Goal: Transaction & Acquisition: Purchase product/service

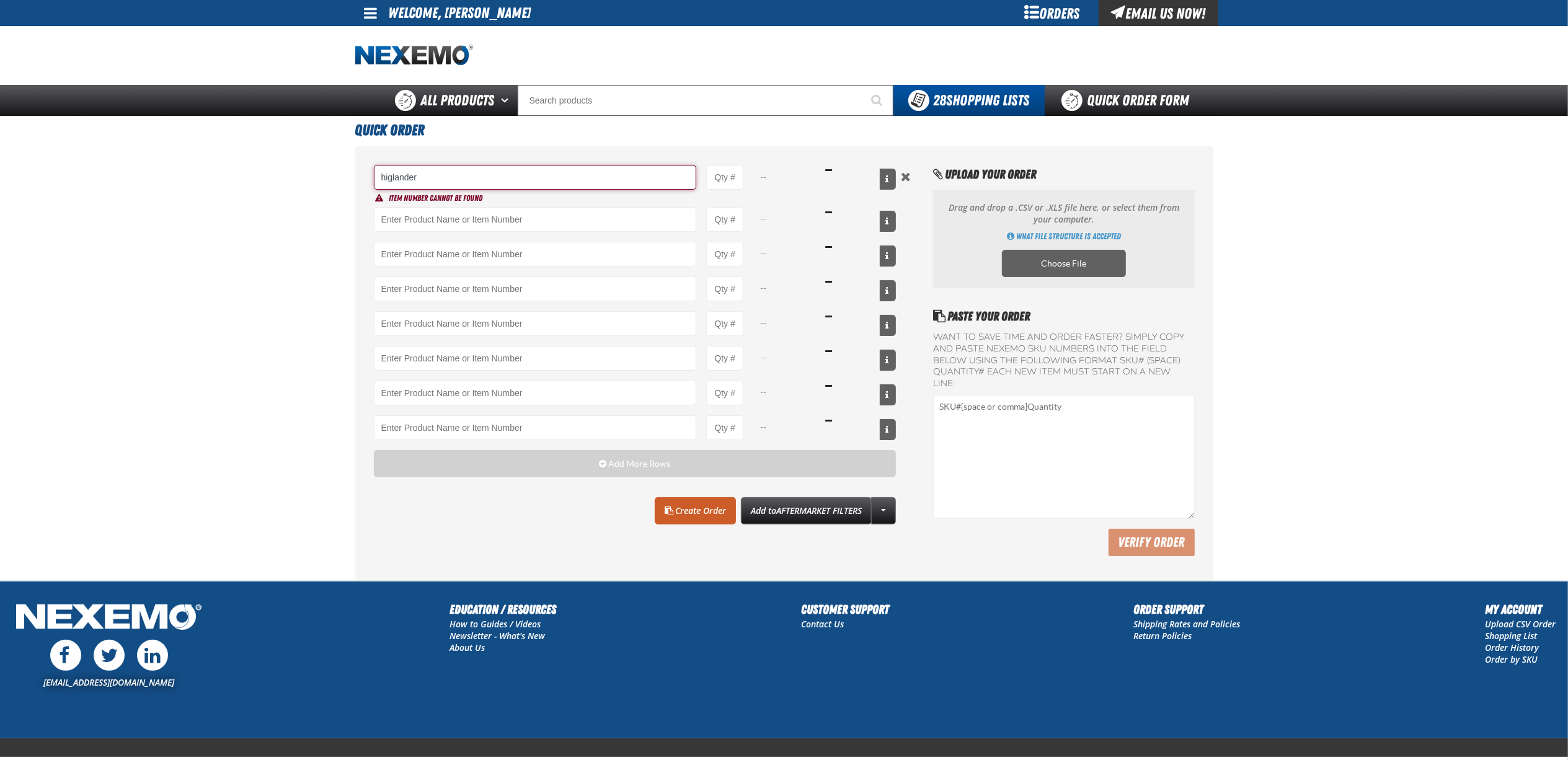
click at [598, 182] on input "higlander" at bounding box center [535, 177] width 323 height 25
click at [395, 180] on input "HIGLANDER" at bounding box center [535, 177] width 323 height 25
click at [581, 221] on link "VT-TO08-KIT - Toyota Highlander (Current MY) - Door Edge/Cup Kit Protection Film" at bounding box center [510, 220] width 271 height 21
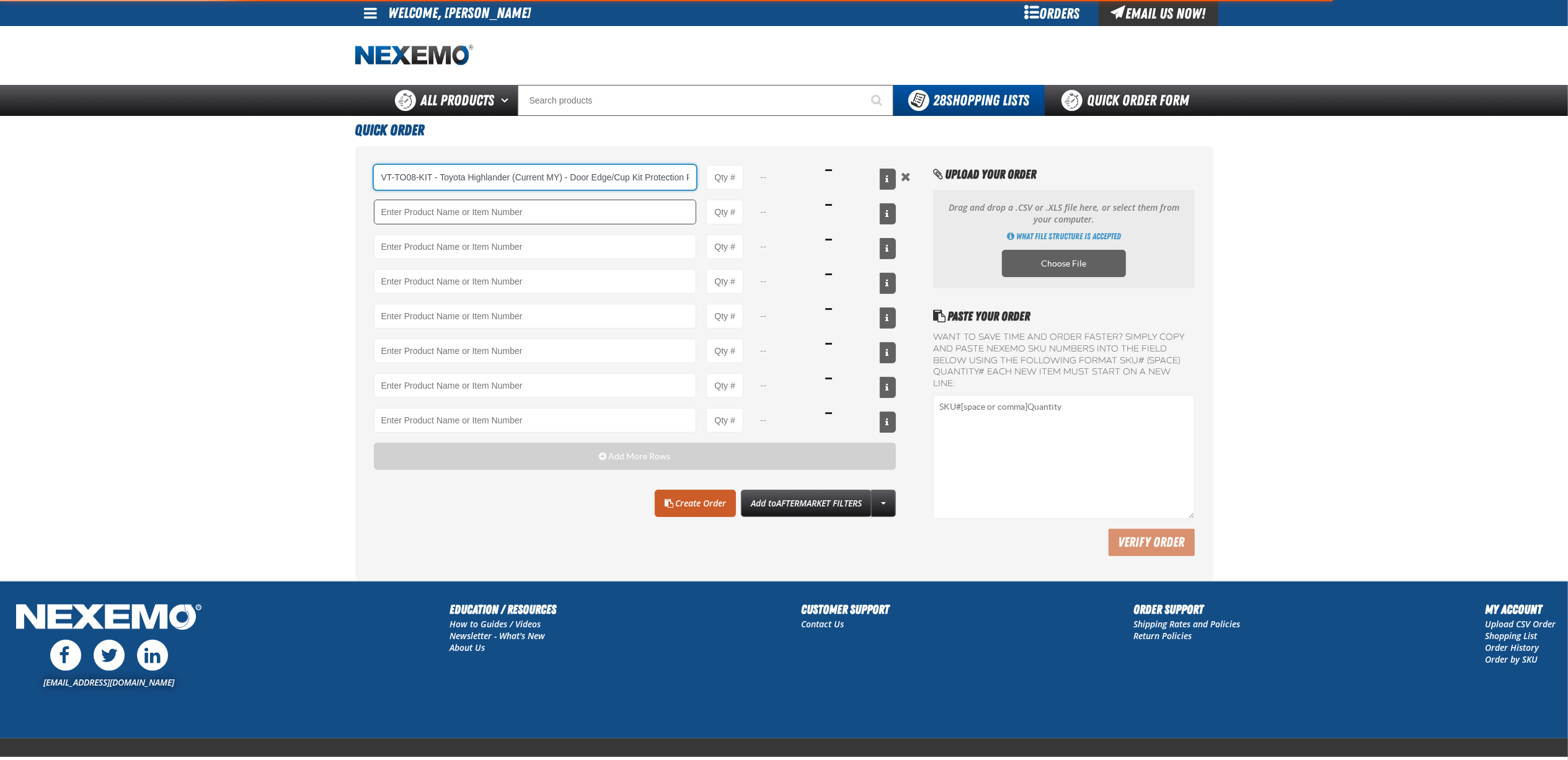
scroll to position [0, 13]
type input "VT-TO08-KIT - Toyota Highlander (Current MY) - Door Edge/Cup Kit Protection Film"
type input "1"
select select "each"
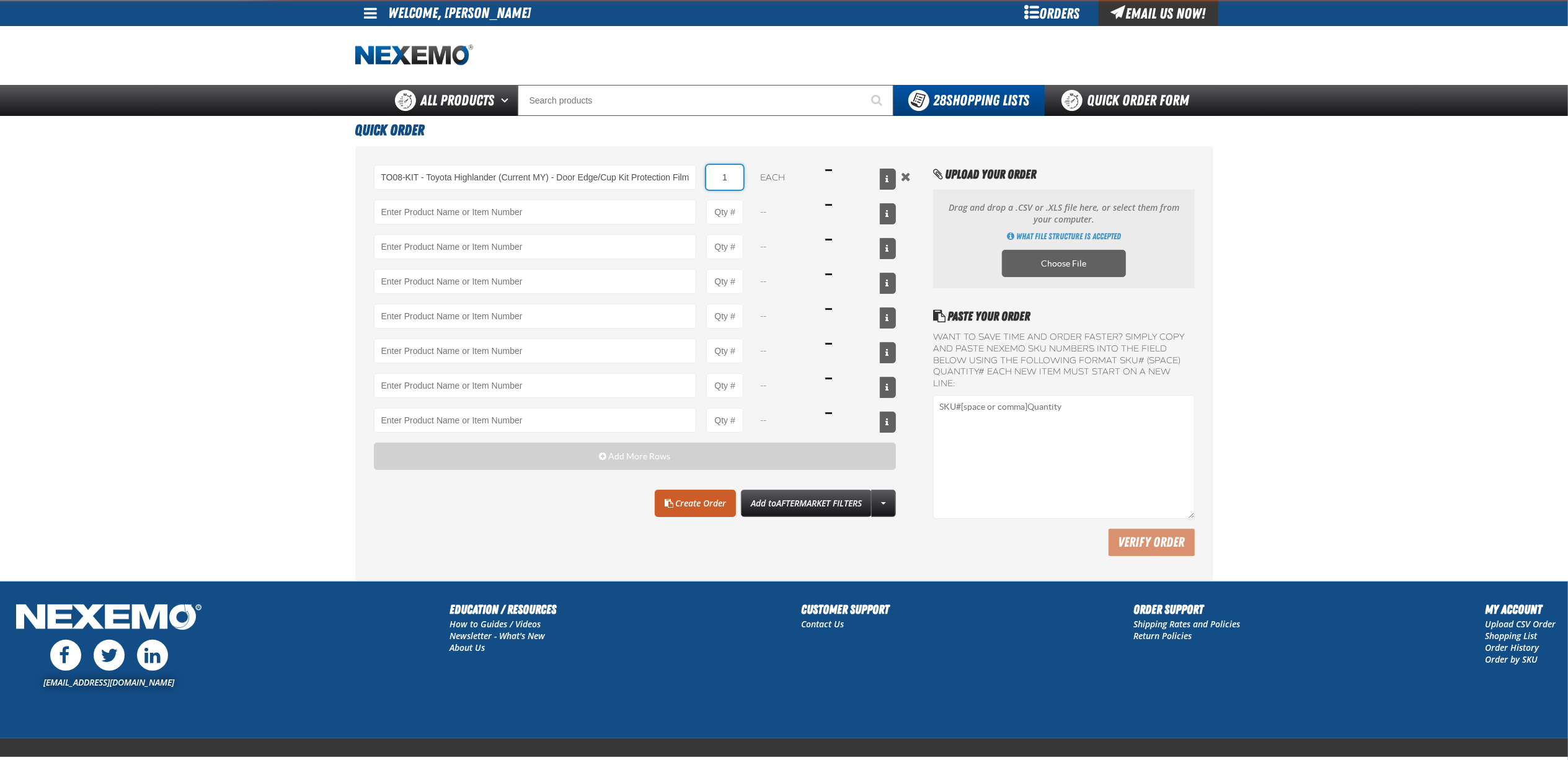
click at [718, 182] on input "1" at bounding box center [725, 177] width 38 height 25
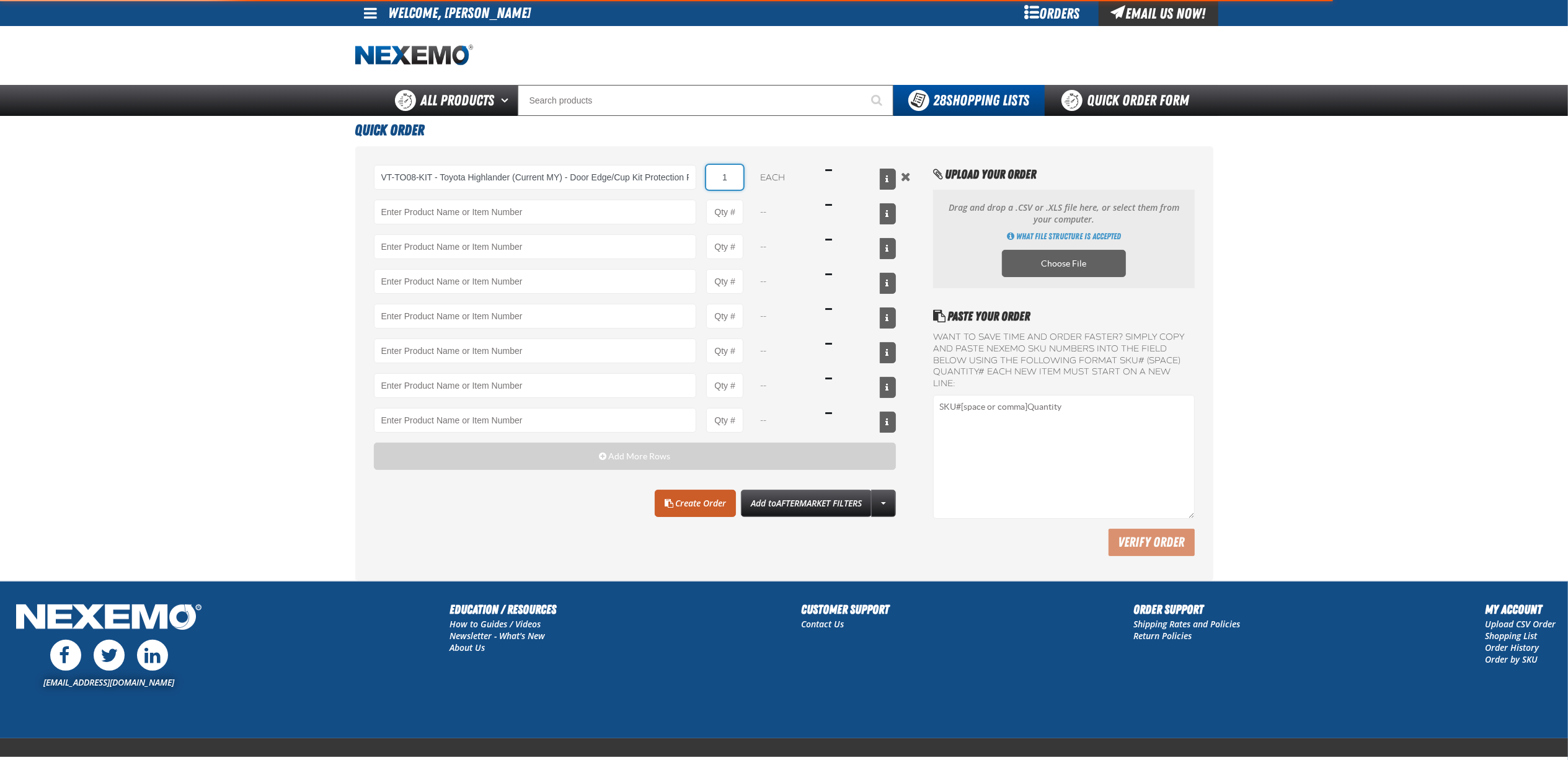
click at [718, 182] on input "1" at bounding box center [725, 177] width 38 height 25
type input "VT-TO08-KIT - Toyota Highlander (Current MY) - Door Edge/Cup Kit Protection Film"
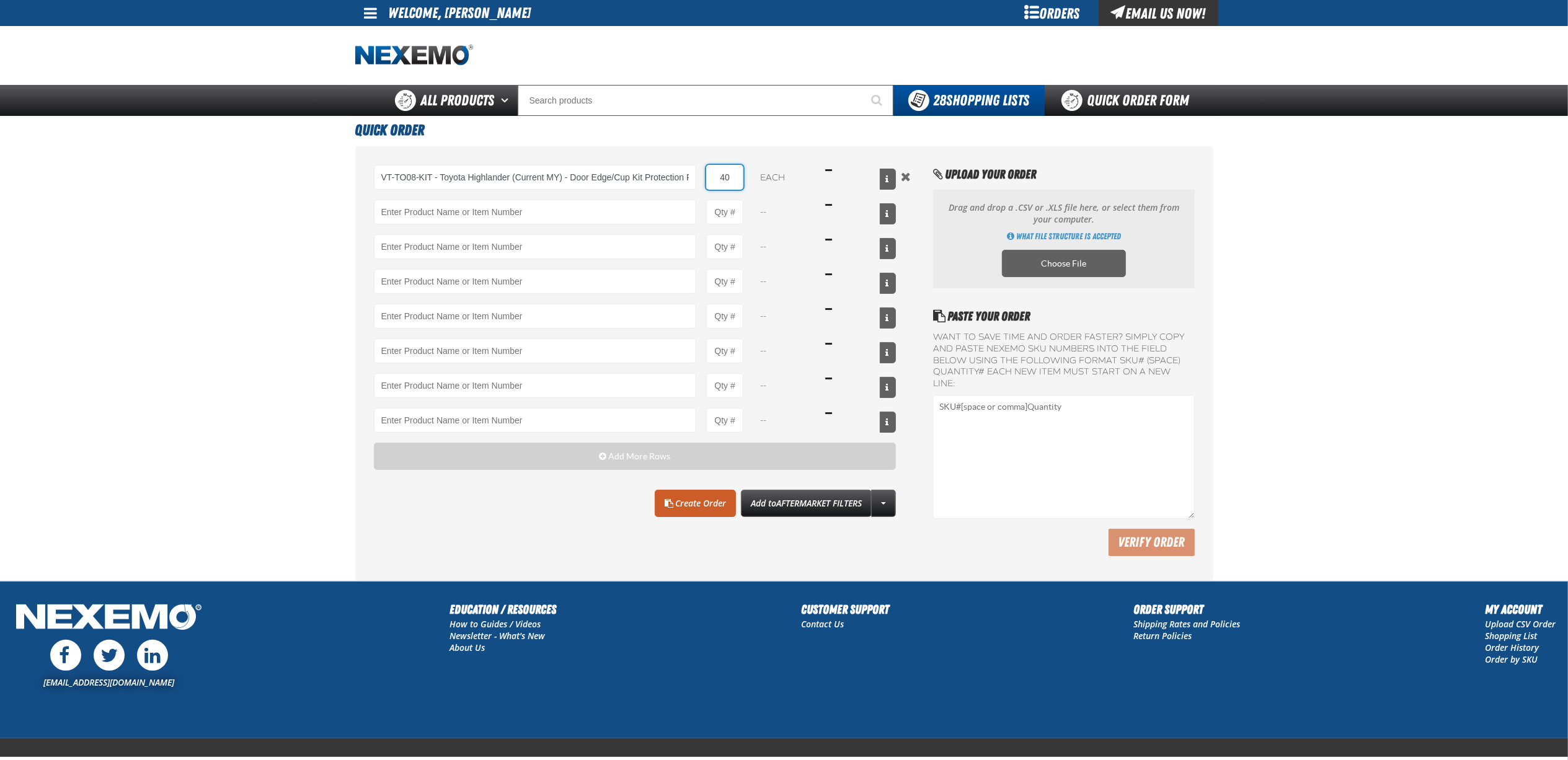
click at [716, 178] on input "40" at bounding box center [725, 177] width 38 height 25
type input "50"
click at [572, 206] on input "Product" at bounding box center [535, 212] width 323 height 25
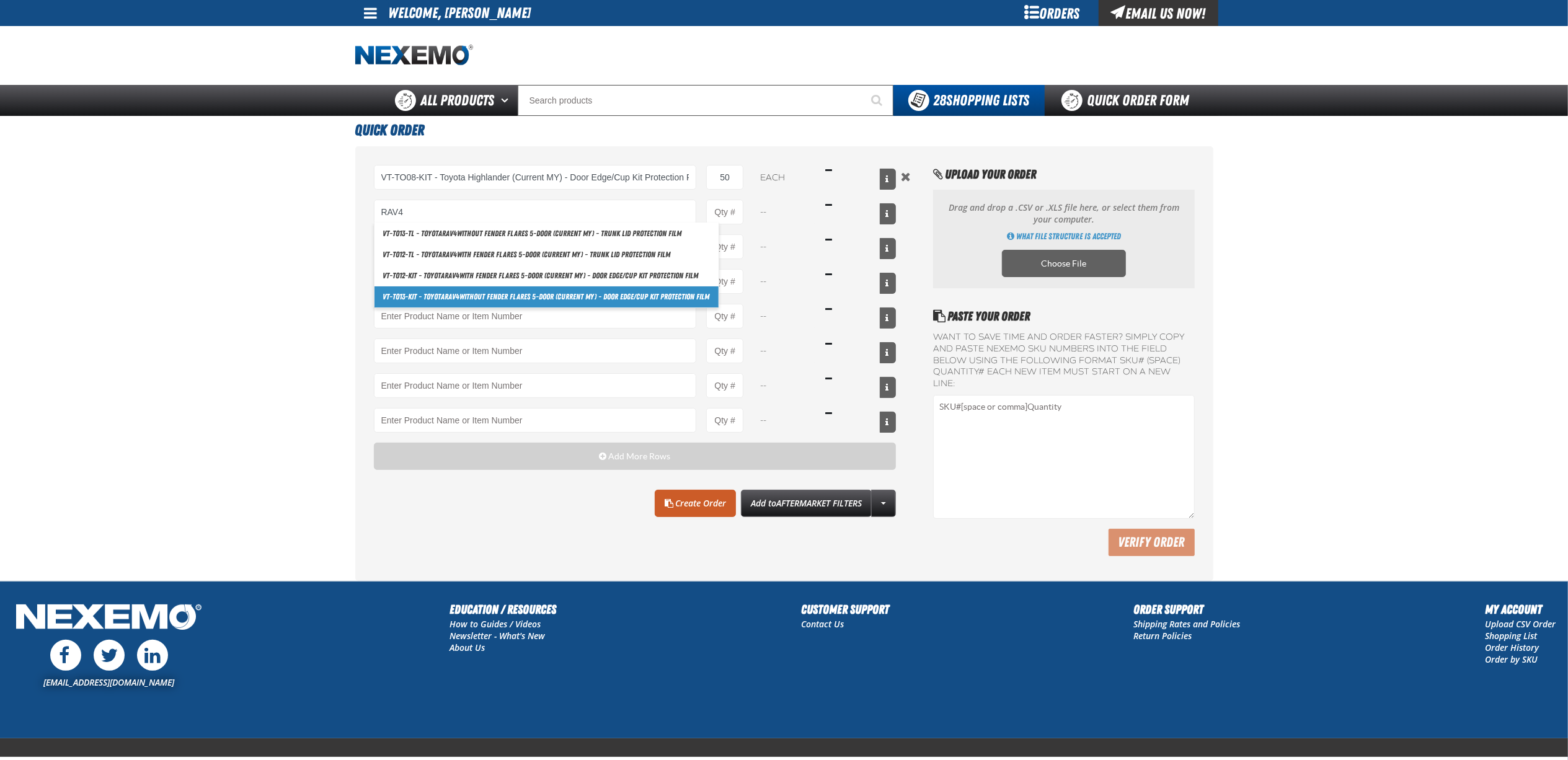
click at [590, 304] on link "VT-TO13-KIT - Toyota RAV4 without fender flares 5-door (Current MY) - Door Edge…" at bounding box center [546, 296] width 344 height 21
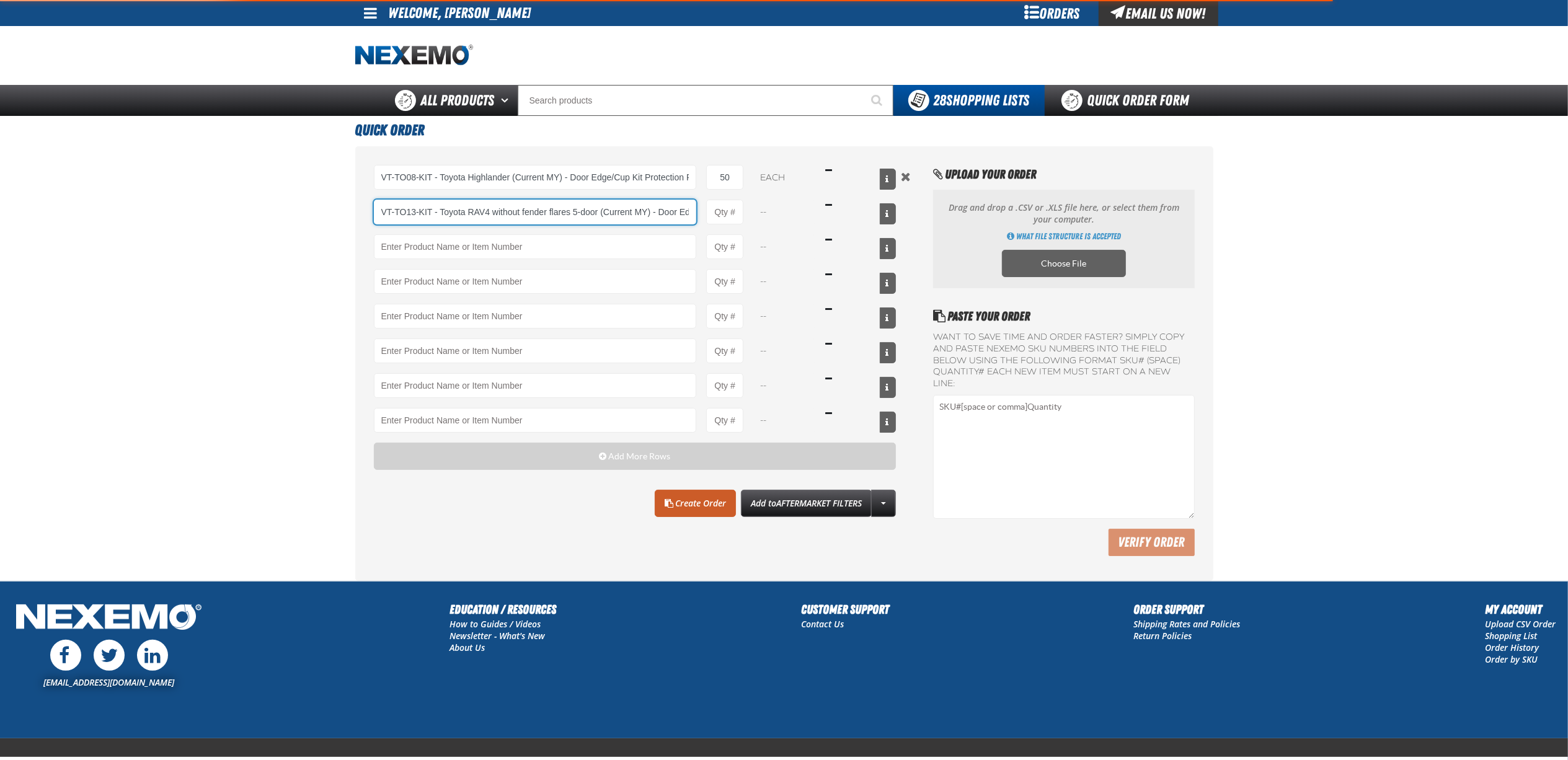
scroll to position [0, 103]
type input "VT-TO13-KIT - Toyota RAV4 without fender flares 5-door (Current MY) - Door Edge…"
type input "1"
select select "each"
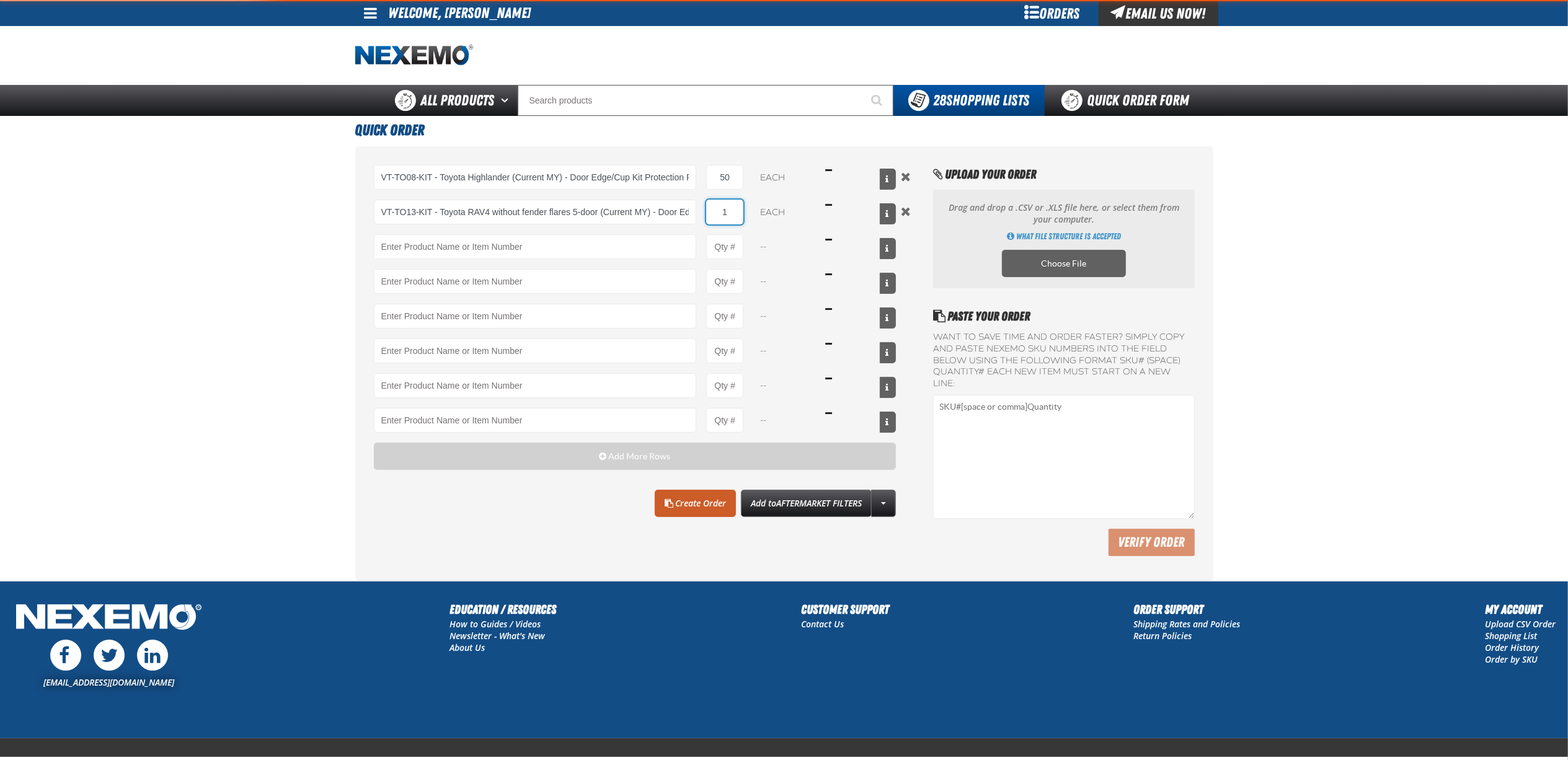
click at [734, 213] on input "1" at bounding box center [725, 212] width 38 height 25
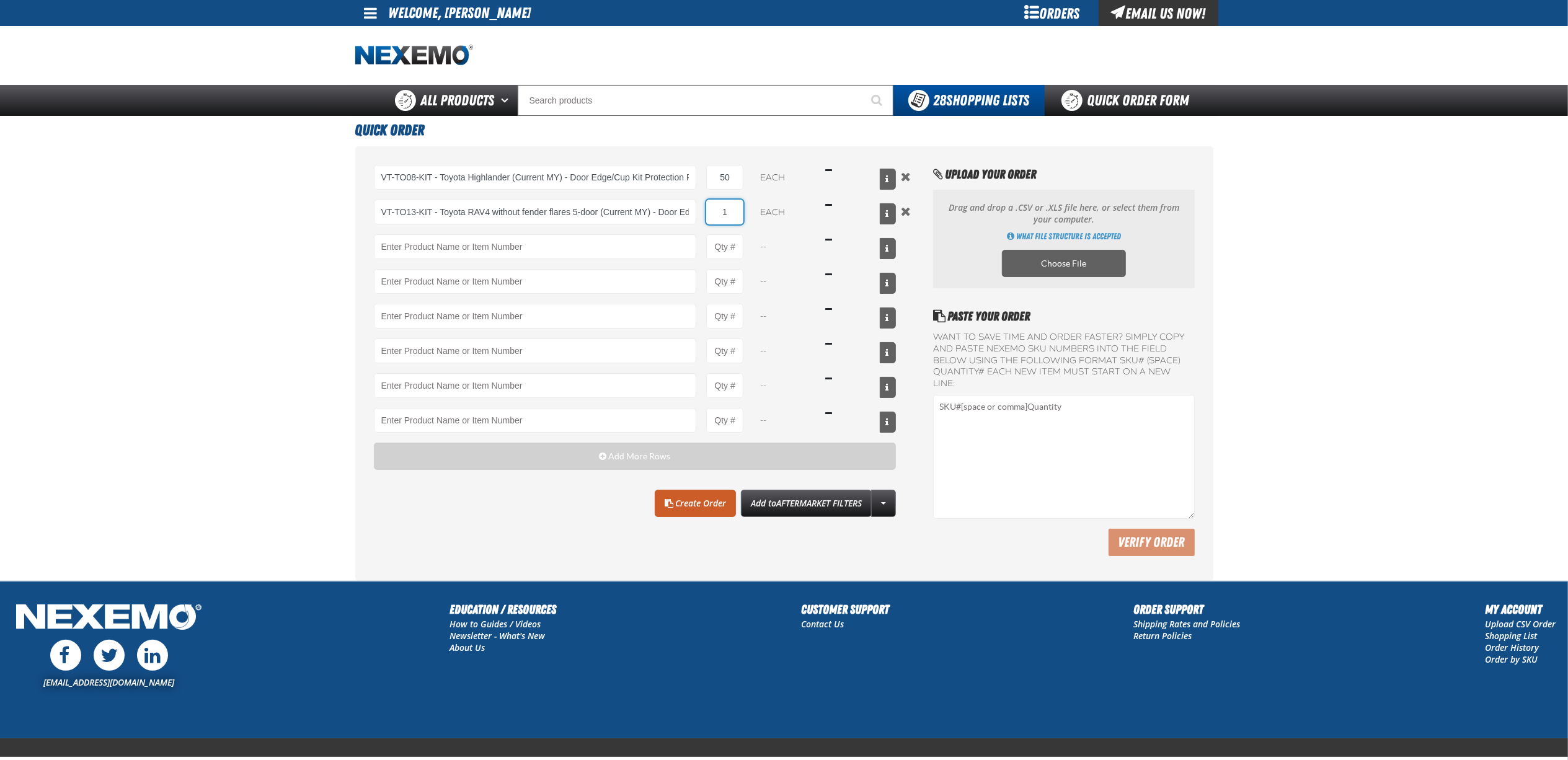
type input "VT-TO13-KIT - Toyota RAV4 without fender flares 5-door (Current MY) - Door Edge…"
type input "50"
click at [594, 242] on input "Product" at bounding box center [535, 247] width 323 height 25
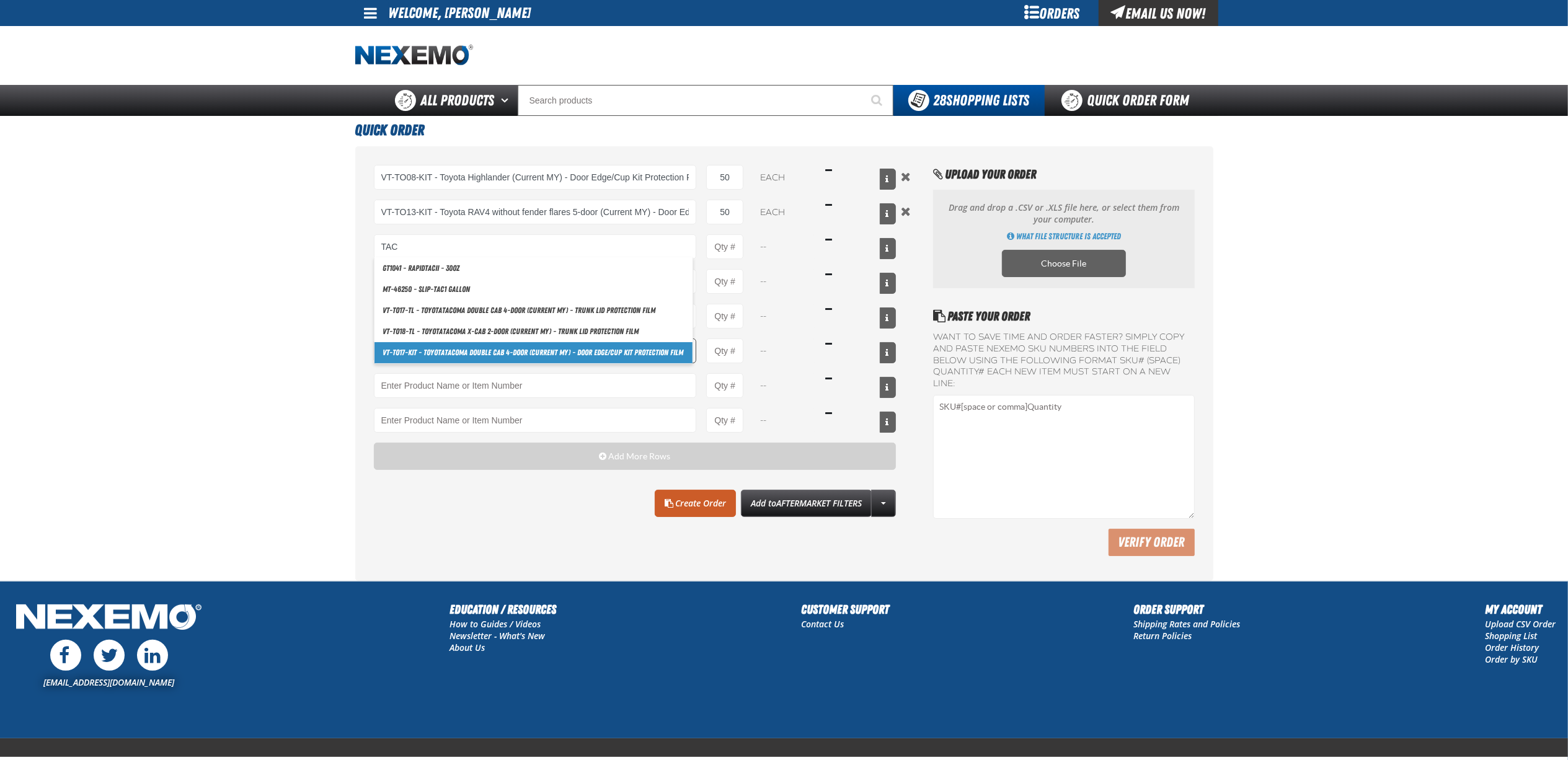
click at [606, 353] on link "VT-TO17-KIT - Toyota Tac oma Double Cab 4-door (Current MY) - Door Edge/Cup Kit…" at bounding box center [533, 353] width 318 height 21
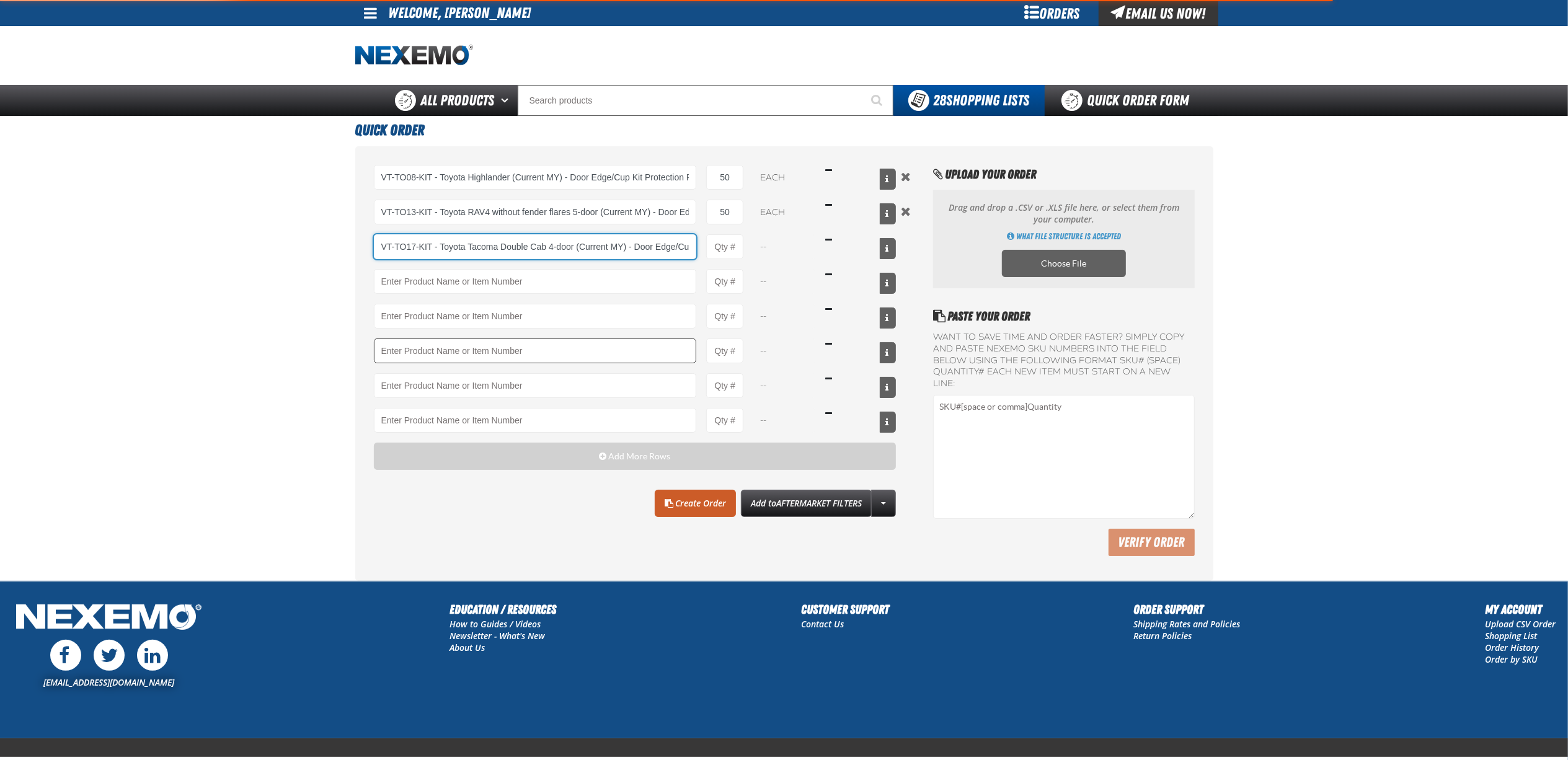
scroll to position [0, 78]
type input "VT-TO17-KIT - Toyota Tacoma Double Cab 4-door (Current MY) - Door Edge/Cup Kit …"
type input "1"
select select "each"
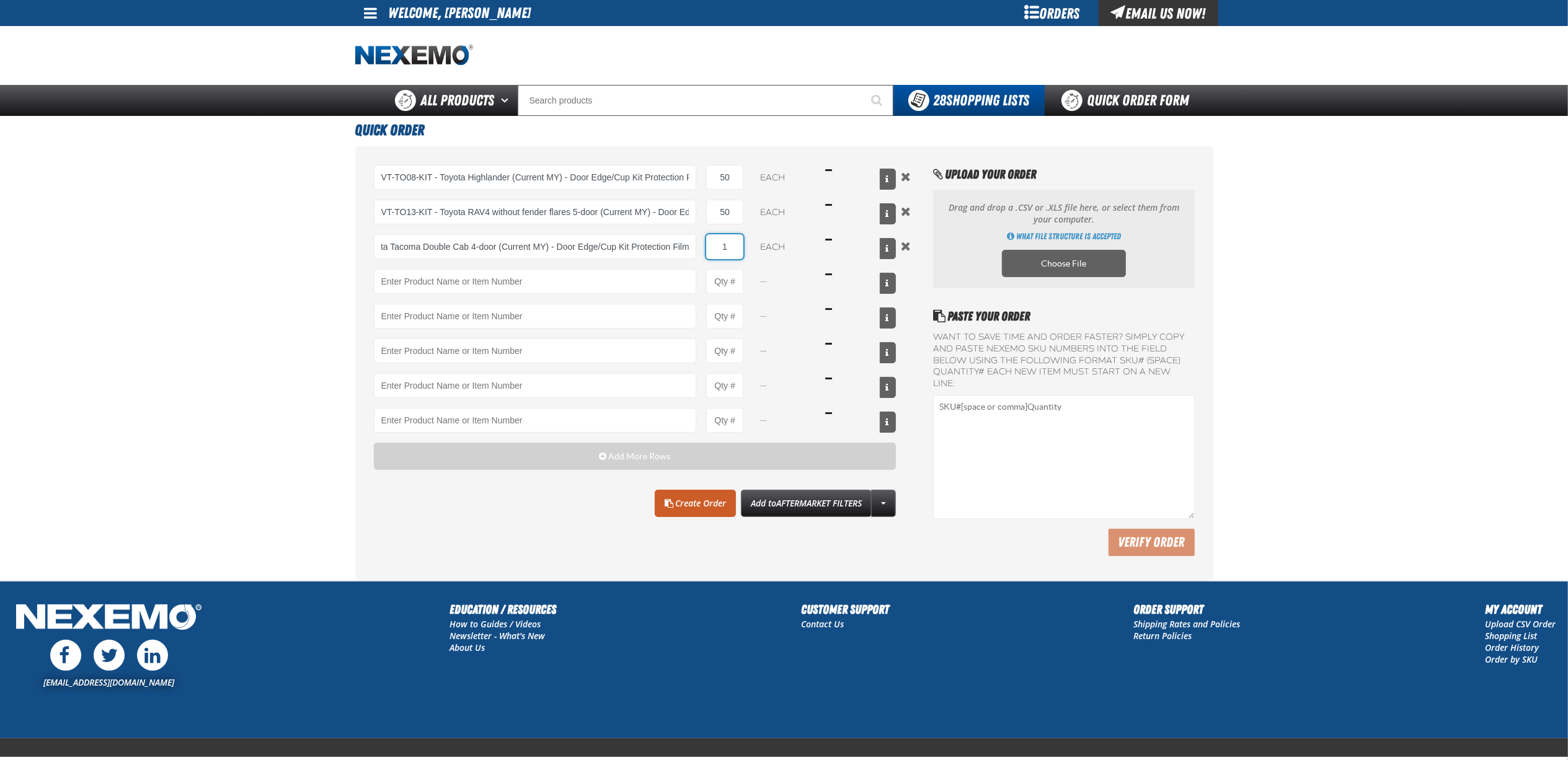
click at [732, 245] on input "1" at bounding box center [725, 247] width 38 height 25
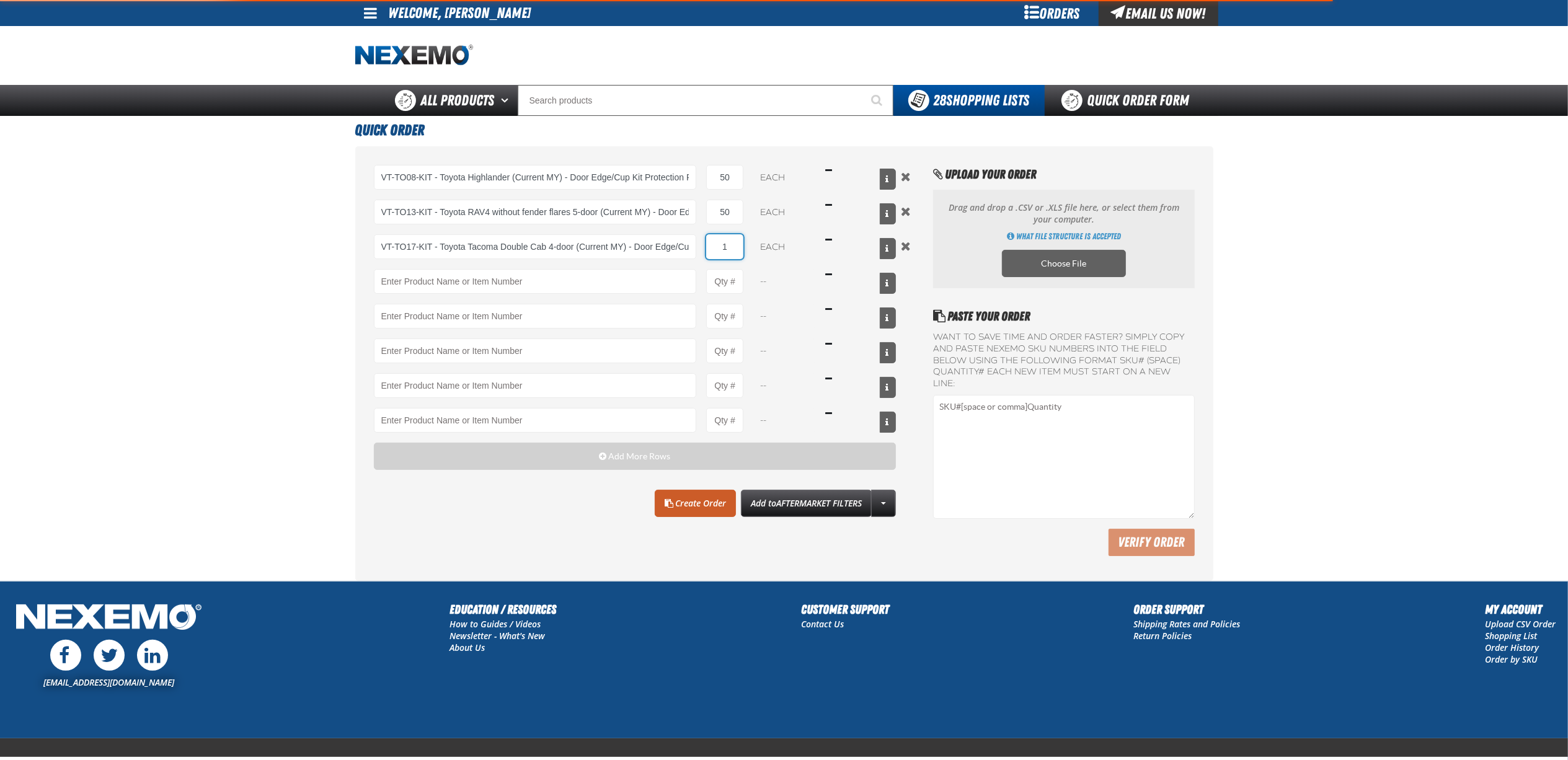
type input "VT-TO17-KIT - Toyota Tacoma Double Cab 4-door (Current MY) - Door Edge/Cup Kit …"
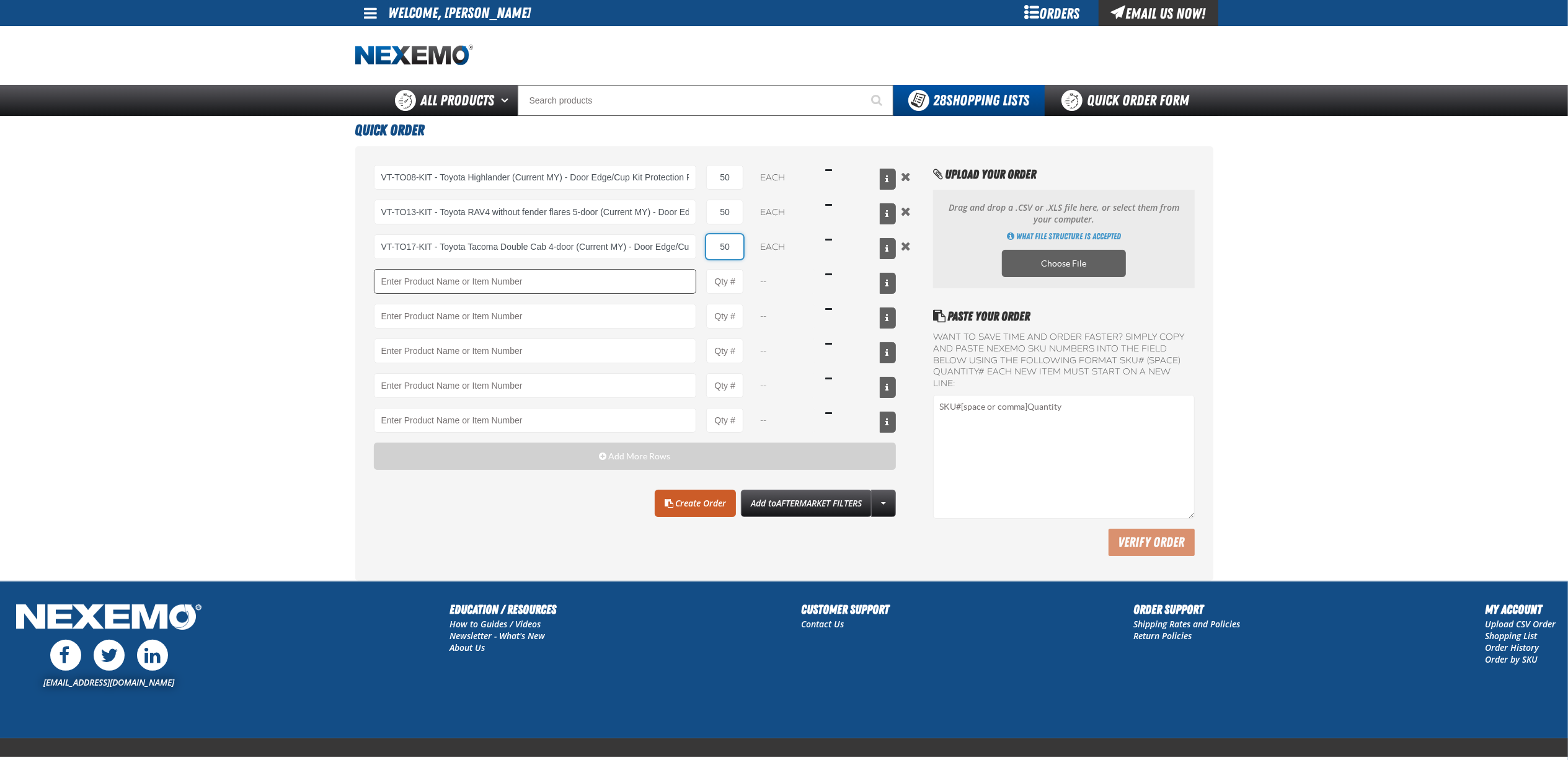
type input "50"
click at [553, 280] on input "Product" at bounding box center [535, 281] width 323 height 25
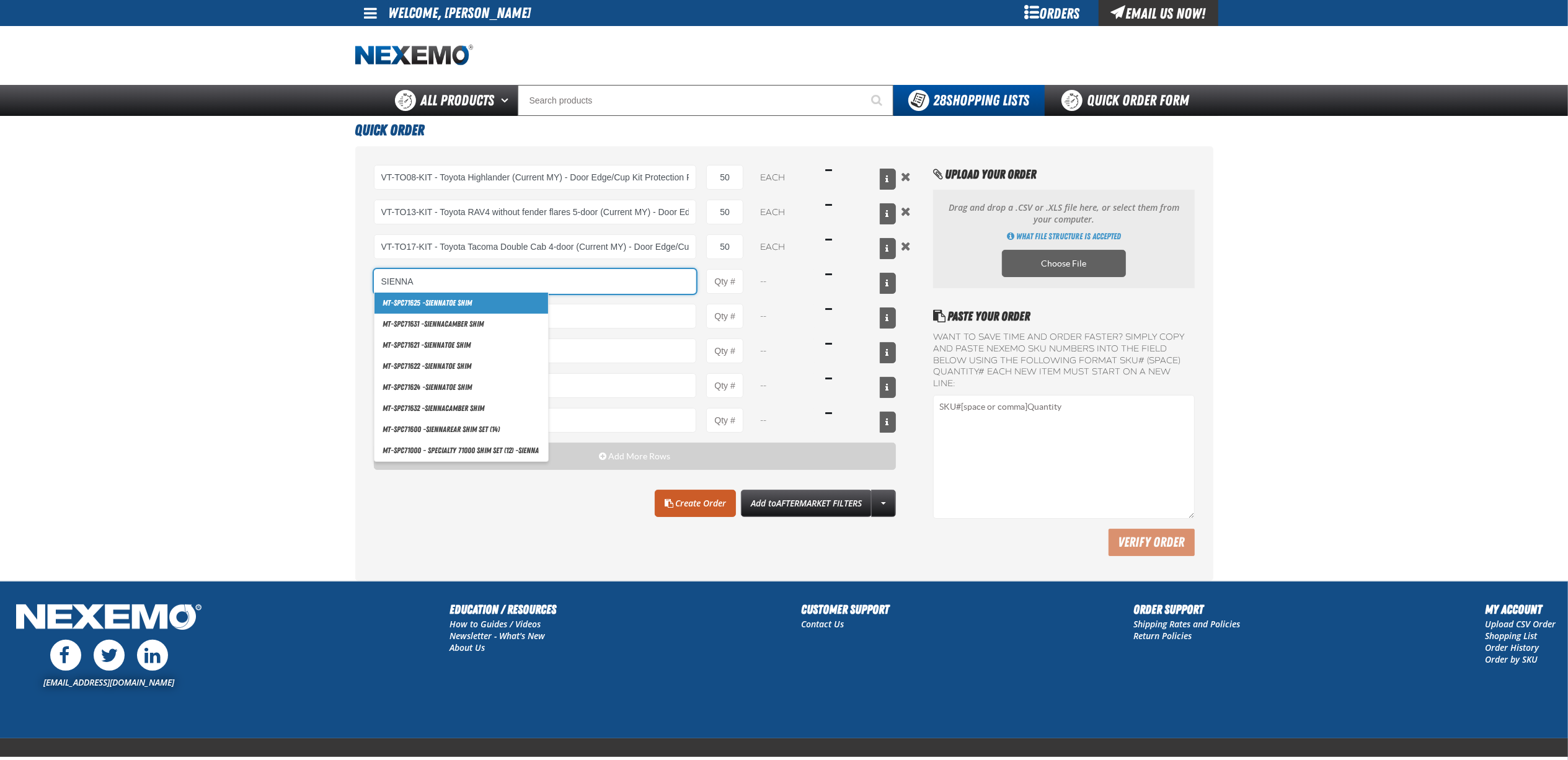
click at [559, 281] on input "SIENNA" at bounding box center [535, 281] width 323 height 25
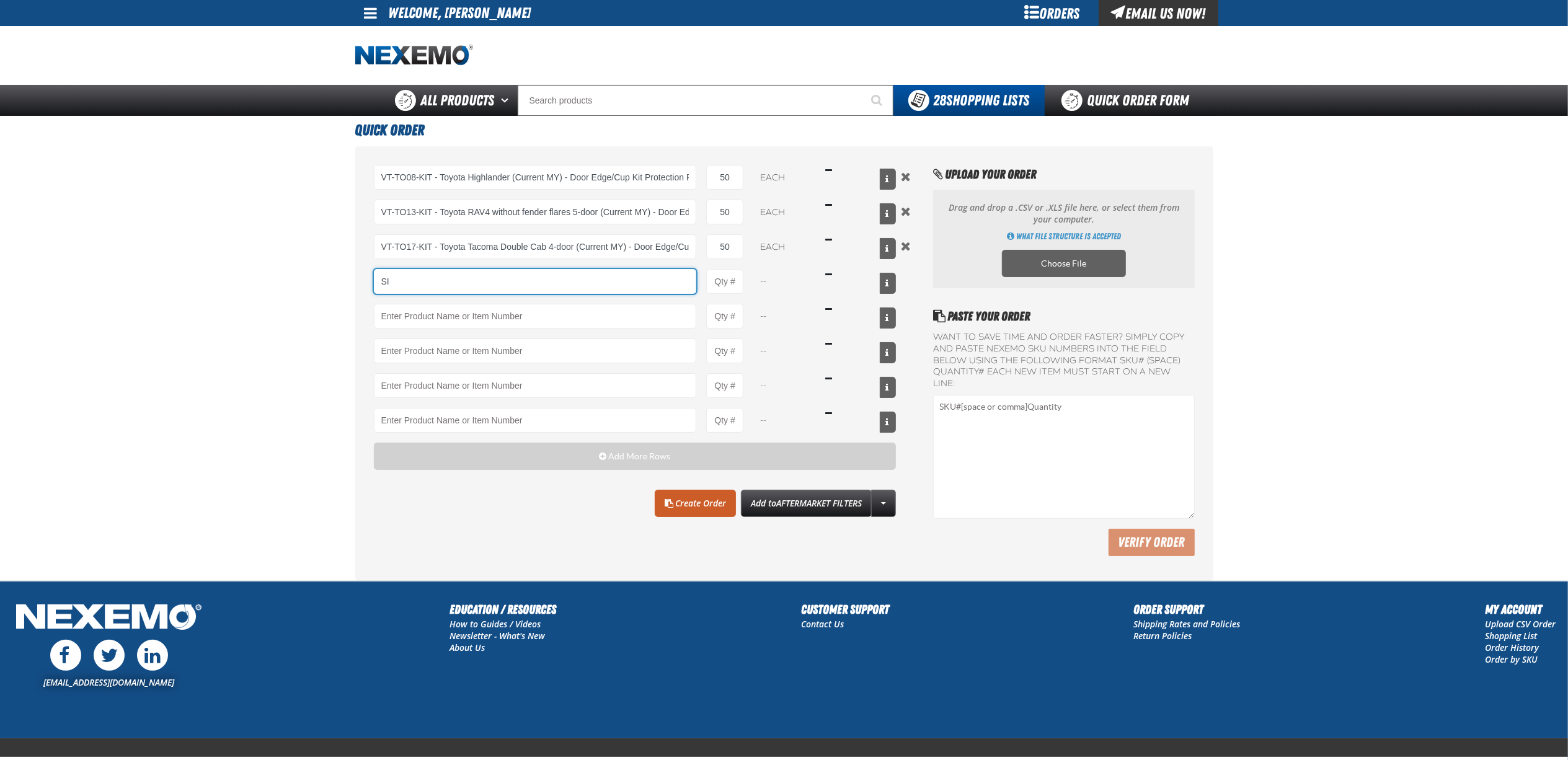
type input "S"
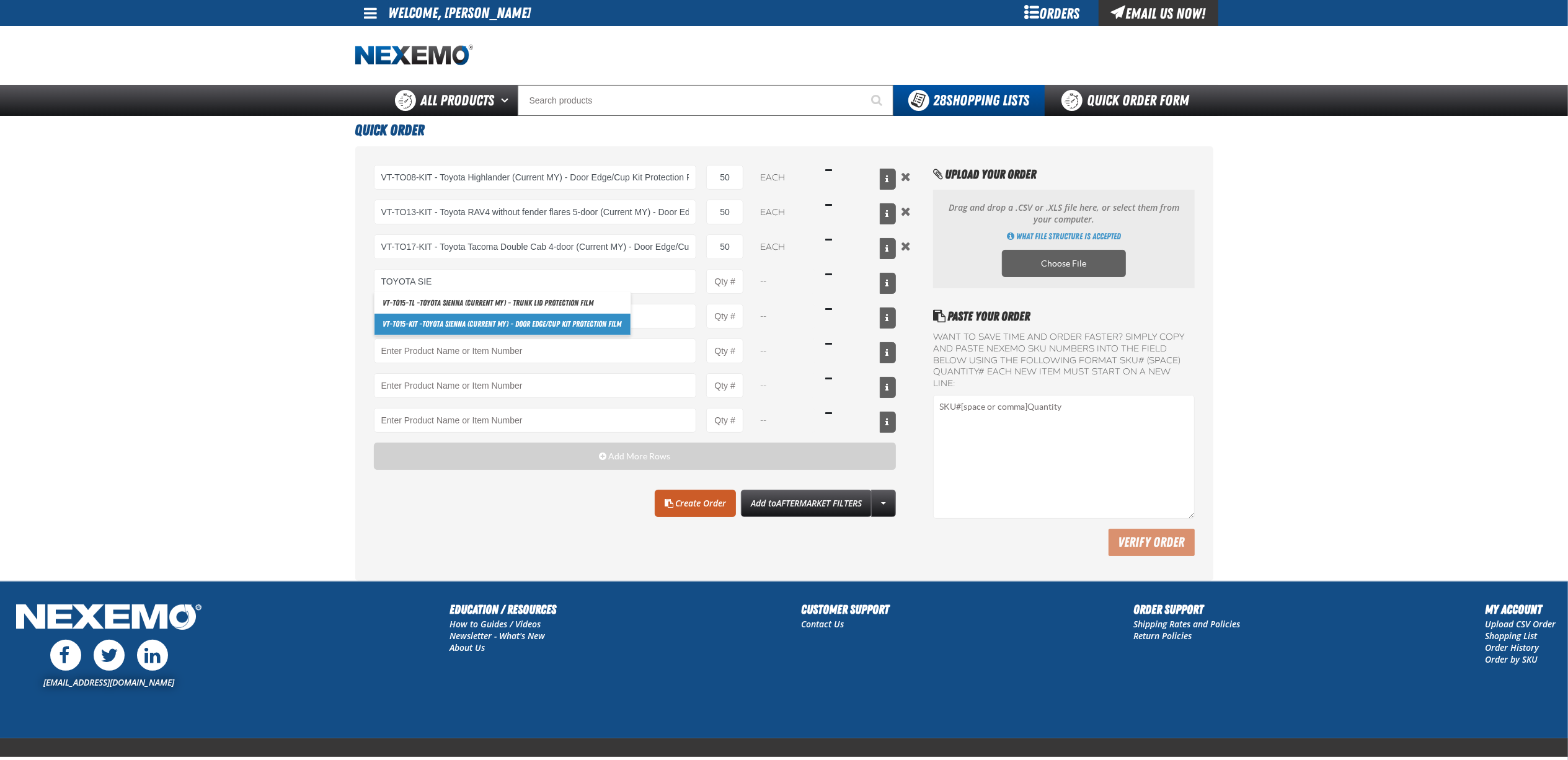
click at [547, 323] on link "VT-TO15-KIT - Toyota Sie nna (Current MY) - Door Edge/Cup Kit Protection Film" at bounding box center [503, 324] width 256 height 21
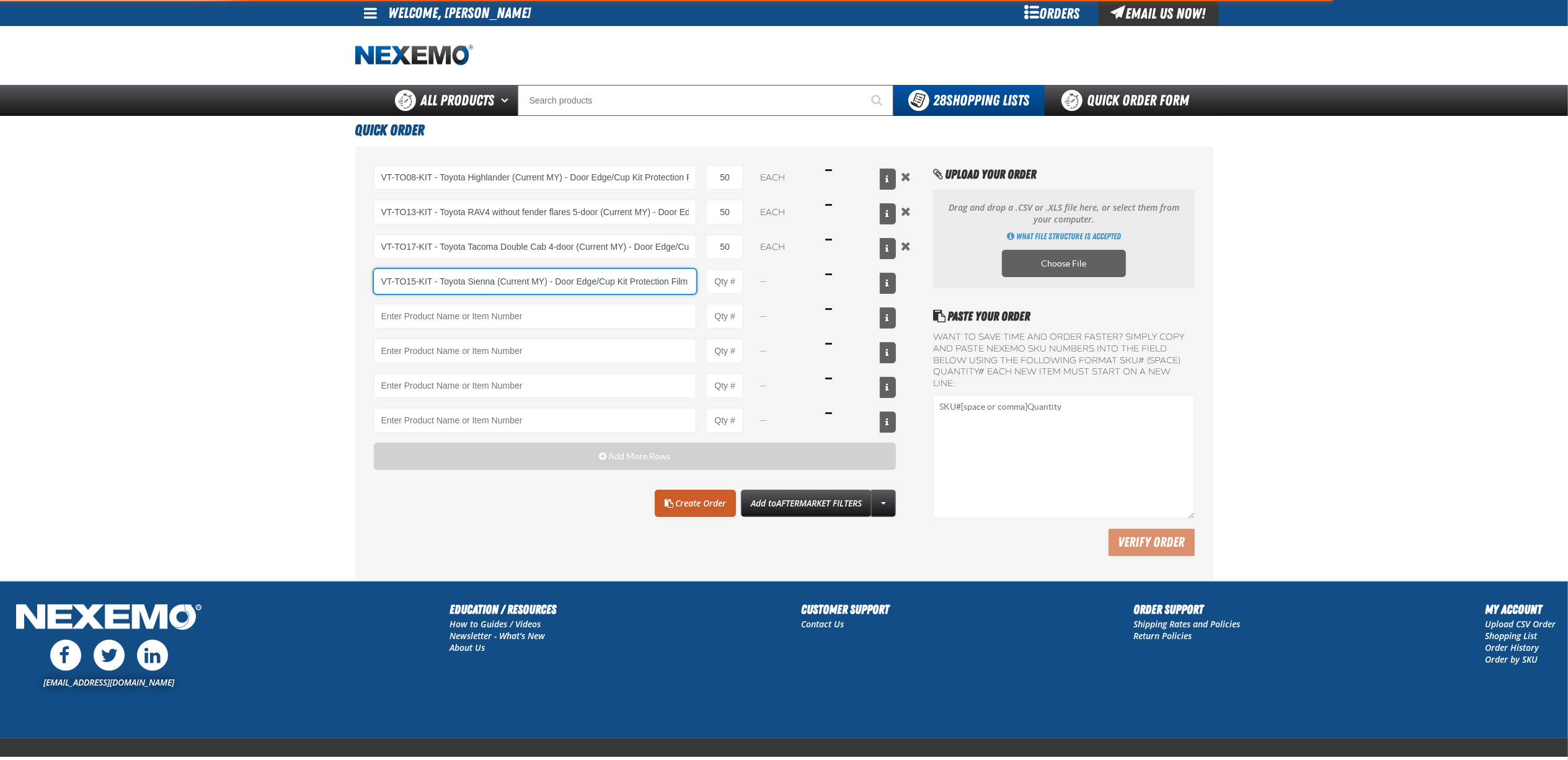
type input "VT-TO15-KIT - Toyota Sienna (Current MY) - Door Edge/Cup Kit Protection Film"
type input "1"
select select "each"
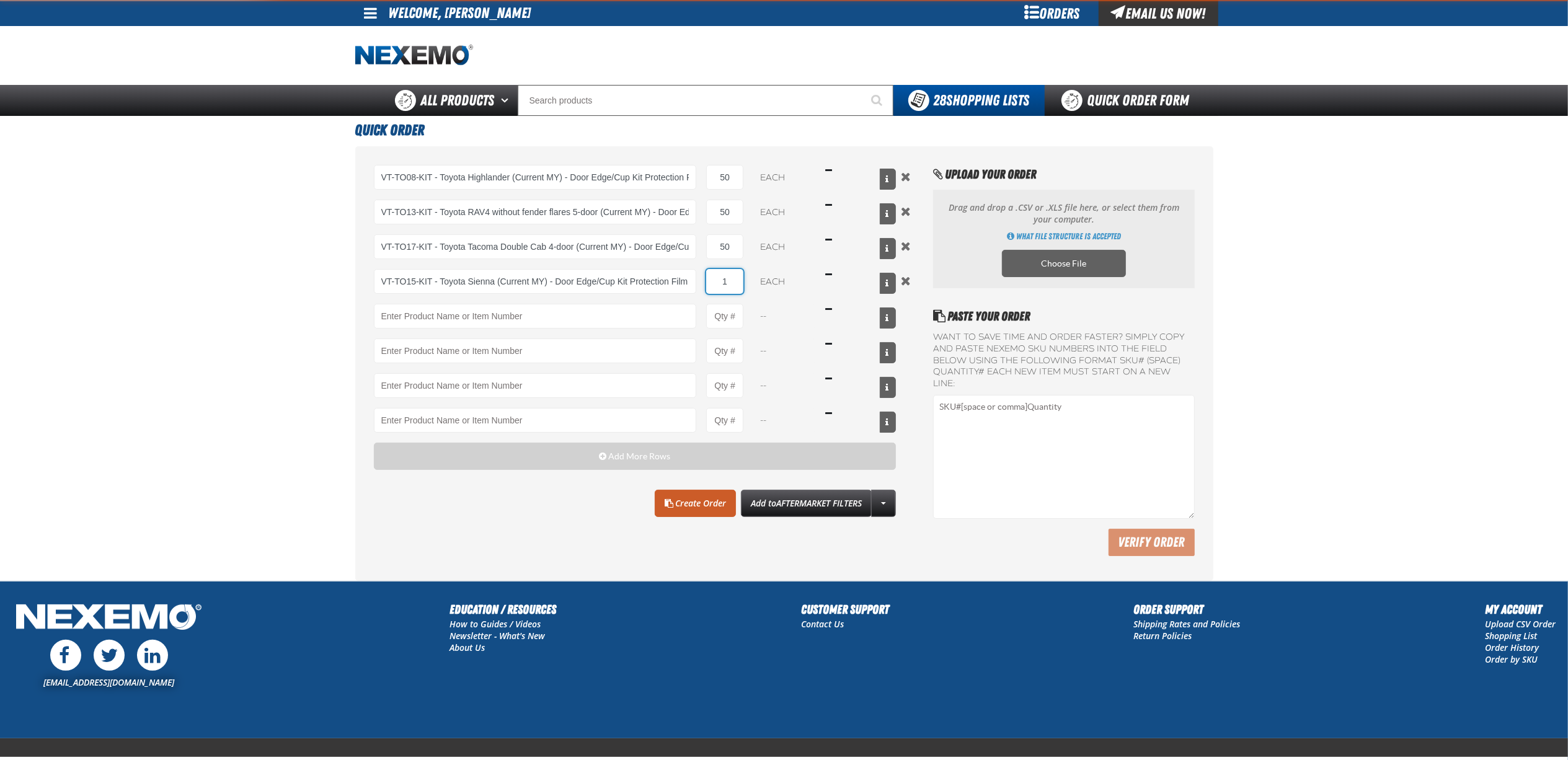
click at [724, 279] on input "1" at bounding box center [725, 281] width 38 height 25
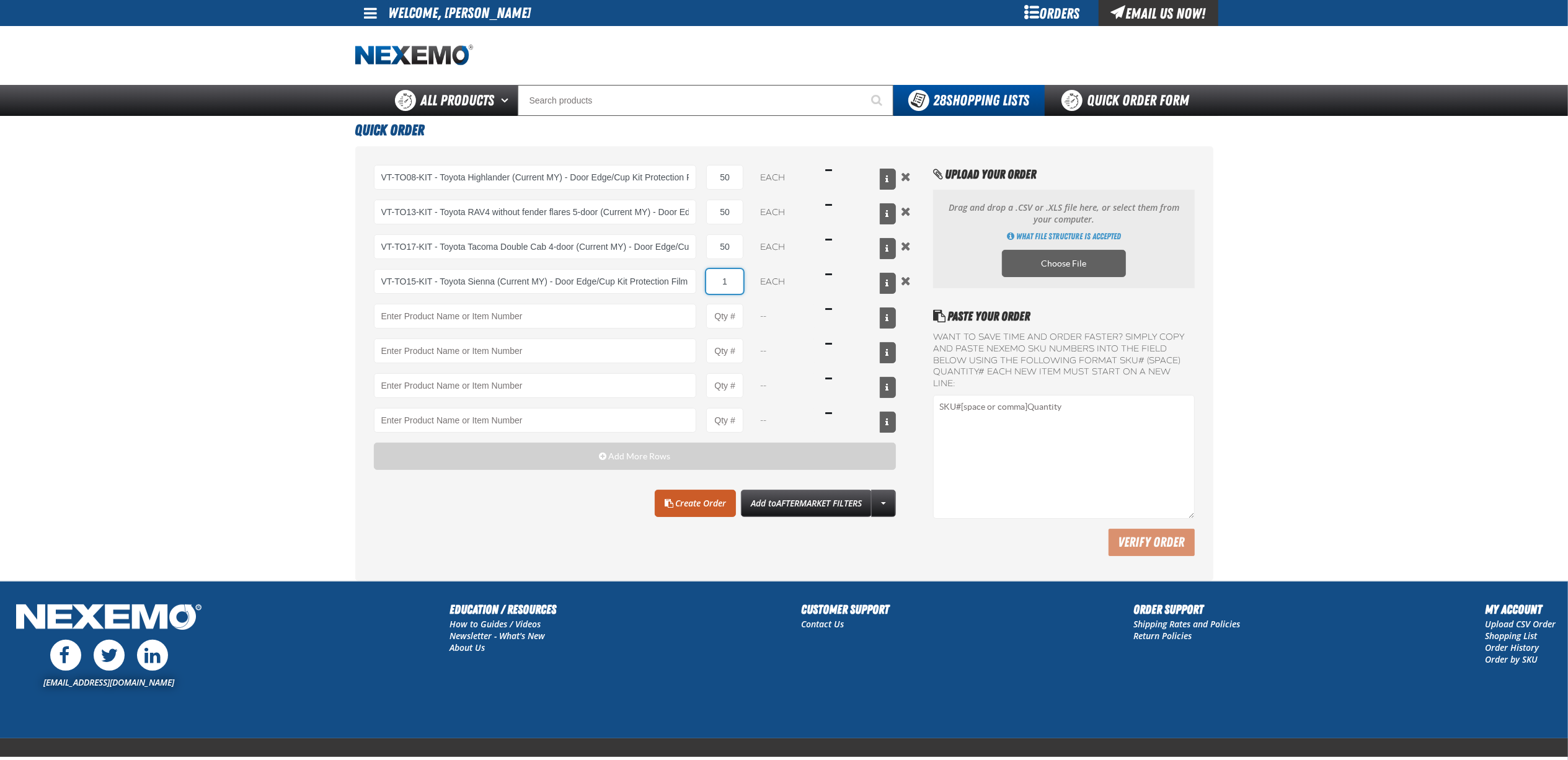
click at [724, 279] on input "1" at bounding box center [725, 281] width 38 height 25
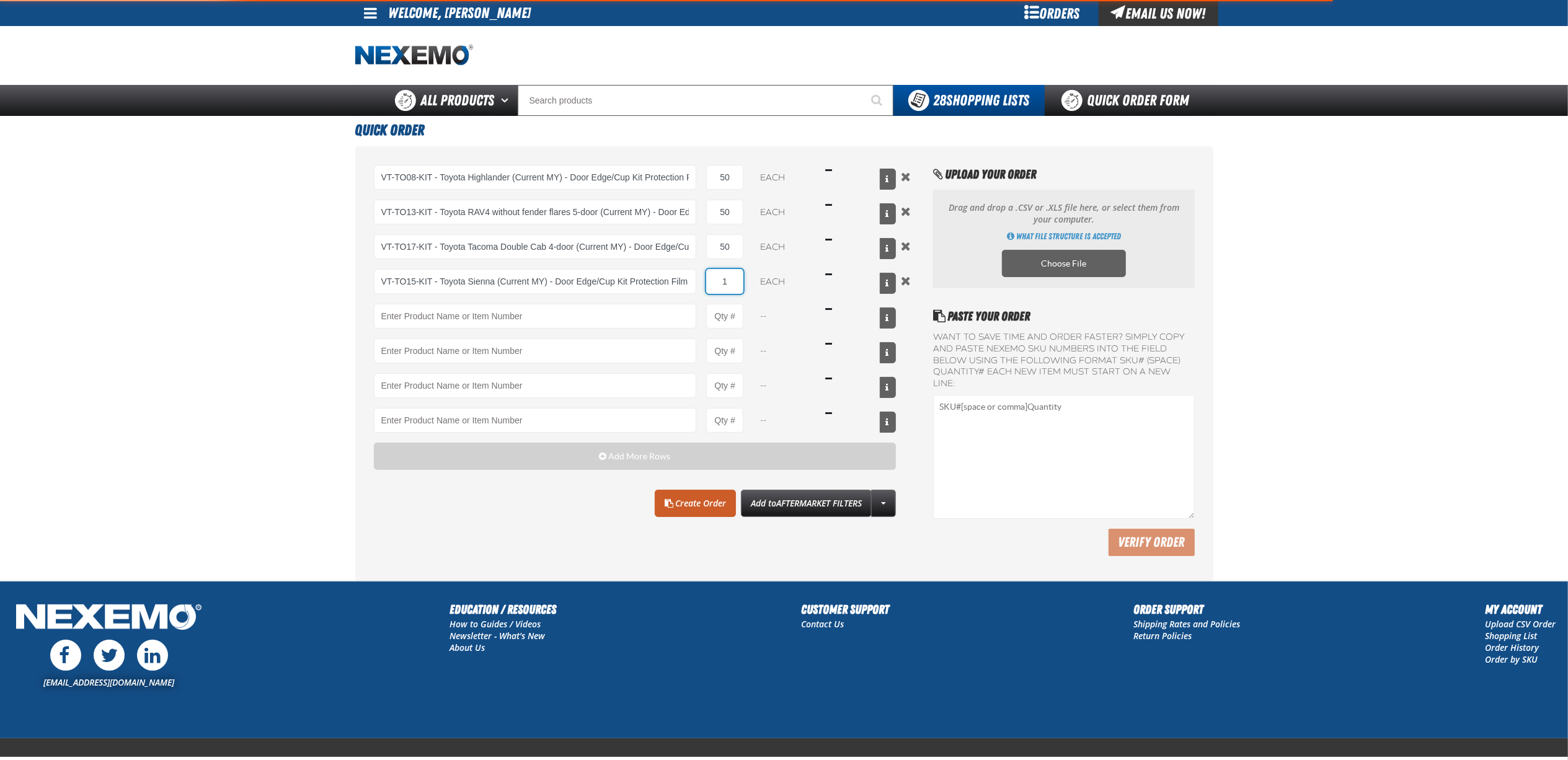
type input "VT-TO15-KIT - Toyota Sienna (Current MY) - Door Edge/Cup Kit Protection Film"
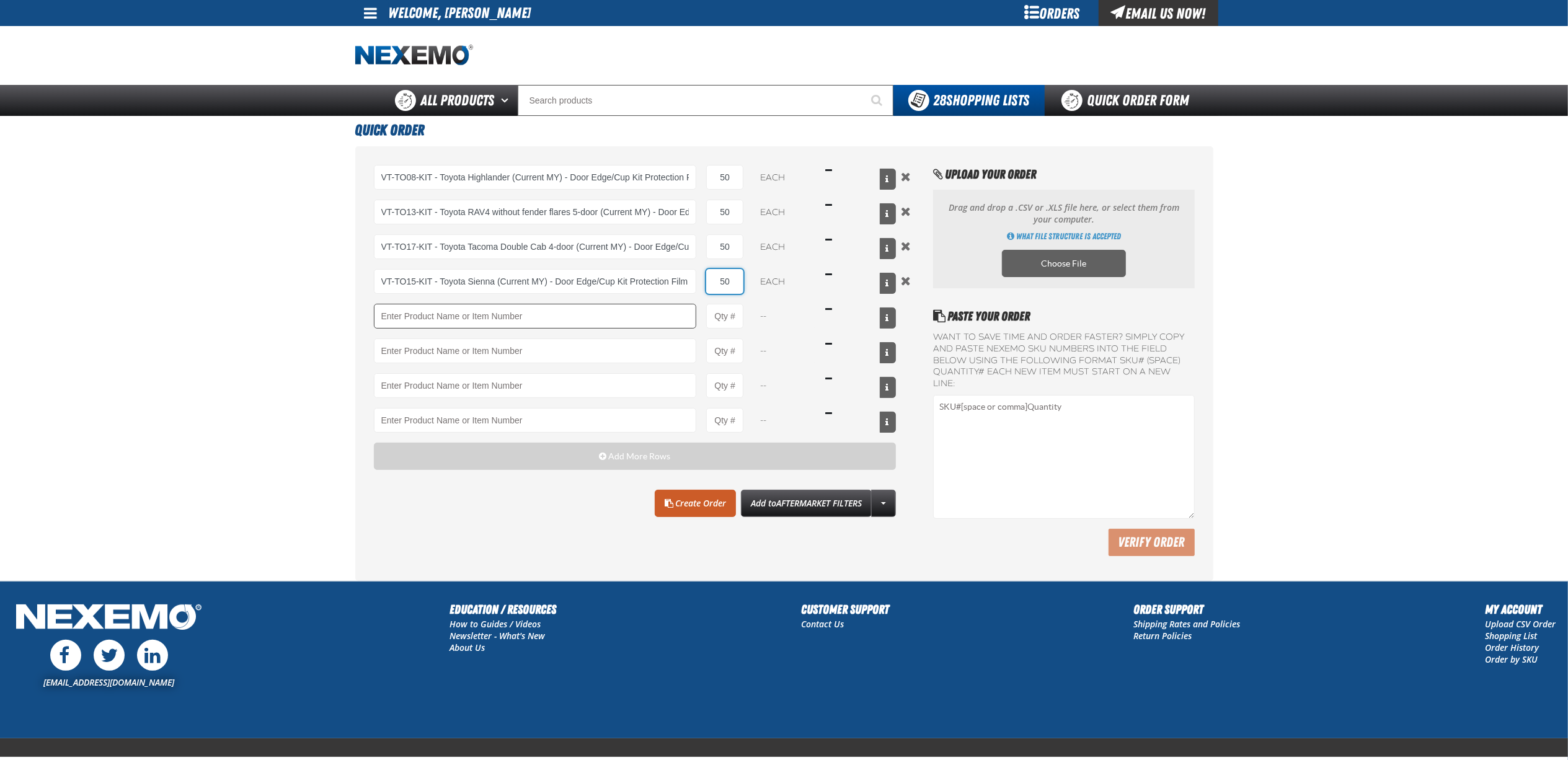
type input "50"
click at [637, 312] on input "Product" at bounding box center [535, 316] width 323 height 25
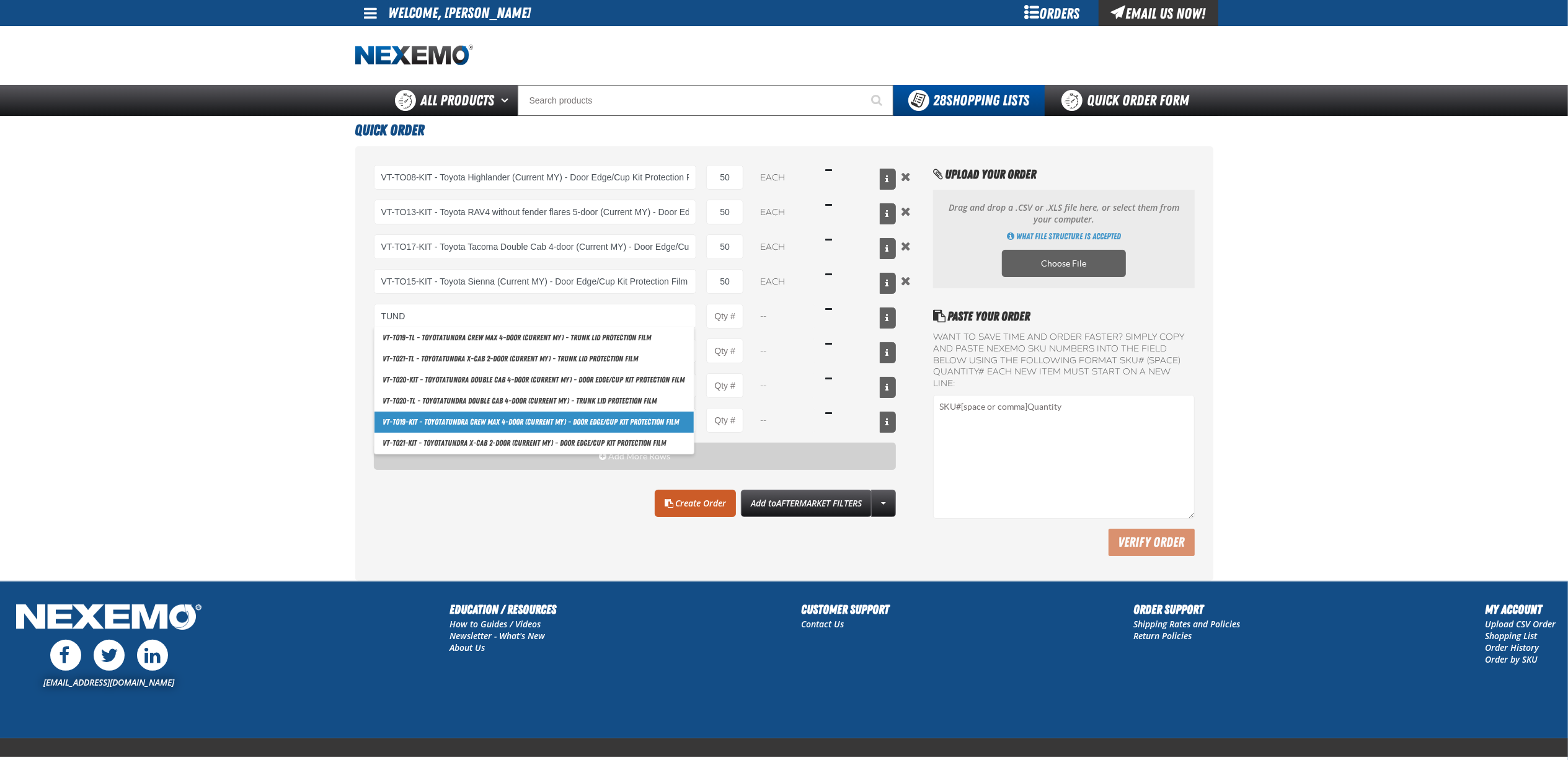
click at [562, 426] on link "VT-TO19-KIT - Toyota Tund ra Crew Max 4-door (Current MY) - Door Edge/Cup Kit P…" at bounding box center [534, 422] width 319 height 21
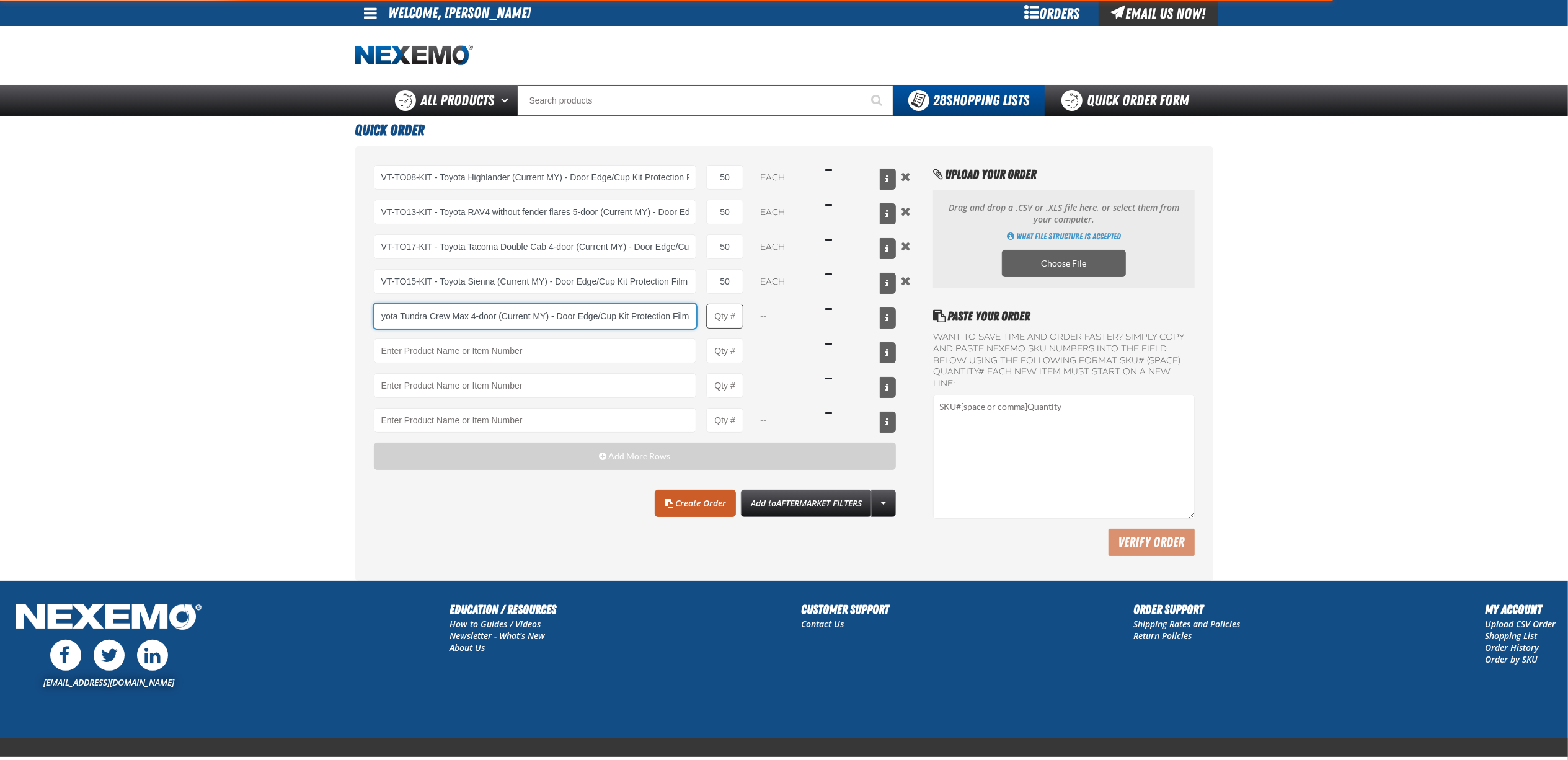
type input "VT-TO19-KIT - Toyota Tundra Crew Max 4-door (Current MY) - Door Edge/Cup Kit Pr…"
type input "1"
select select "each"
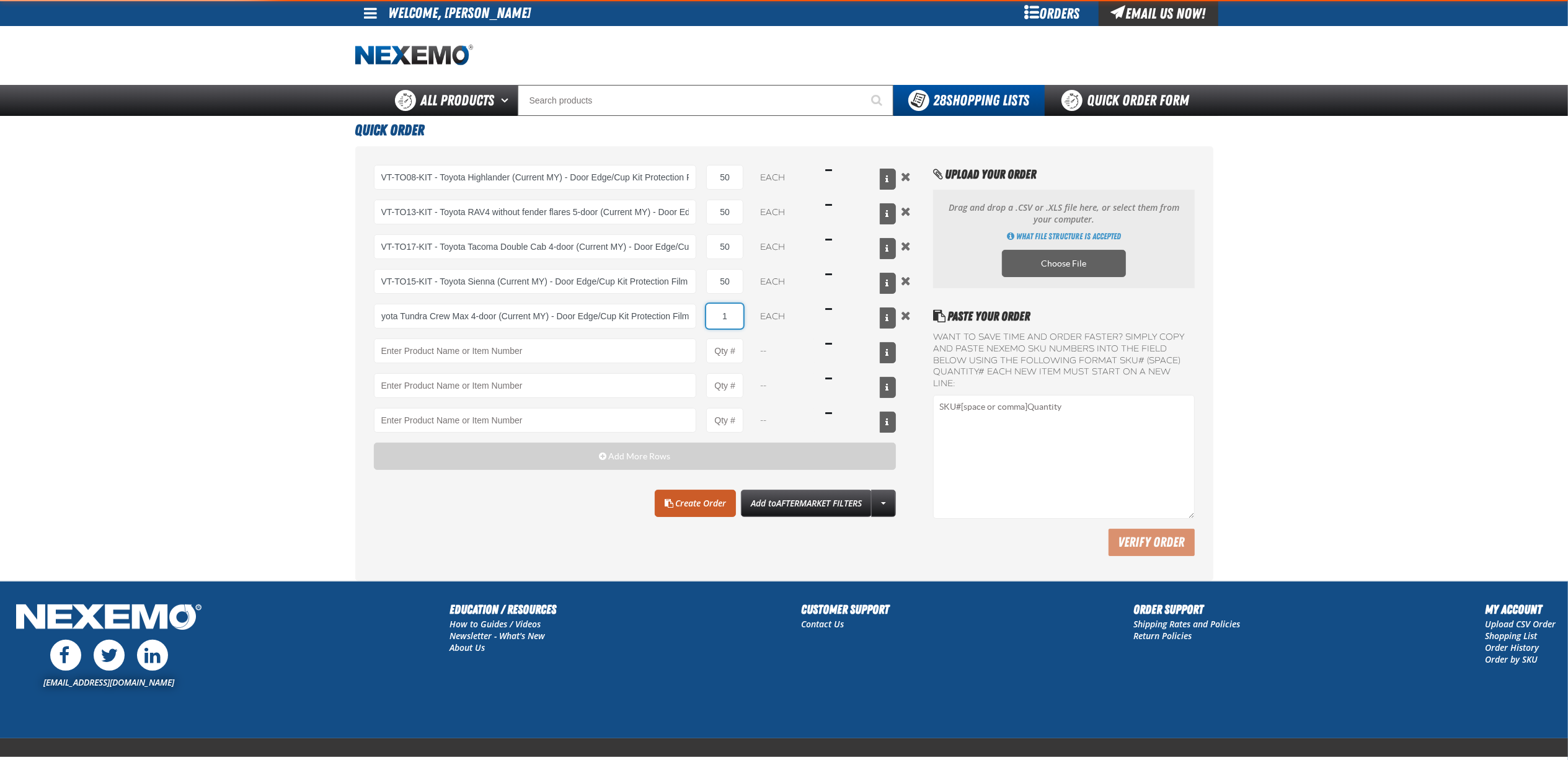
click at [732, 320] on input "1" at bounding box center [725, 316] width 38 height 25
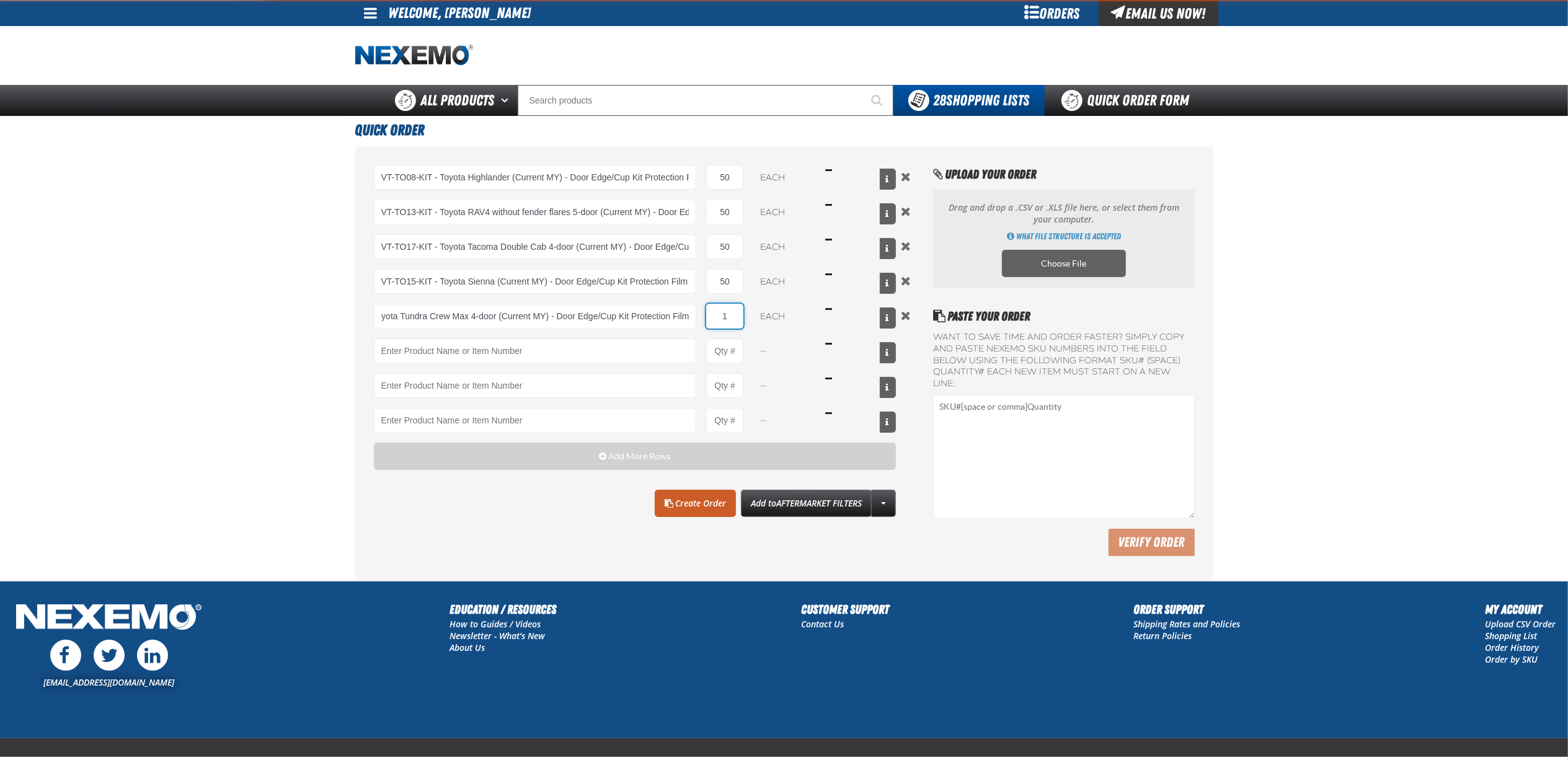
scroll to position [0, 0]
click at [732, 320] on input "1" at bounding box center [725, 316] width 38 height 25
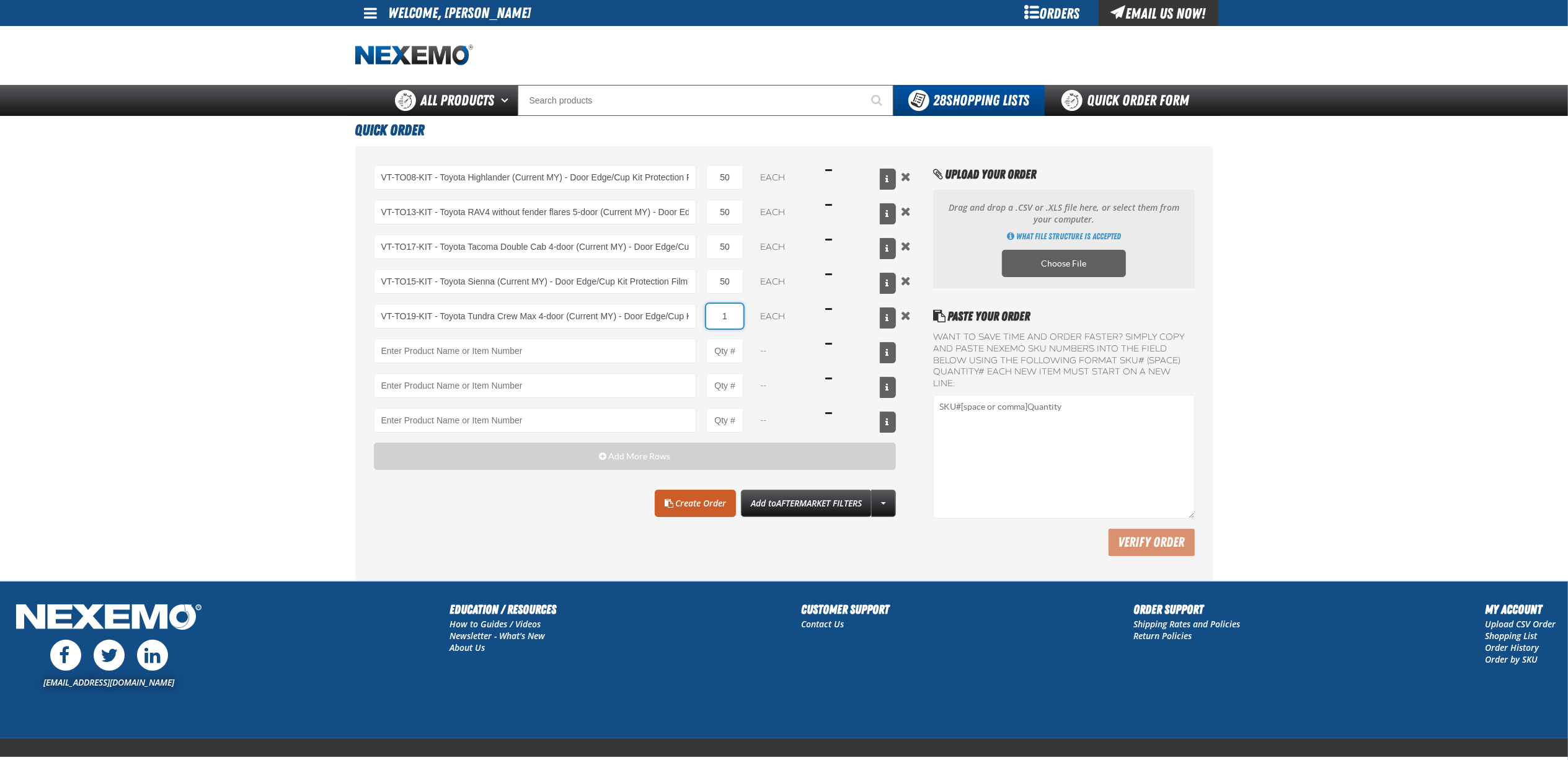
type input "VT-TO19-KIT - Toyota Tundra Crew Max 4-door (Current MY) - Door Edge/Cup Kit Pr…"
type input "50"
click at [537, 318] on input "VT-TO19-KIT - Toyota Tundra Crew Max 4-door (Current MY) - Door Edge/Cup Kit Pr…" at bounding box center [535, 316] width 323 height 25
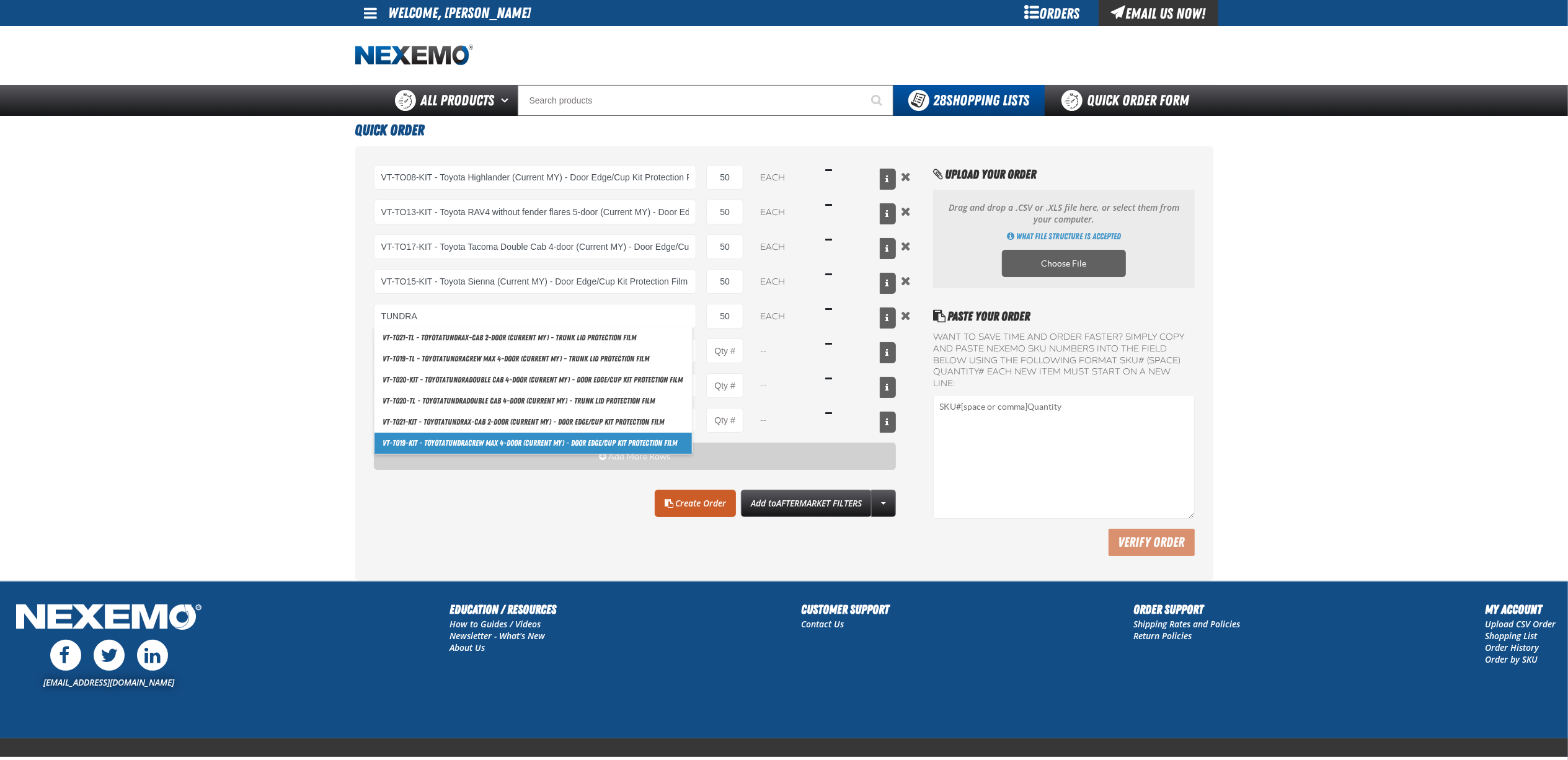
click at [638, 448] on link "VT-TO19-KIT - Toyota Tundra Crew Max 4-door (Current MY) - Door Edge/Cup Kit Pr…" at bounding box center [533, 443] width 318 height 21
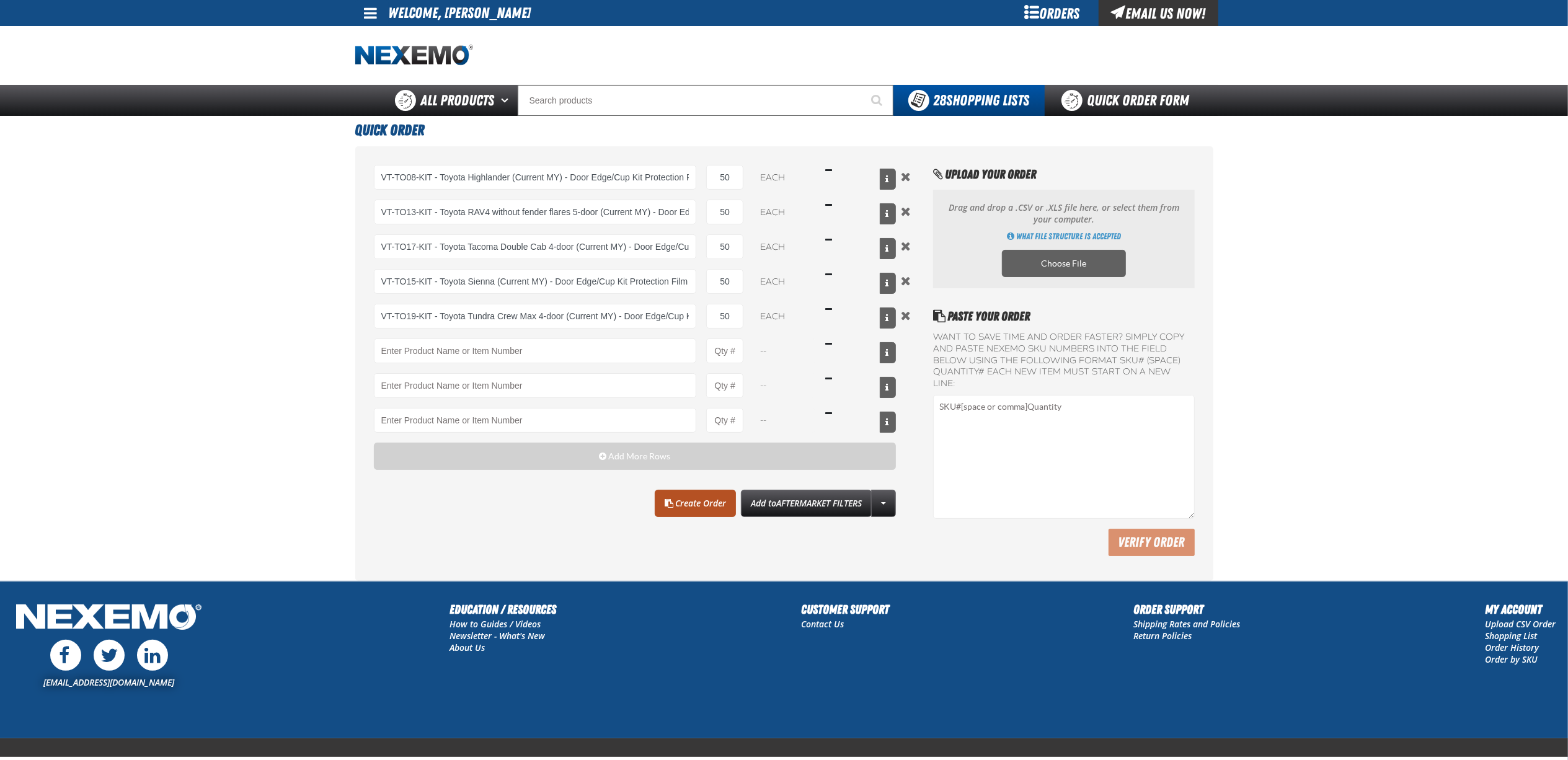
click at [691, 511] on link "Create Order" at bounding box center [695, 503] width 81 height 27
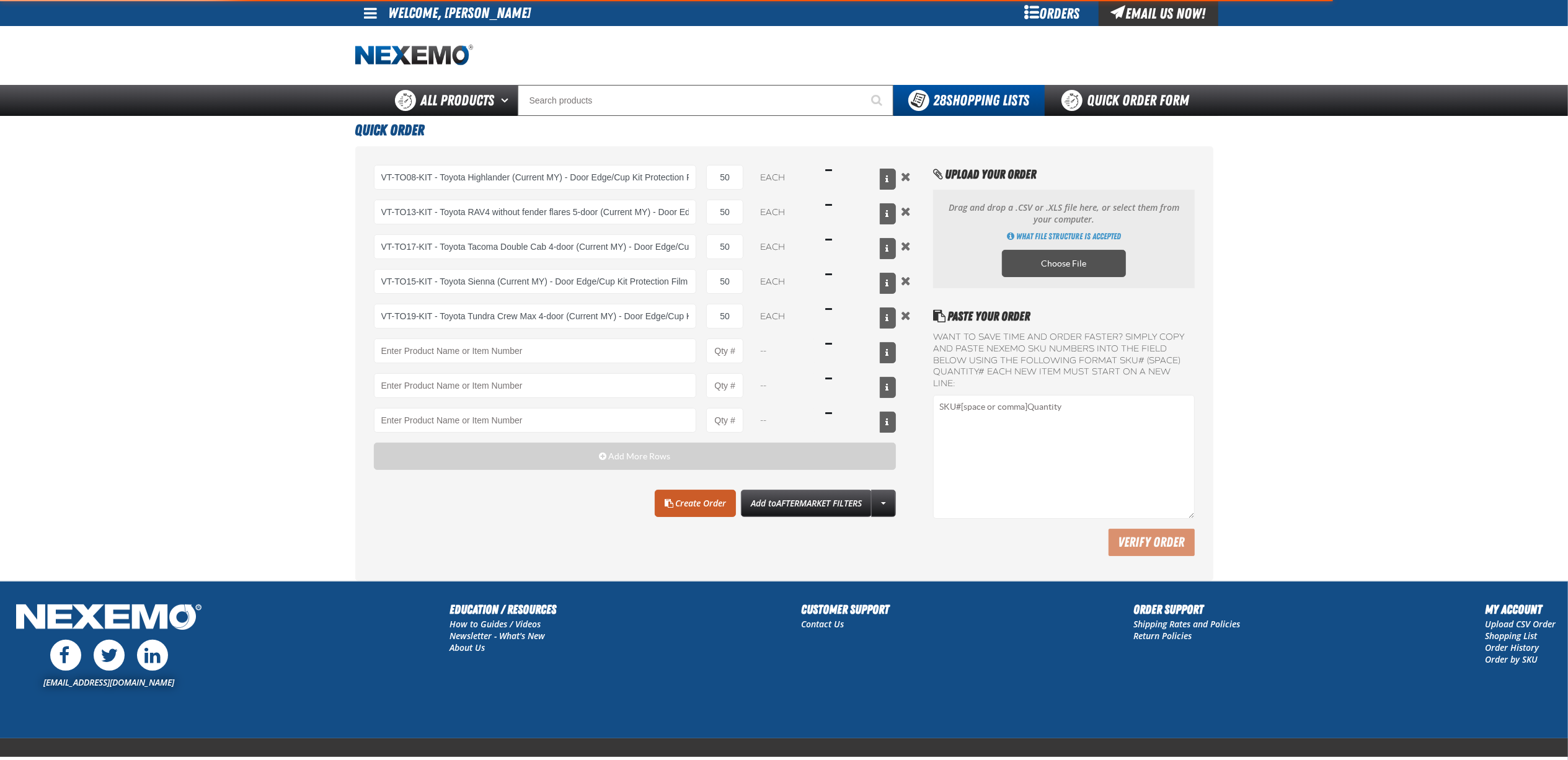
type input "VT-TO19-KIT - Toyota Tundra Crew Max 4-door (Current MY) - Door Edge/Cup Kit Pr…"
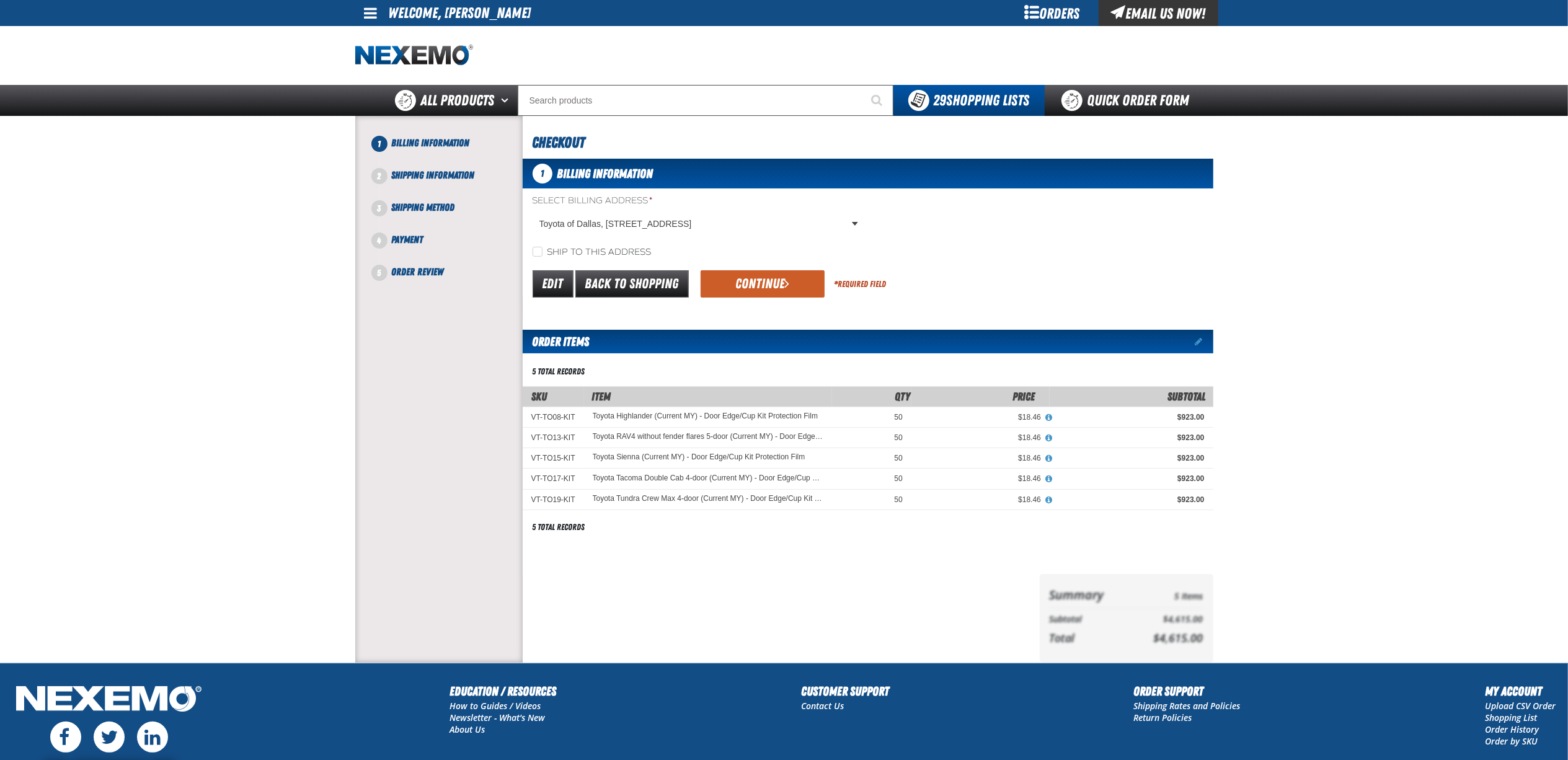
click at [776, 301] on div "1 Billing Information Select Billing Address * Toyota of Dallas, 2610 Forest ln…" at bounding box center [868, 411] width 691 height 504
click at [777, 298] on div "Edit Back to Shopping Continue * Required Field" at bounding box center [868, 284] width 691 height 31
click at [801, 291] on button "Continue" at bounding box center [762, 283] width 124 height 27
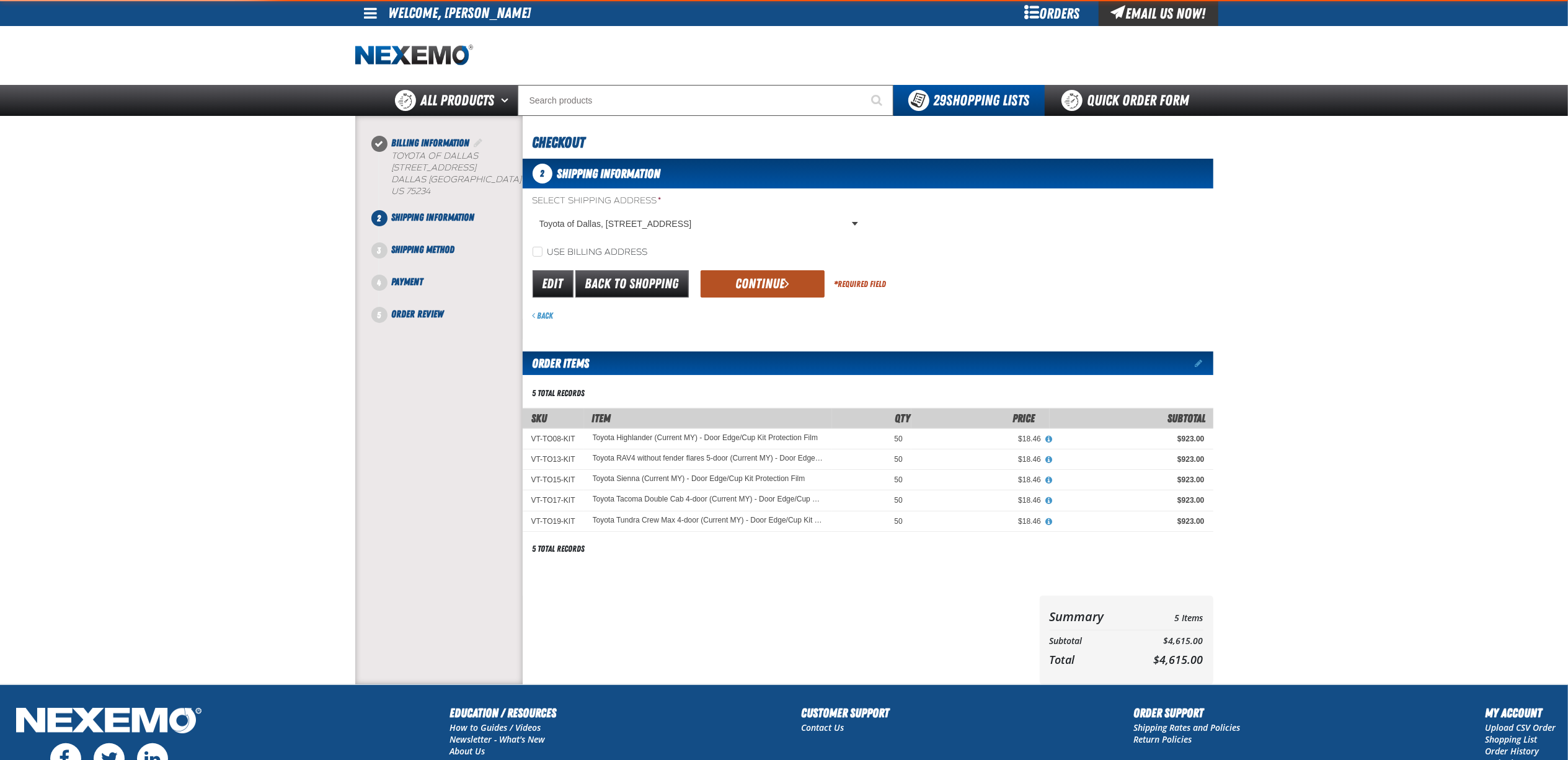
click at [789, 295] on button "Continue" at bounding box center [762, 283] width 124 height 27
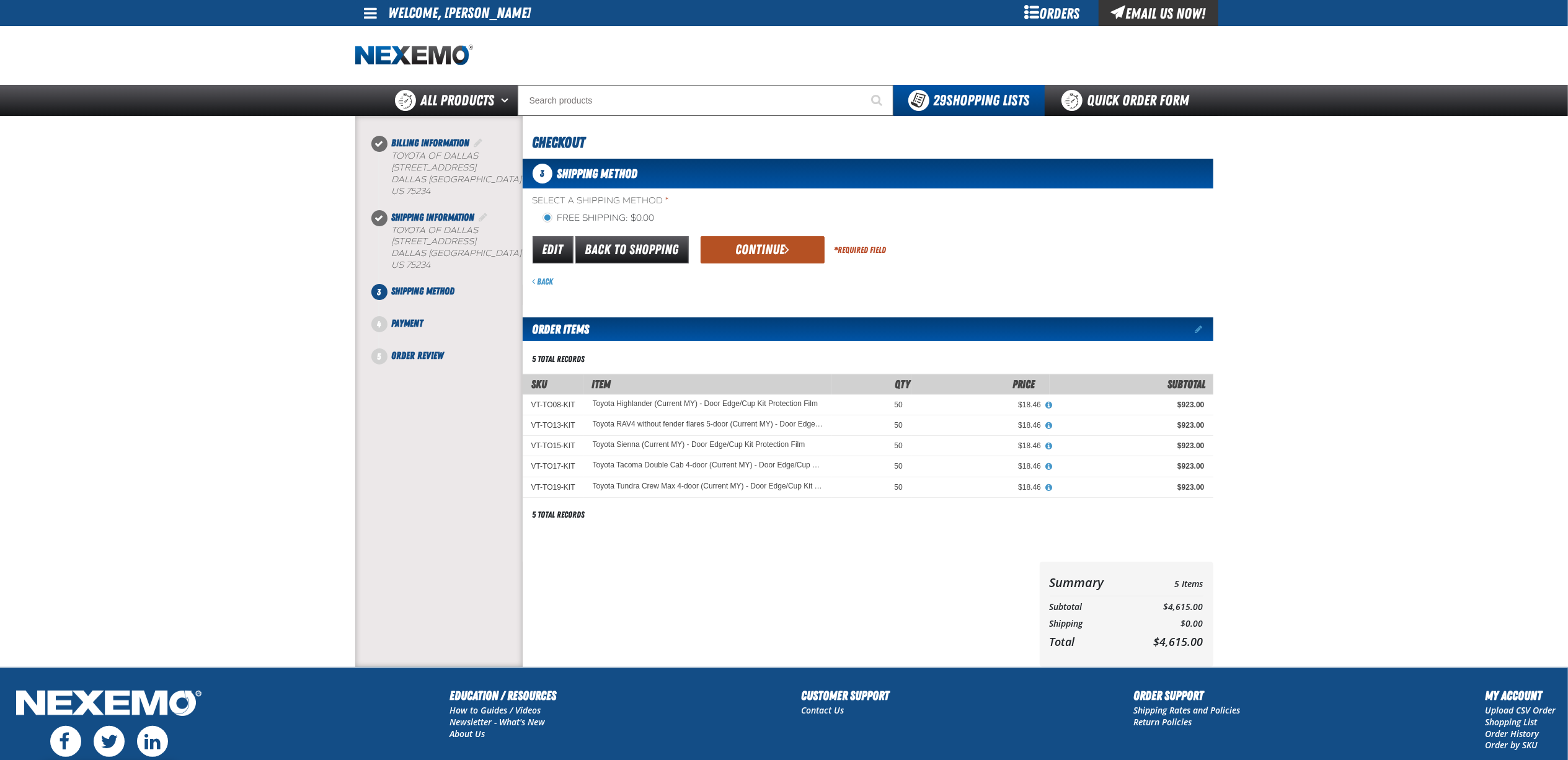
click at [764, 254] on button "Continue" at bounding box center [762, 249] width 124 height 27
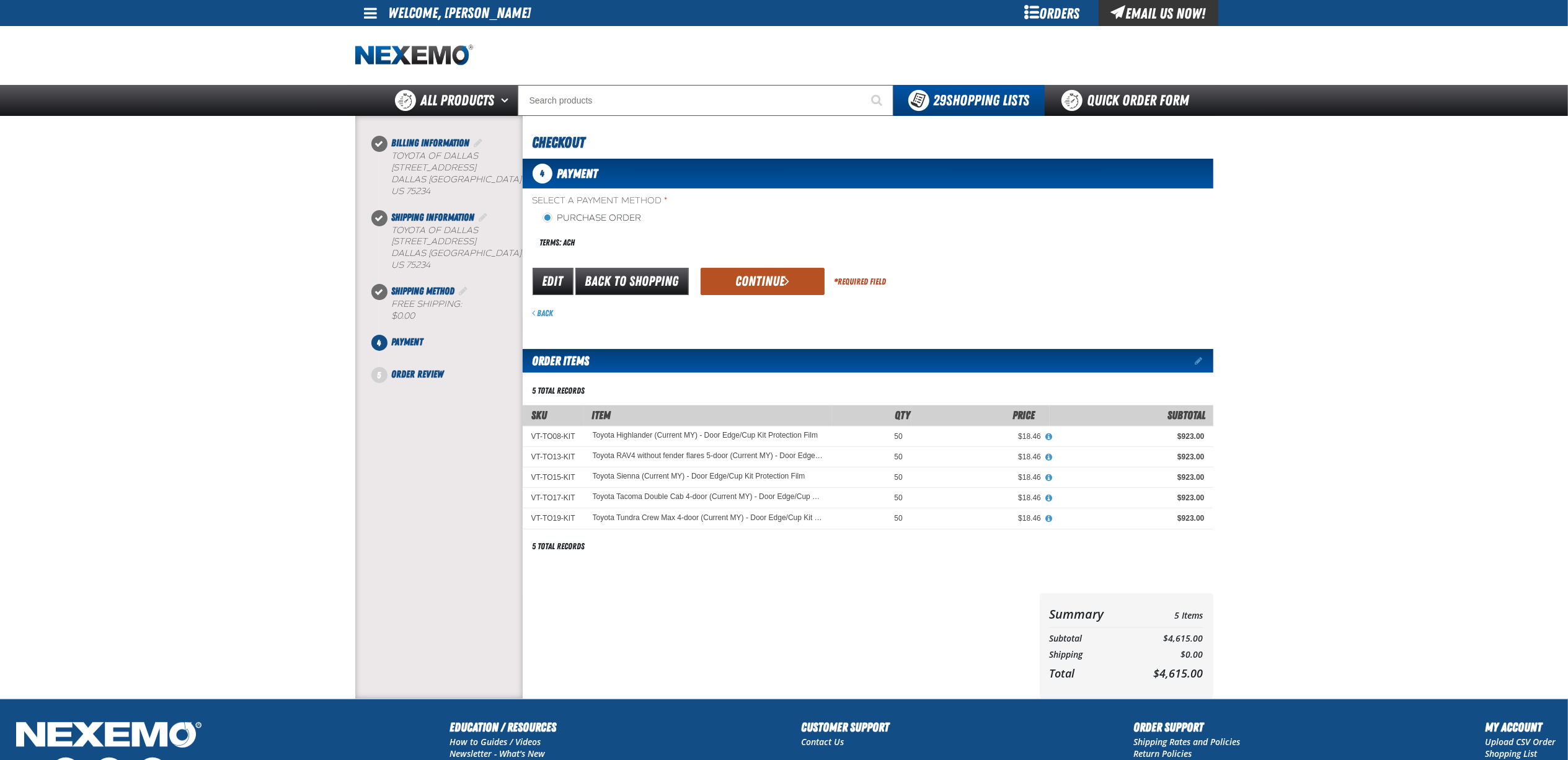
click at [777, 283] on button "Continue" at bounding box center [762, 281] width 124 height 27
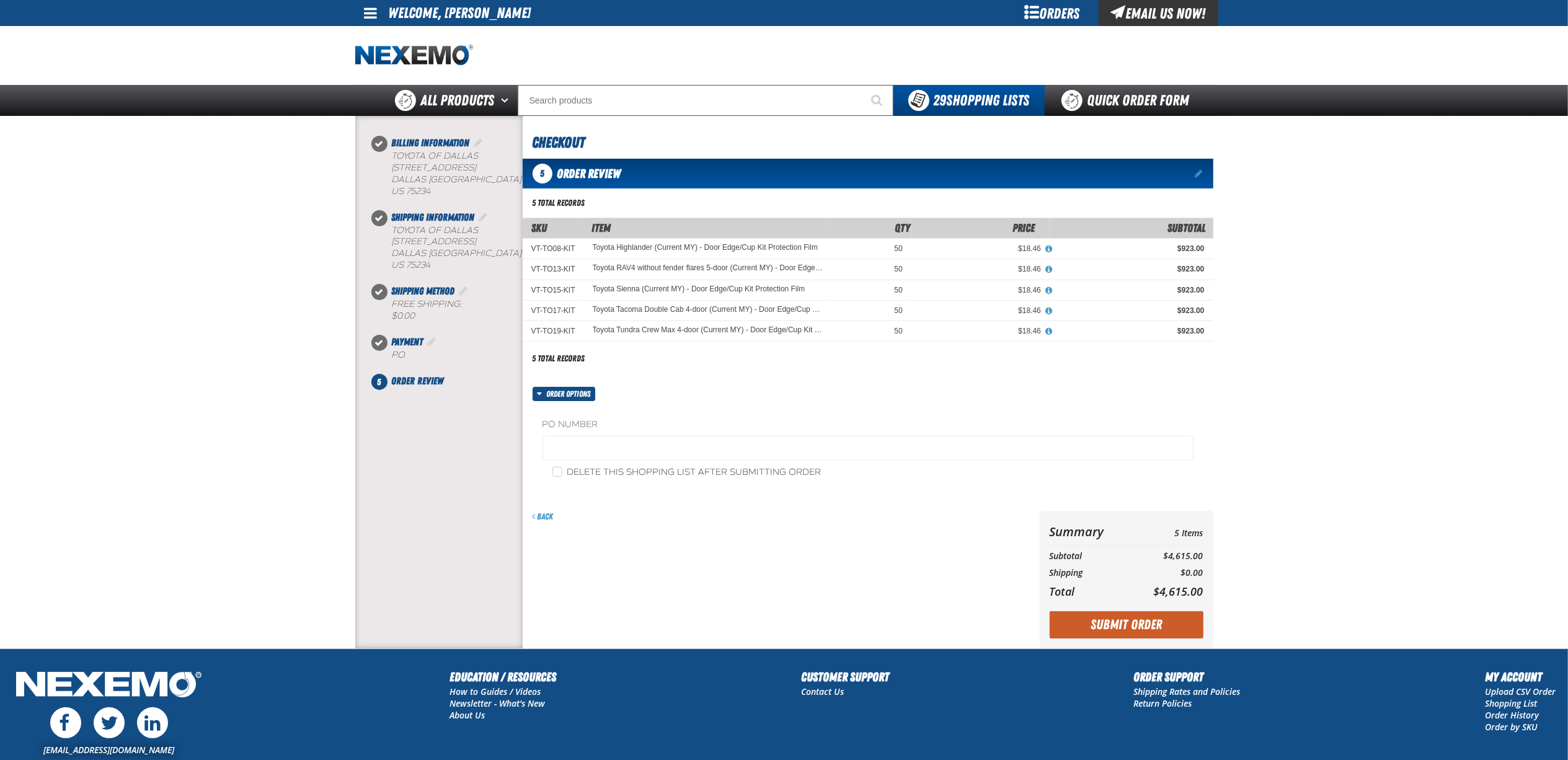
click at [548, 477] on div "Delete this shopping list after submitting order" at bounding box center [868, 472] width 651 height 13
click at [553, 475] on input "Delete this shopping list after submitting order" at bounding box center [557, 472] width 10 height 10
checkbox input "true"
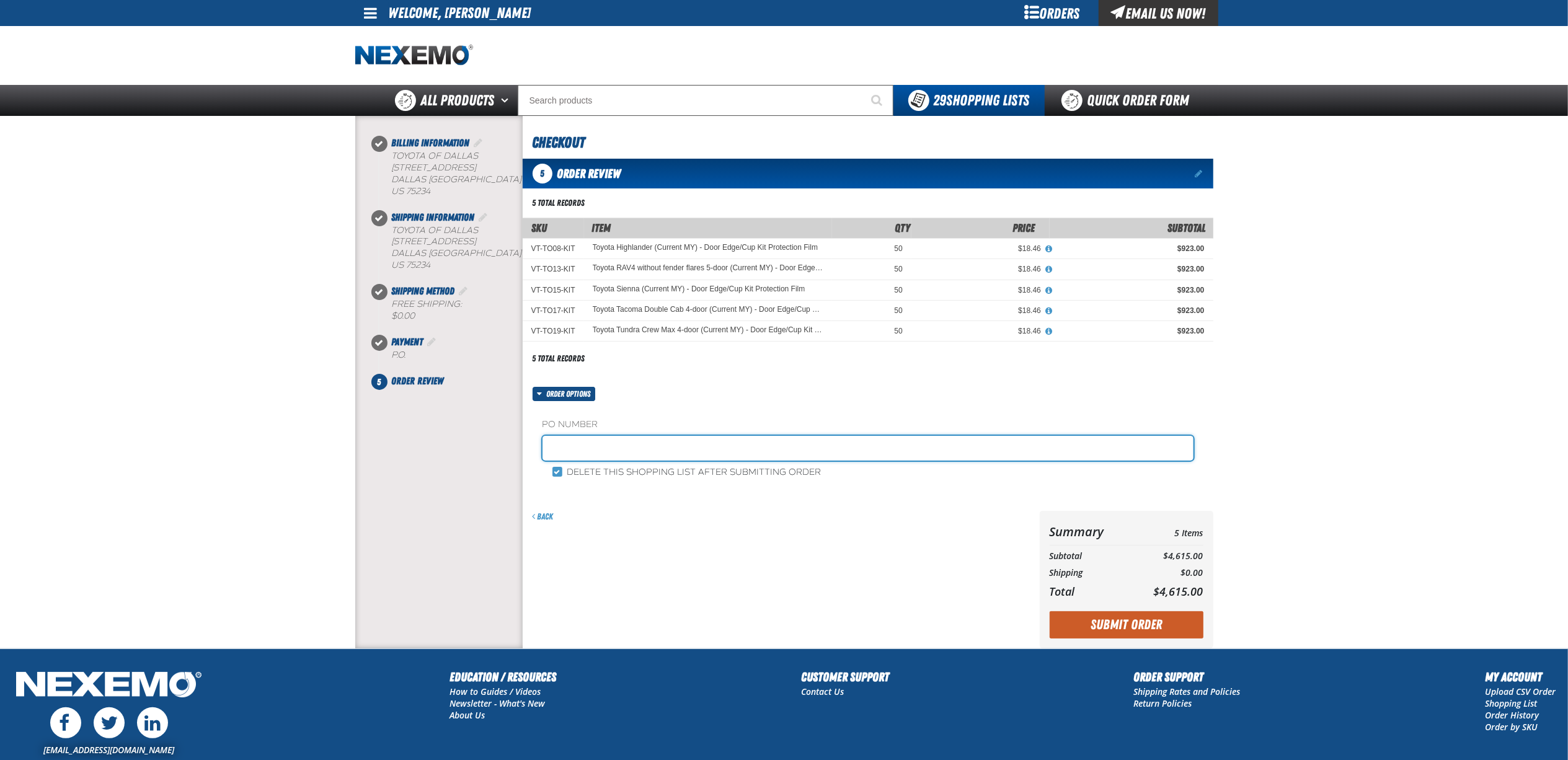
click at [602, 445] on input "text" at bounding box center [868, 448] width 651 height 25
type input "CUP091225"
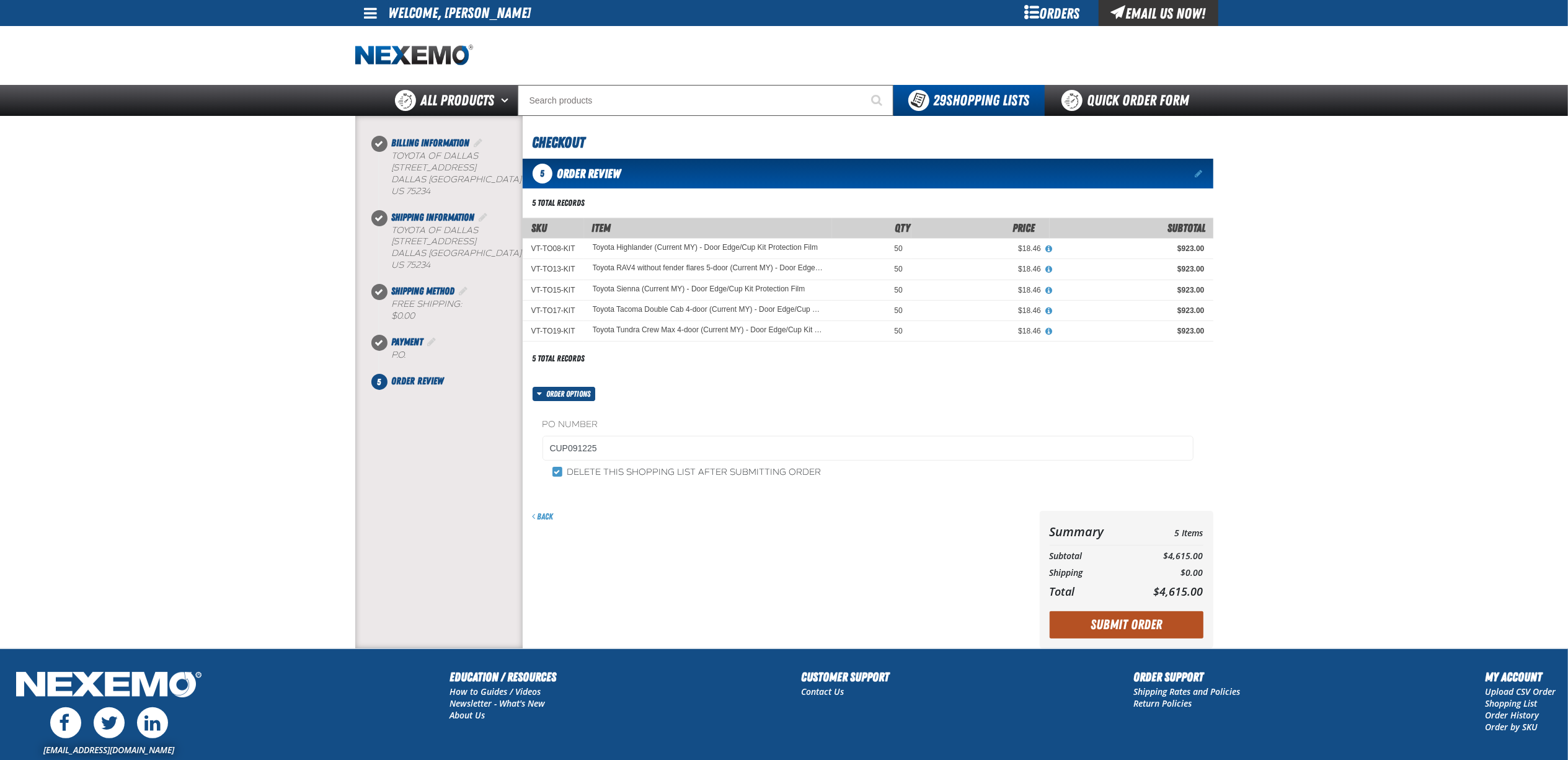
click at [1138, 620] on button "Submit Order" at bounding box center [1126, 625] width 153 height 27
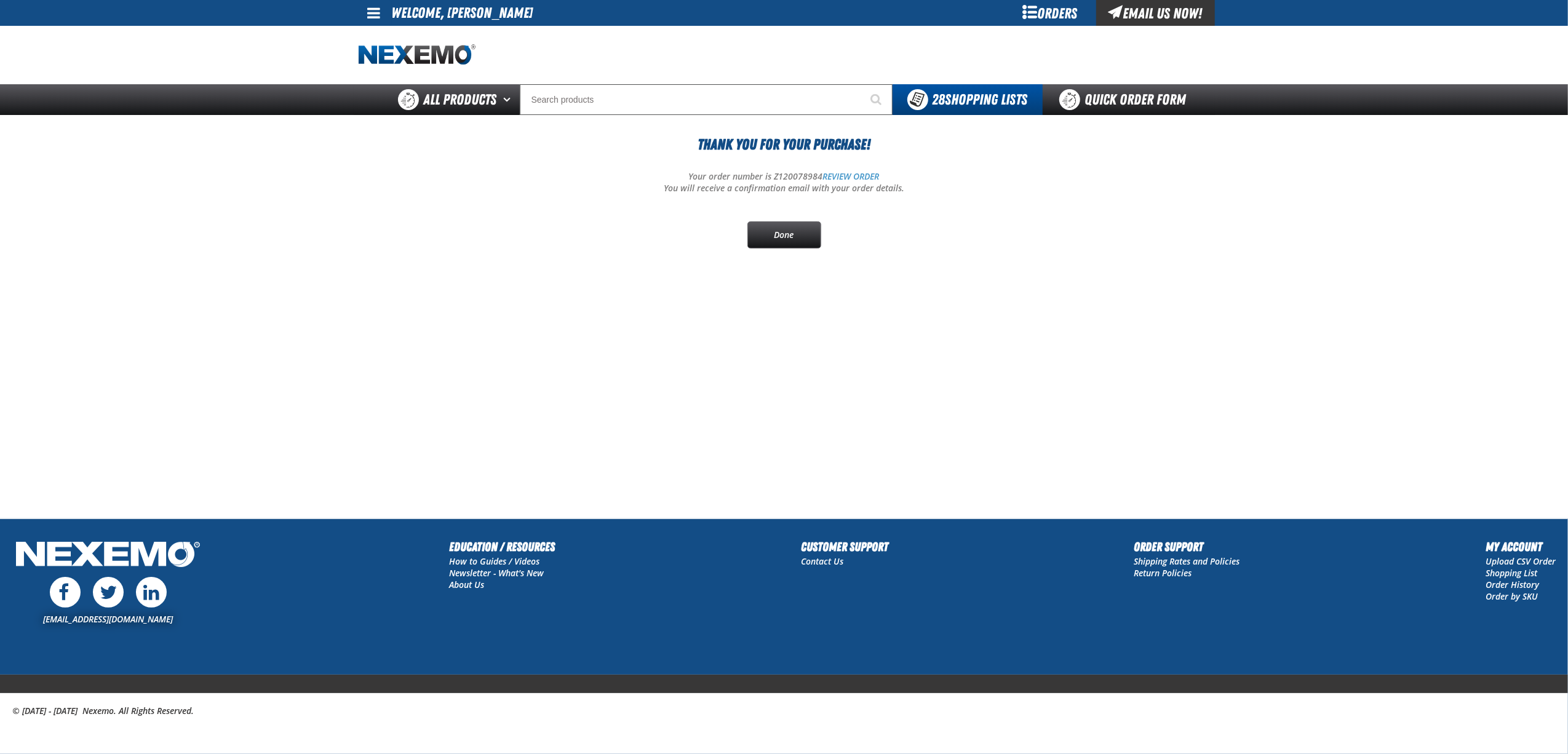
click at [401, 366] on main "Thank You For Your Purchase! Your order number is Z120078984 REVIEW ORDER You w…" at bounding box center [784, 316] width 1568 height 404
click at [793, 243] on link "Done" at bounding box center [784, 235] width 74 height 27
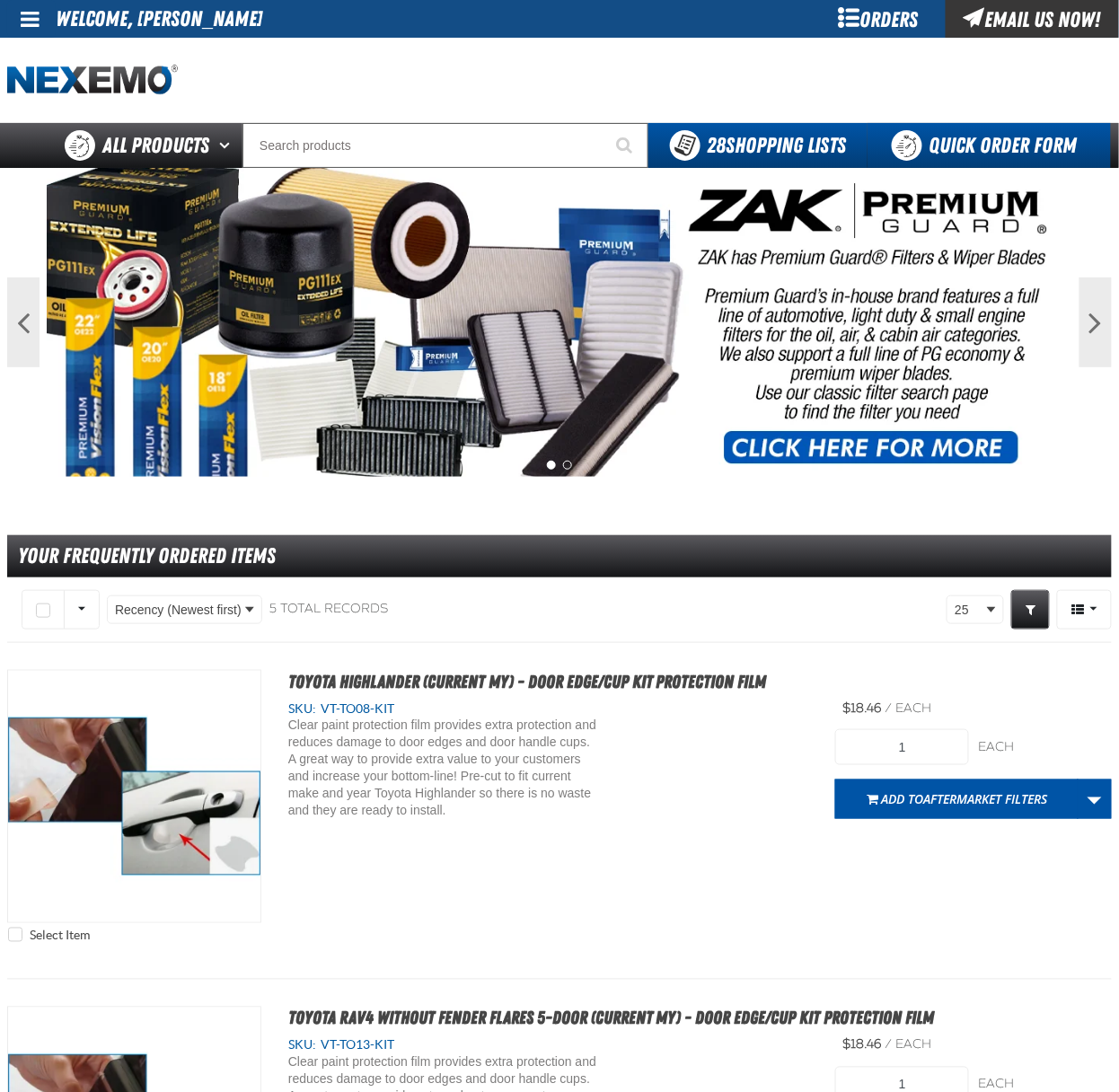
click at [941, 145] on link "Quick Order Form" at bounding box center [989, 146] width 244 height 45
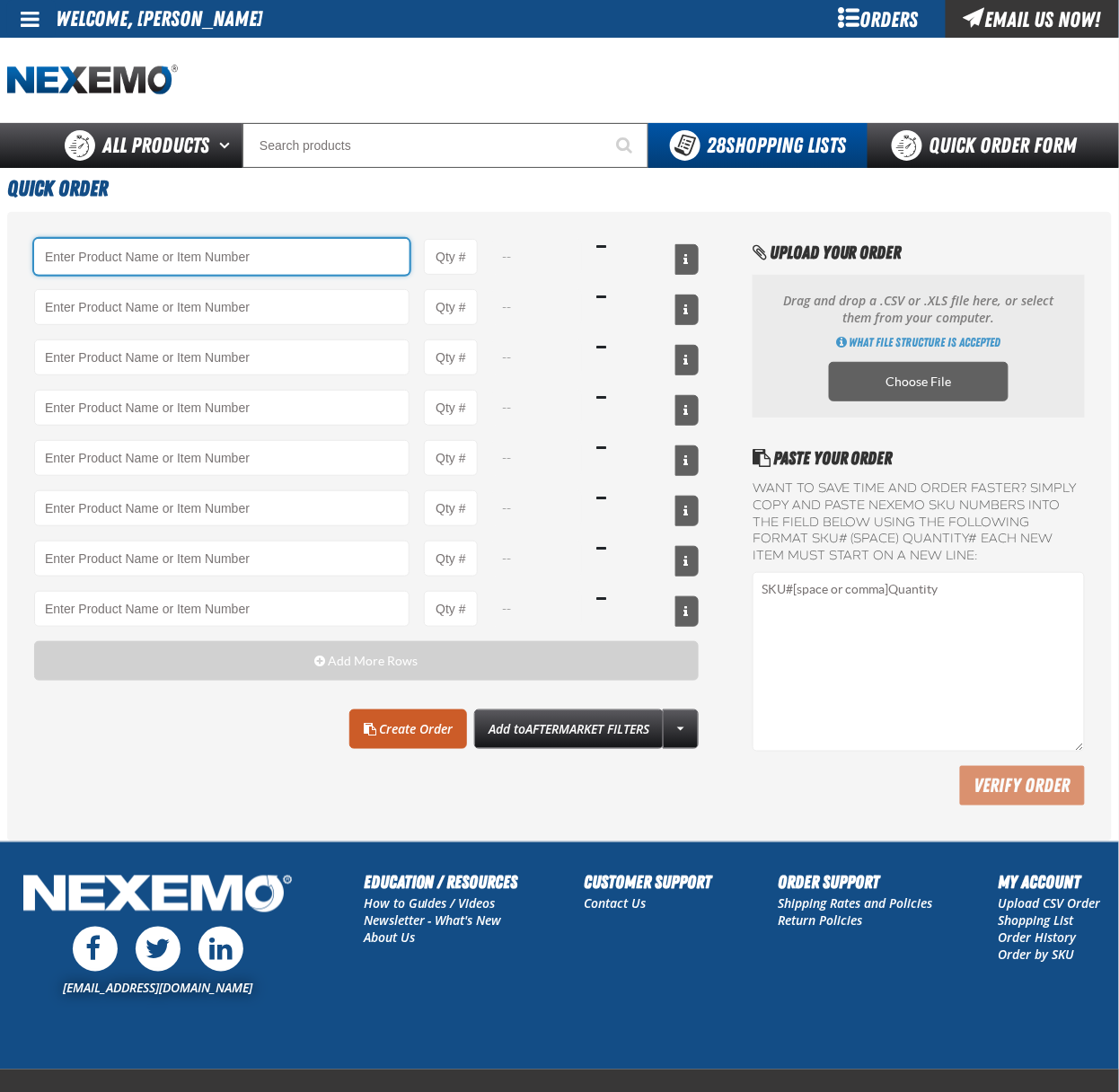
click at [275, 259] on input "Product" at bounding box center [221, 256] width 376 height 36
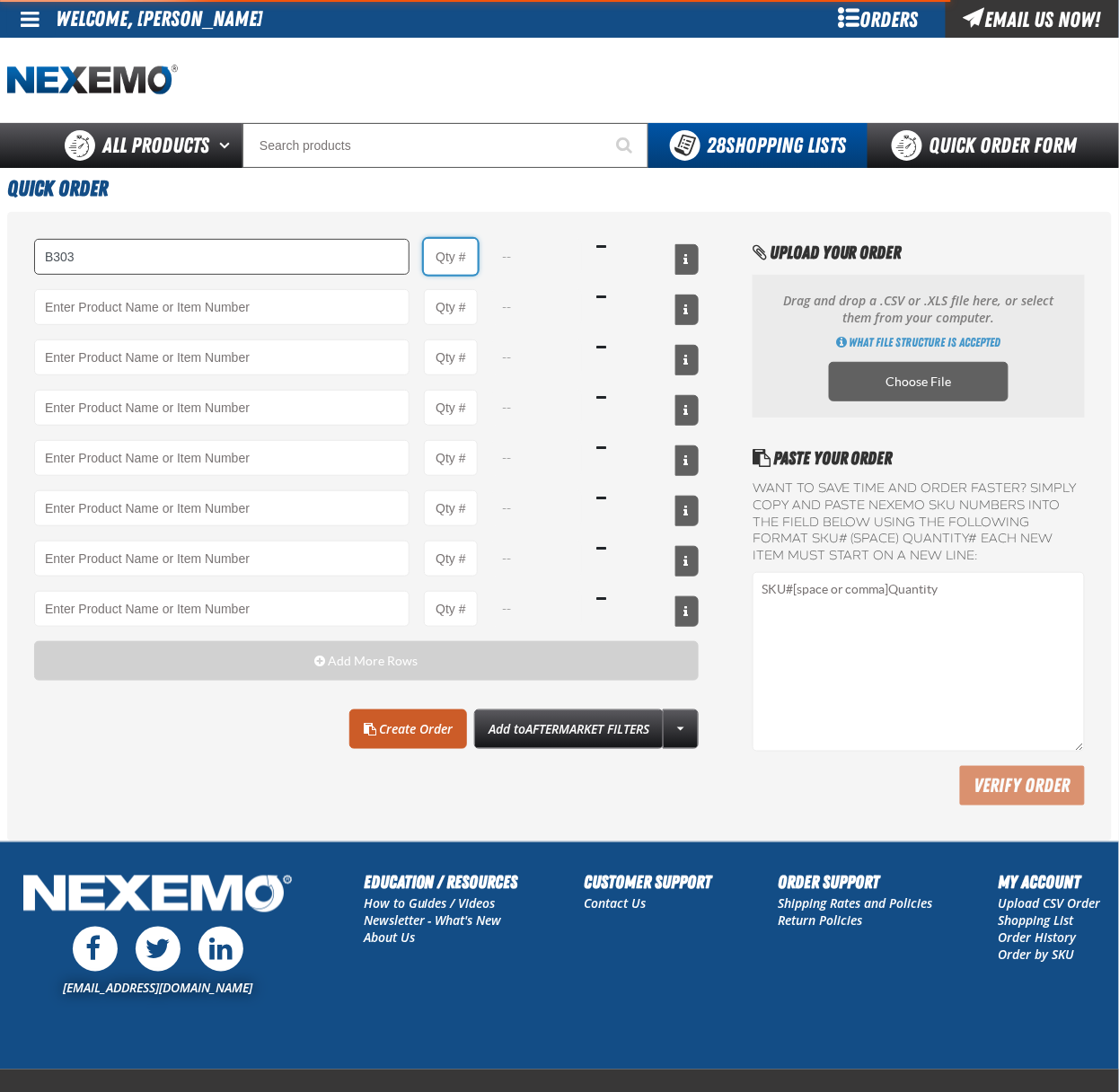
type input "B303 - Battery Service Kit - Cleaner &amp; Protector - ZAK Products"
type input "1"
select select "kit"
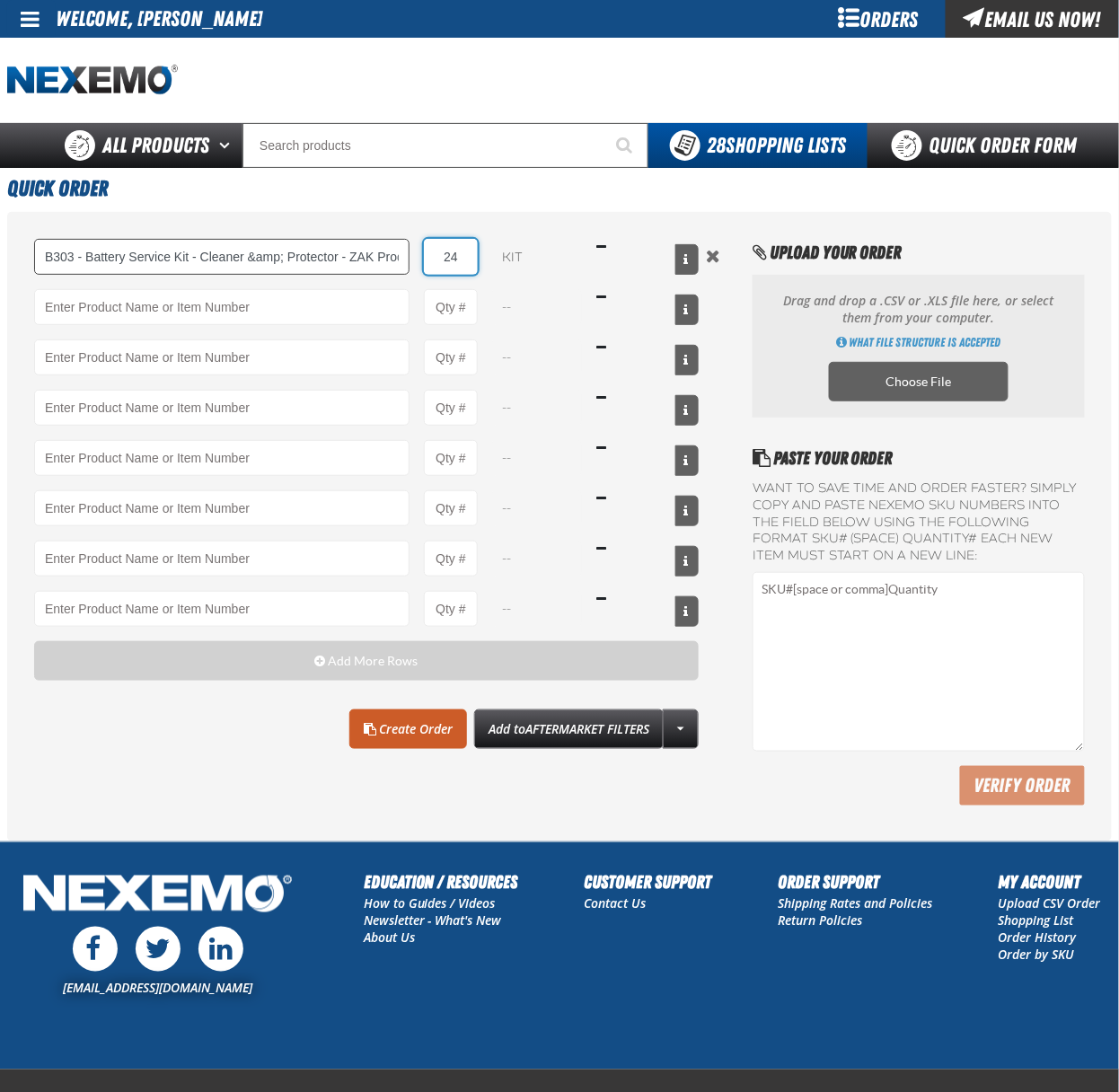
type input "24"
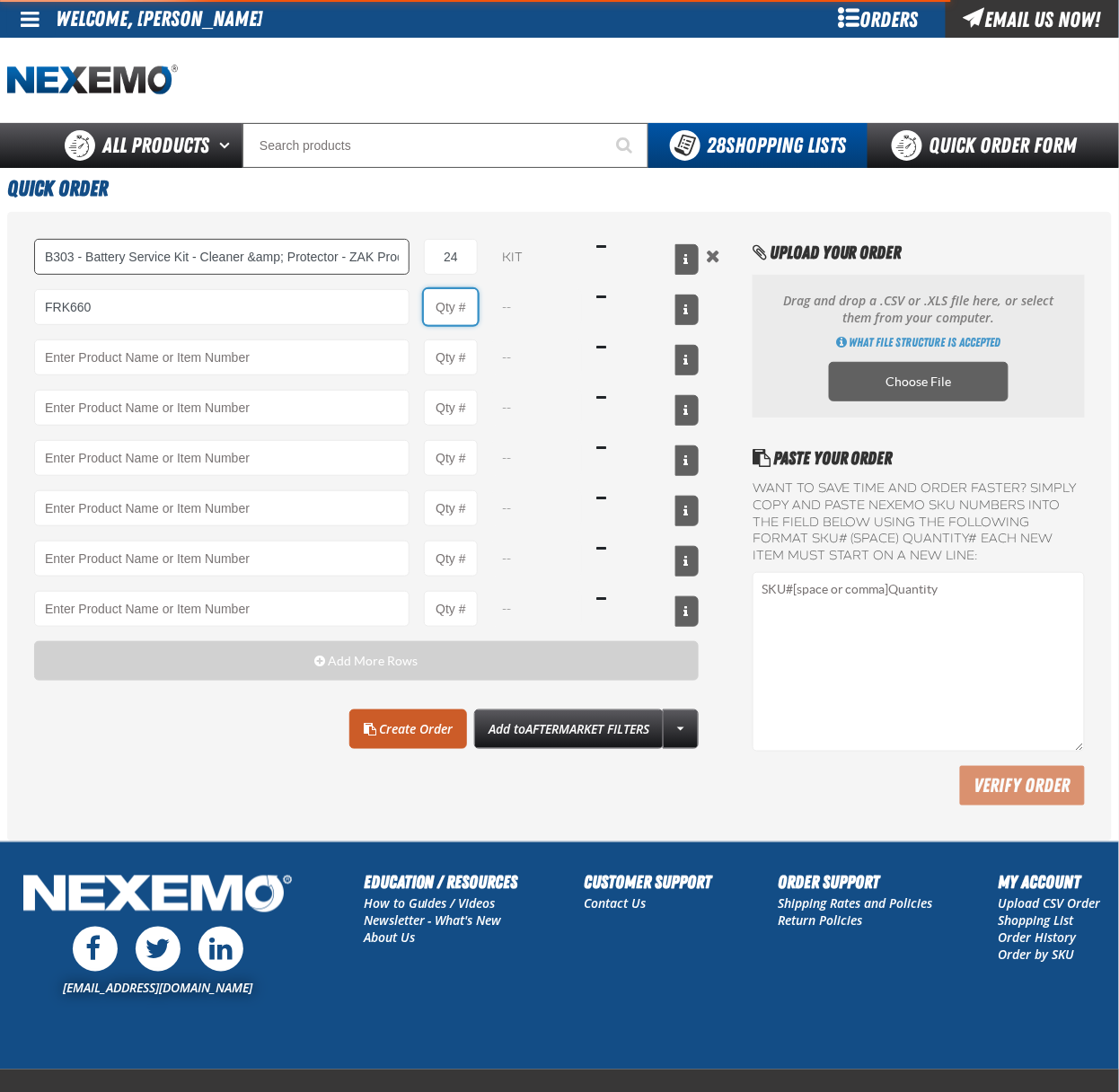
type input "FRK660 - Fuel Rail Induction Kit - ZAK Products"
type input "1"
select select "kit"
type input "24"
type input "CVT500 - Multi-Vehicle Continuous Variable Transmission Fluid - ZAK Products"
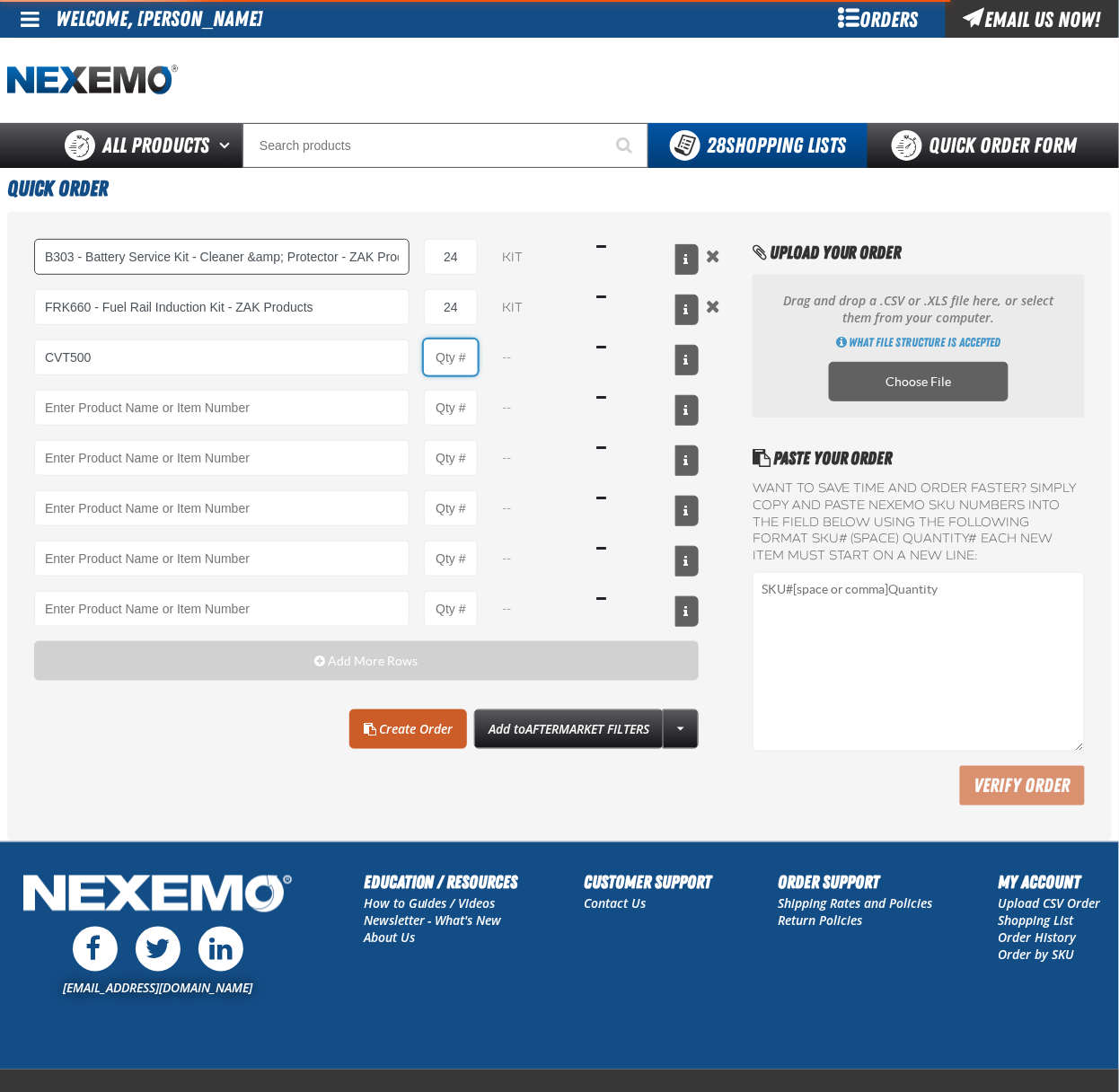
type input "1"
select select "bottle"
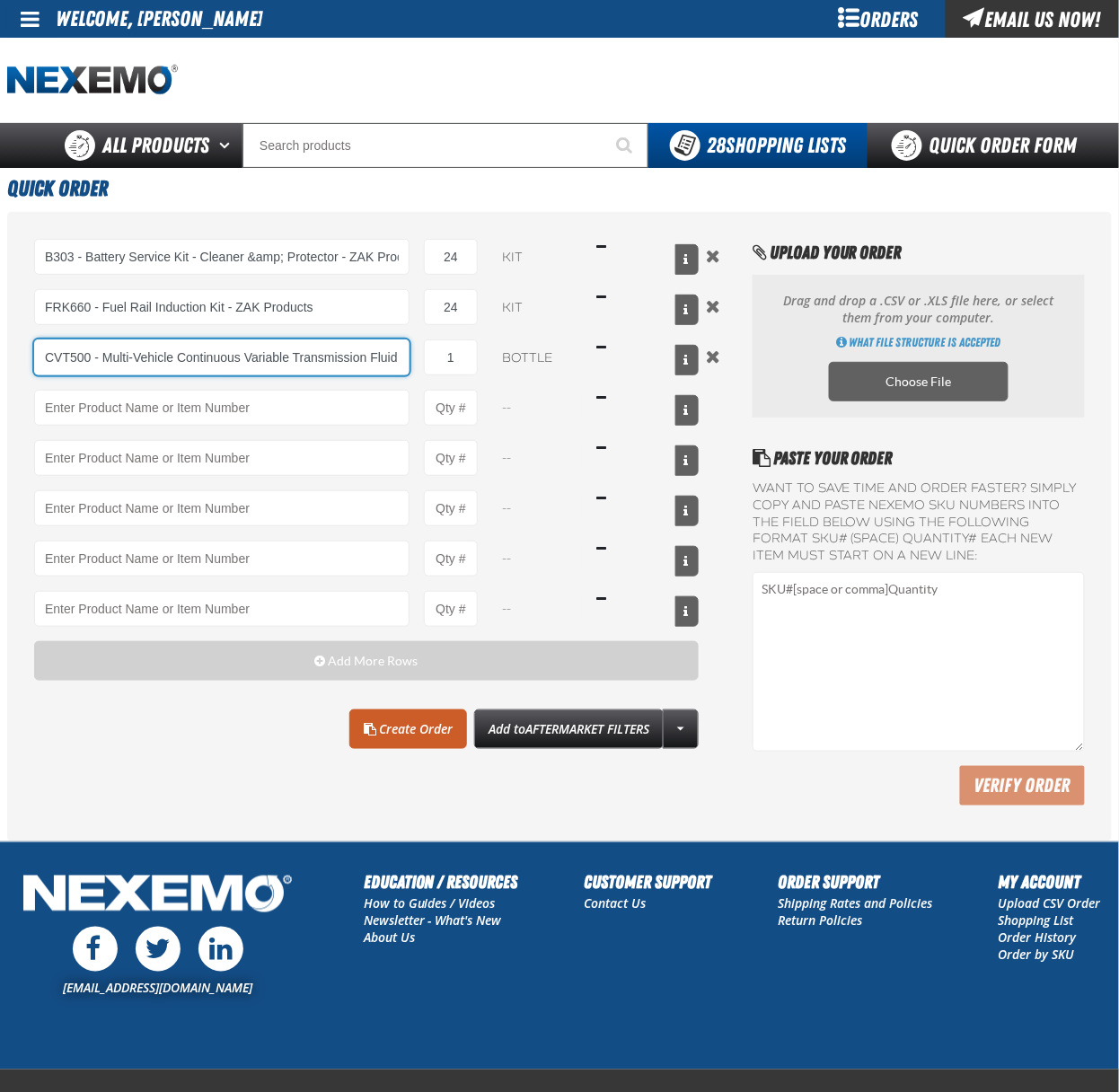
click at [206, 357] on input "CVT500 - Multi-Vehicle Continuous Variable Transmission Fluid - ZAK Products" at bounding box center [221, 357] width 376 height 36
click at [206, 356] on input "CVT500 - Multi-Vehicle Continuous Variable Transmission Fluid - ZAK Products" at bounding box center [221, 357] width 376 height 36
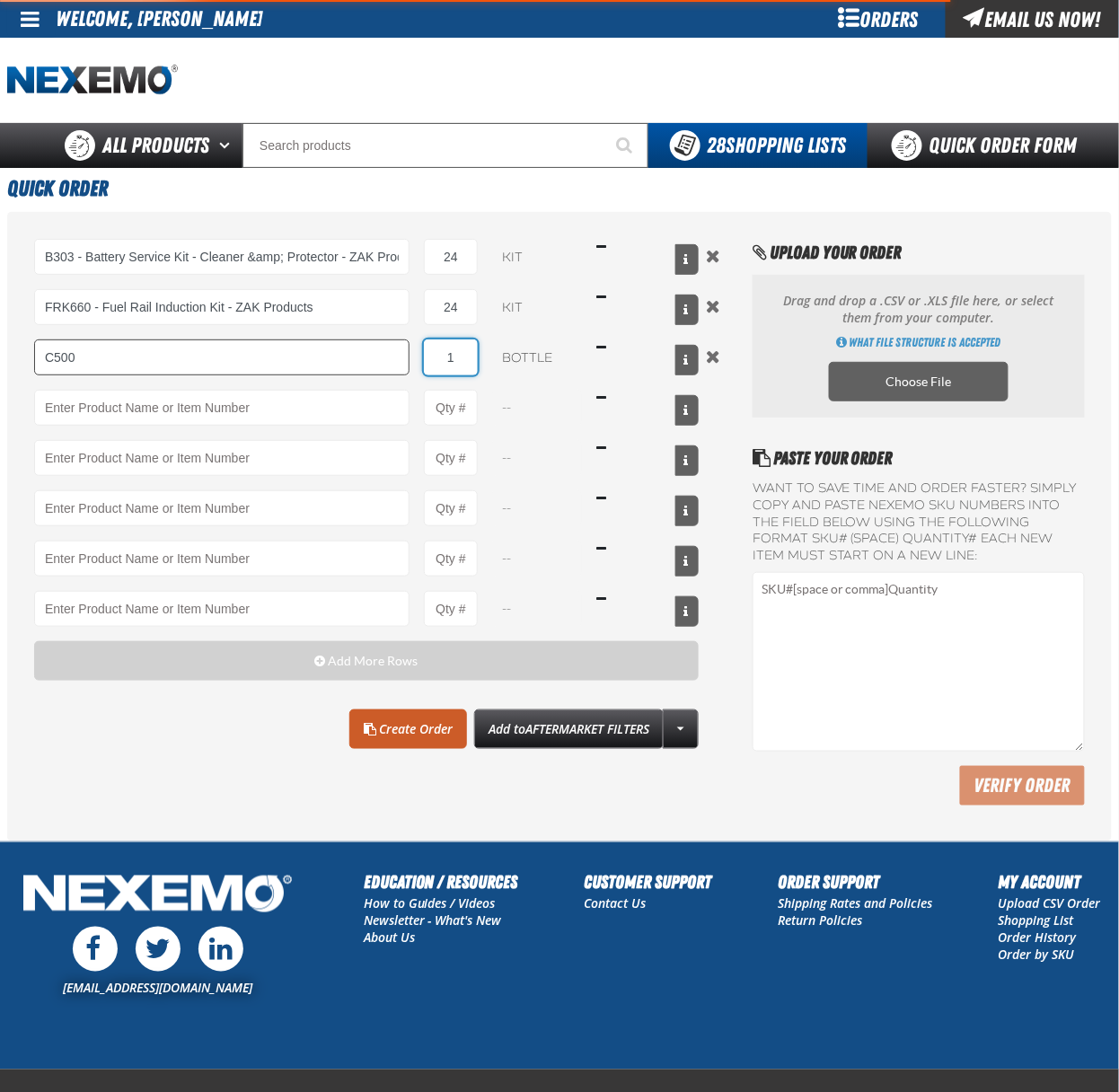
type input "C500 - Synthetic Engine Oil Booster - ZAK Products"
type input "72"
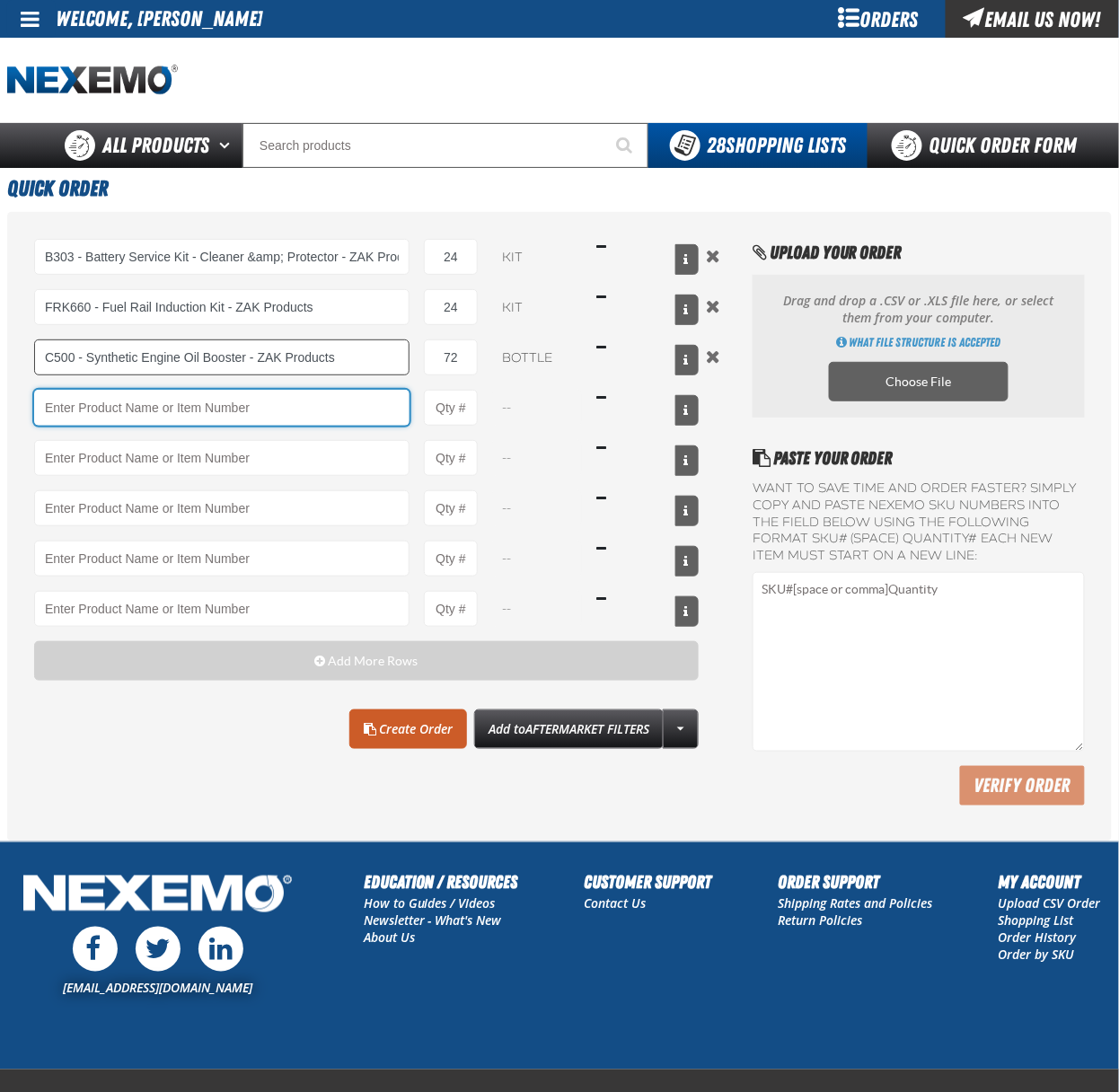
type input "6"
type input "F610"
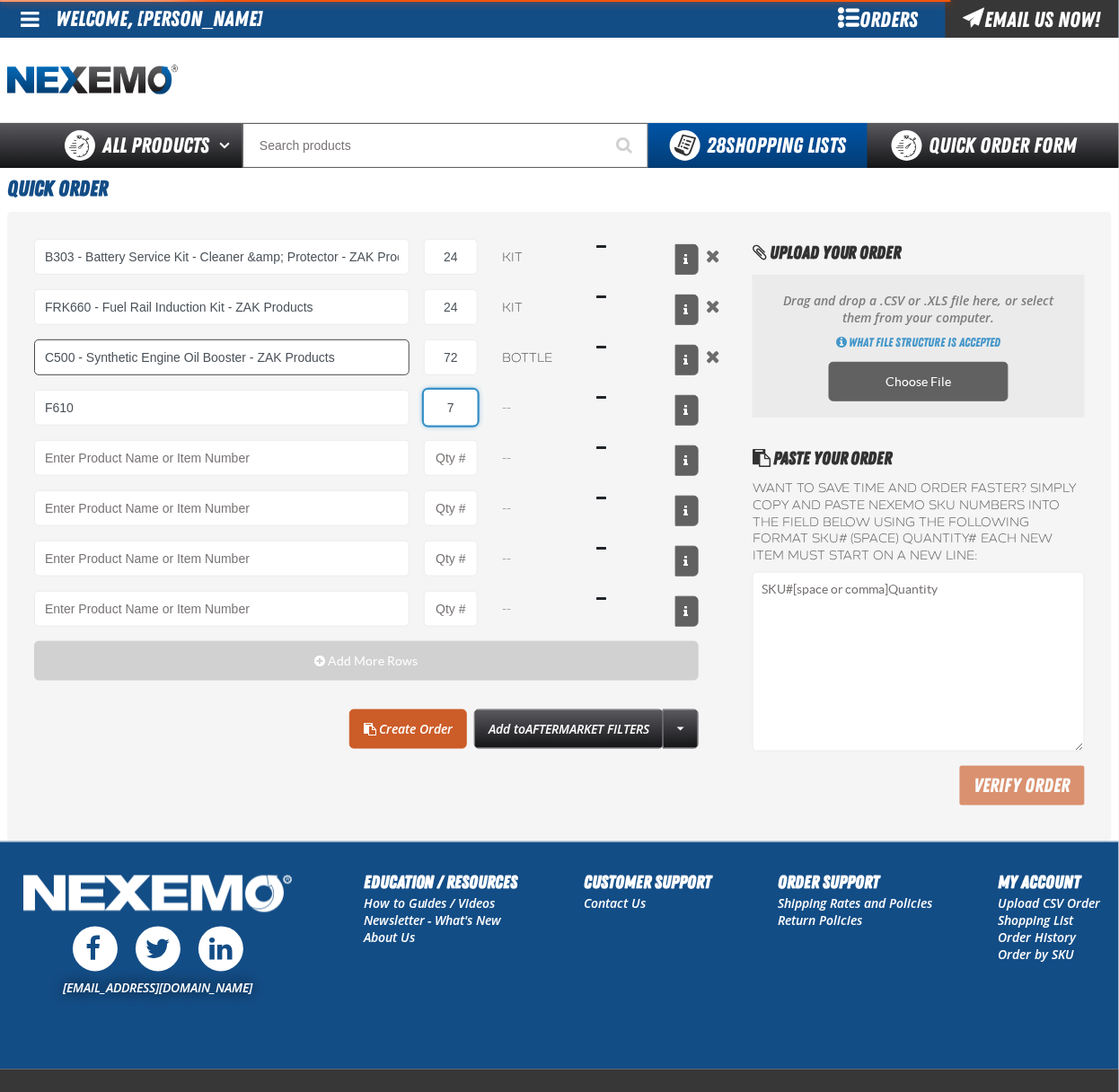
type input "72"
type input "F610 - Z-Tech - ZAK Products"
type input "7"
select select "bottle"
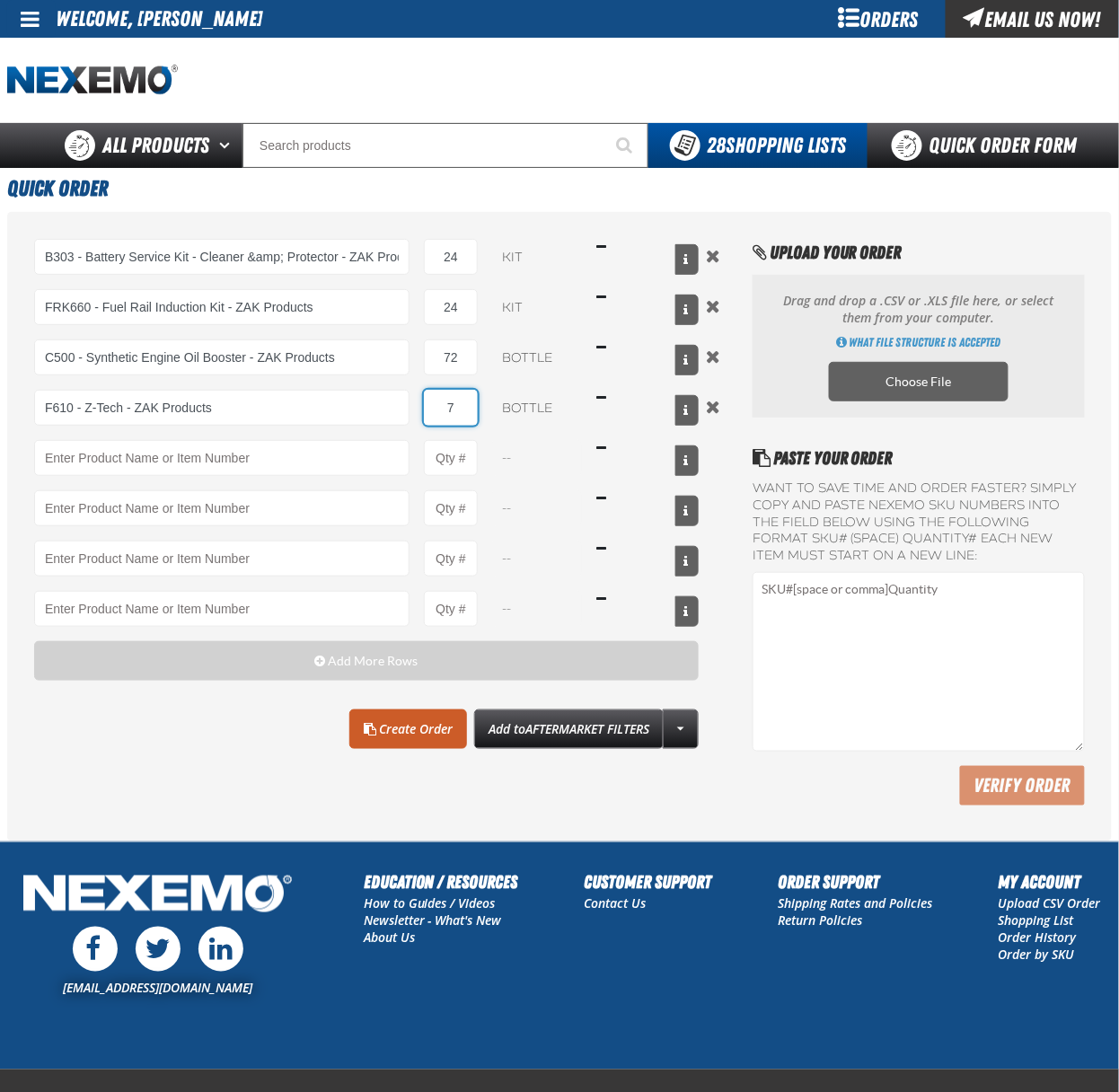
click at [452, 406] on input "7" at bounding box center [451, 408] width 54 height 36
type input "72"
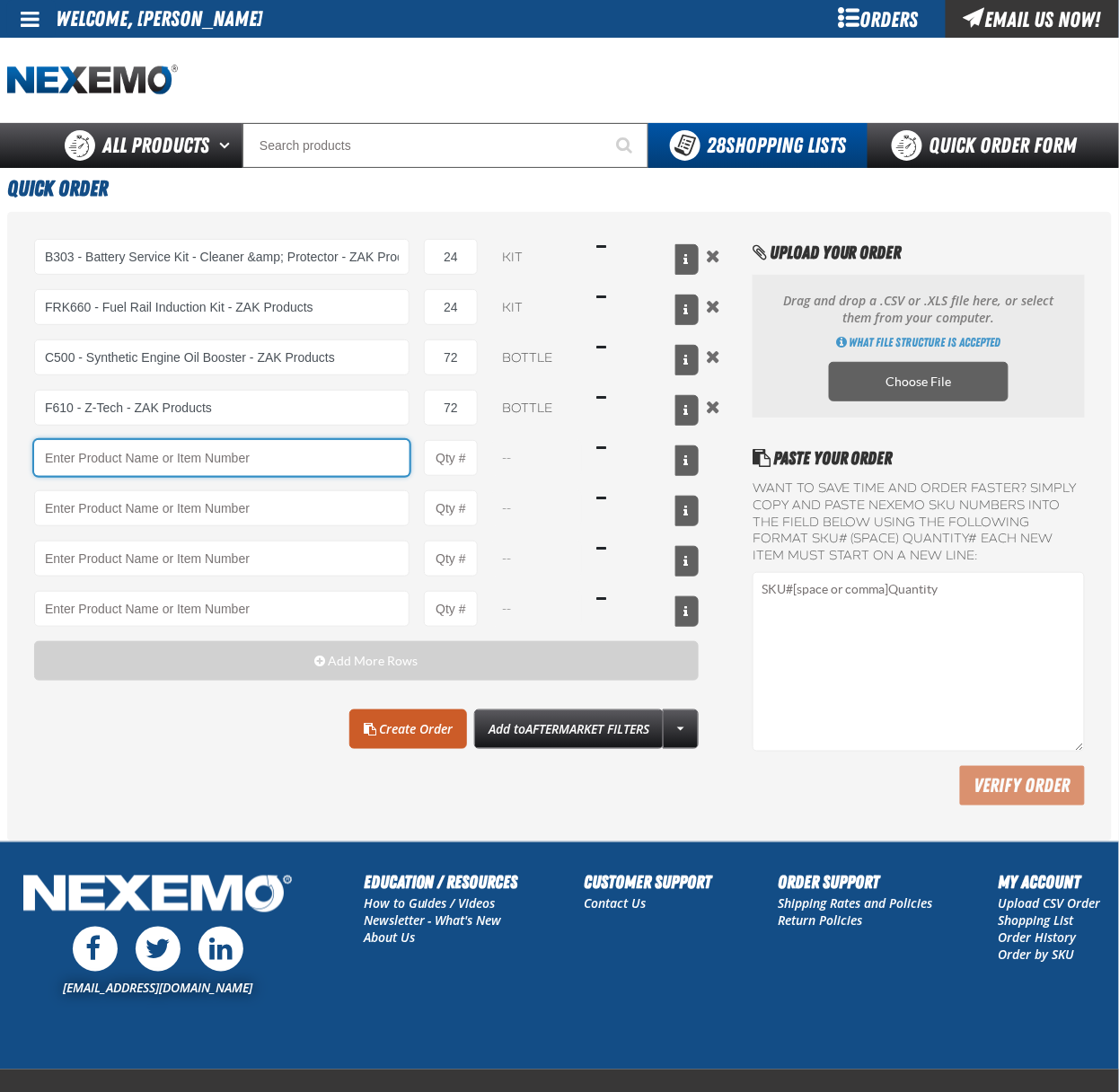
click at [273, 475] on input "Product" at bounding box center [221, 457] width 376 height 36
click at [188, 461] on input "Product" at bounding box center [221, 457] width 376 height 36
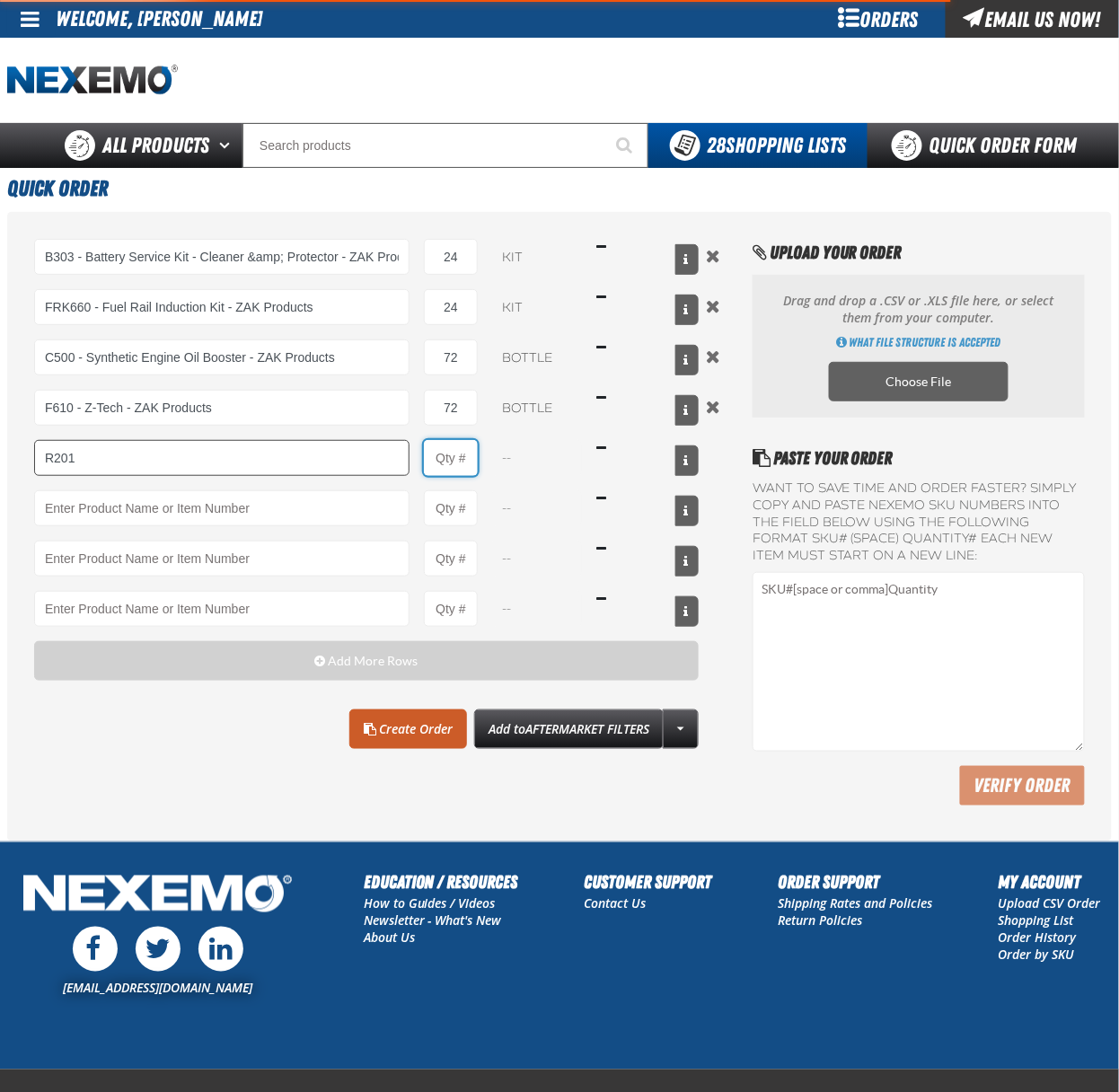
type input "R201 - Universal Cooling System Conditioner - ZAK Products"
type input "1"
select select "bottle"
type input "24"
type input "T401 - Automatic Transmission Conditioner - ZAK Products"
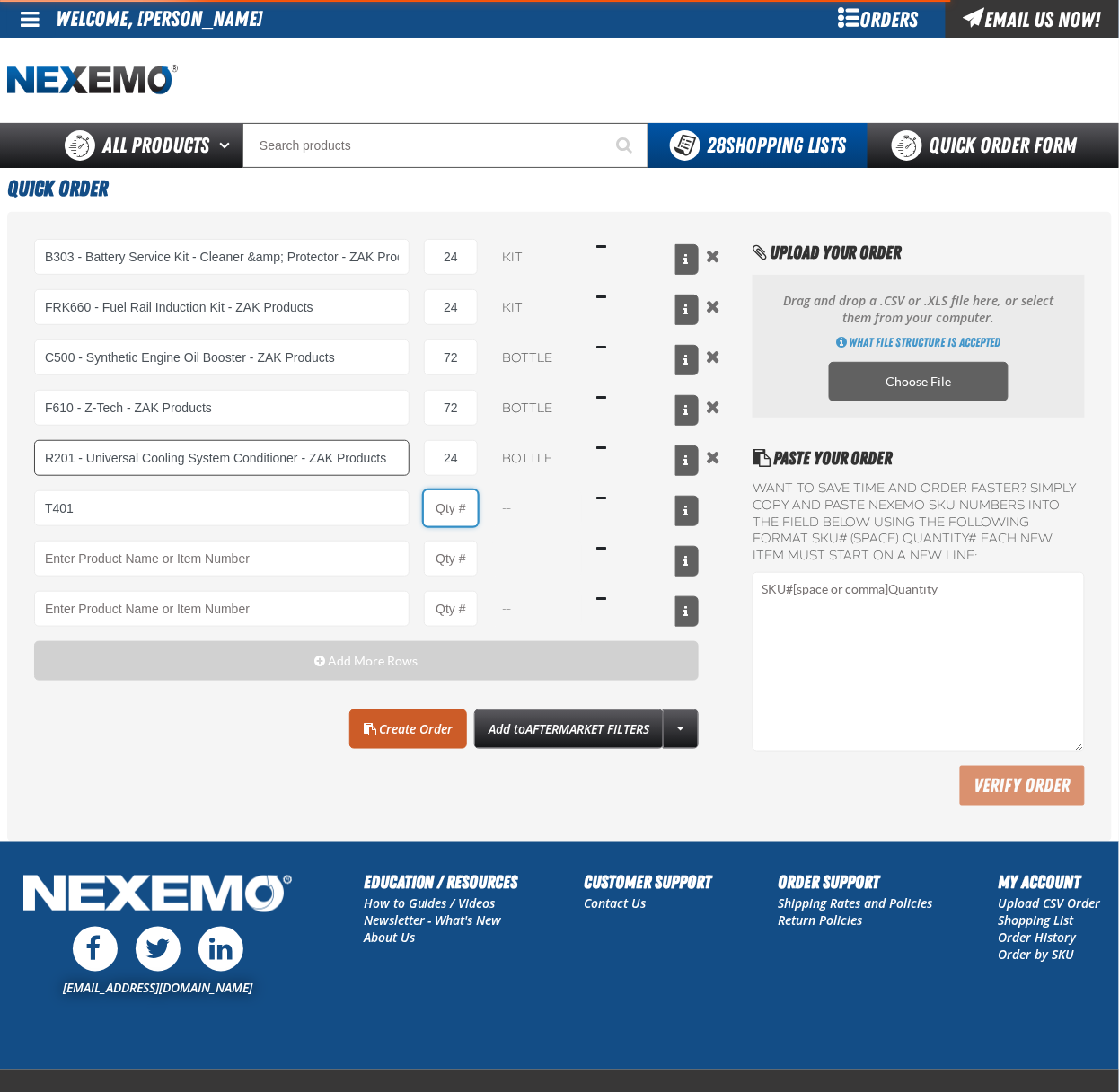
type input "1"
select select "bottle"
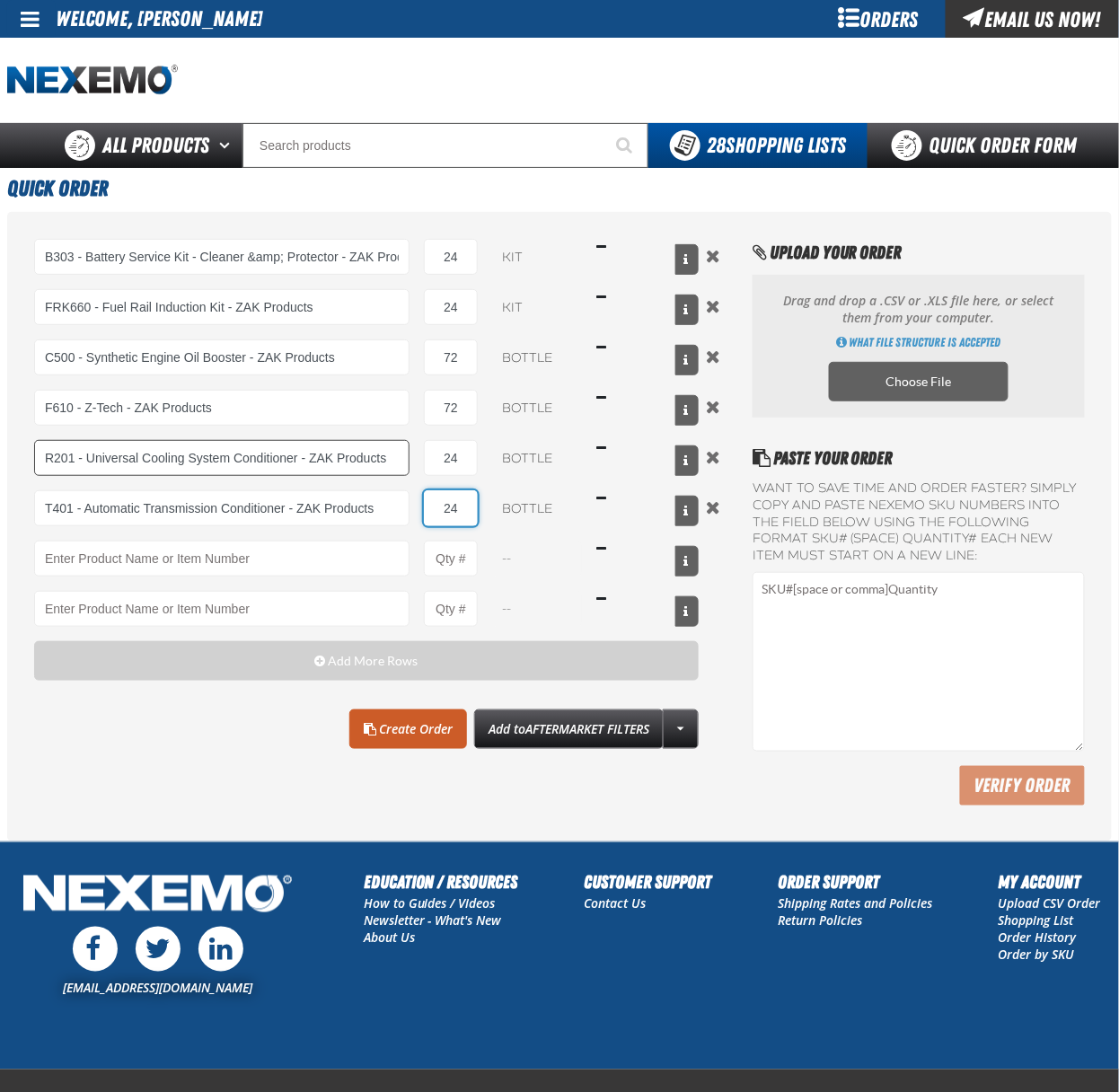
type input "24"
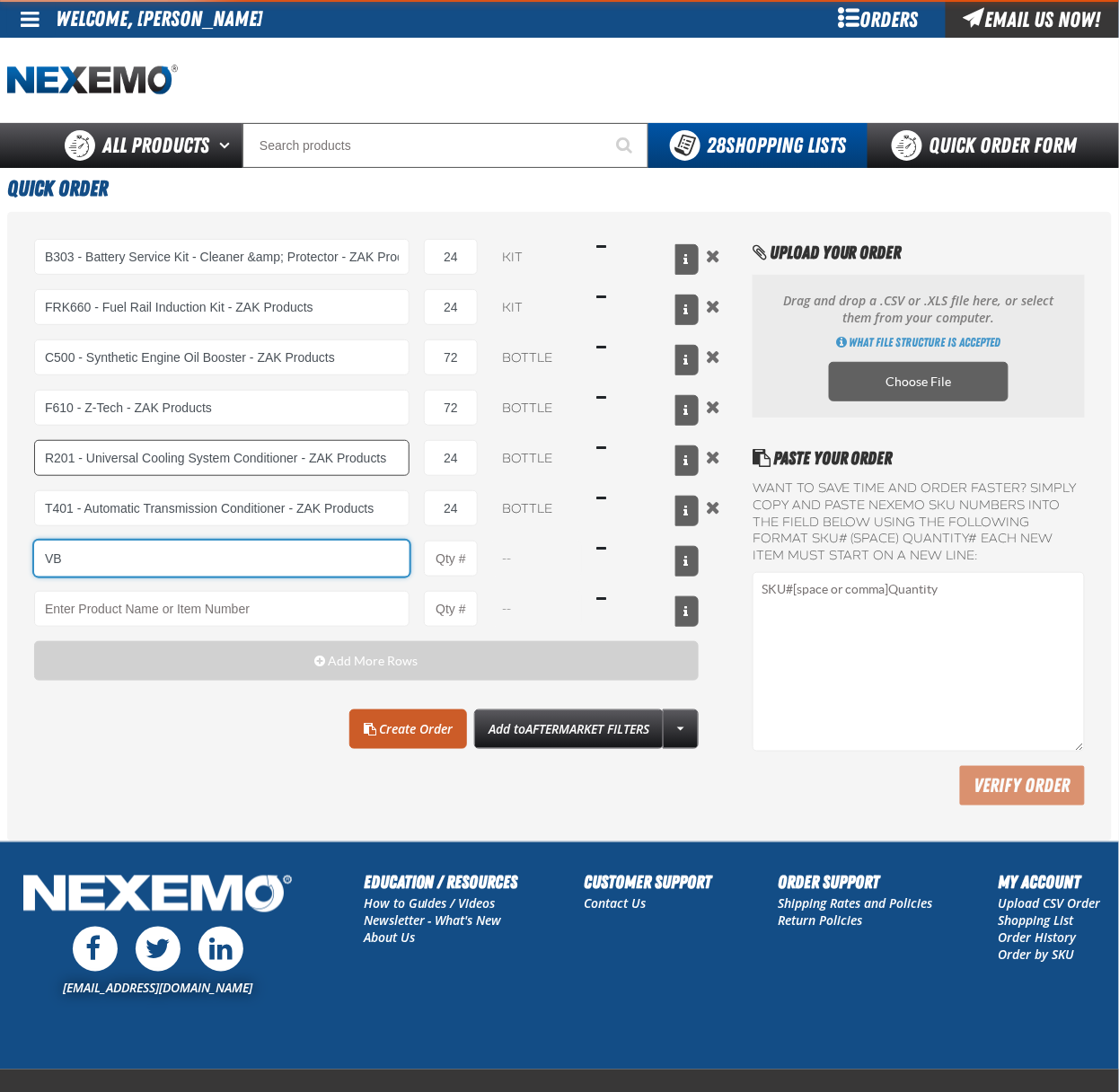
type input "V"
type input "BK200 - DOT 4 Brake Fluid Exchange Formula - 32 Ounce - ZAK Products"
type input "1"
select select "bottle"
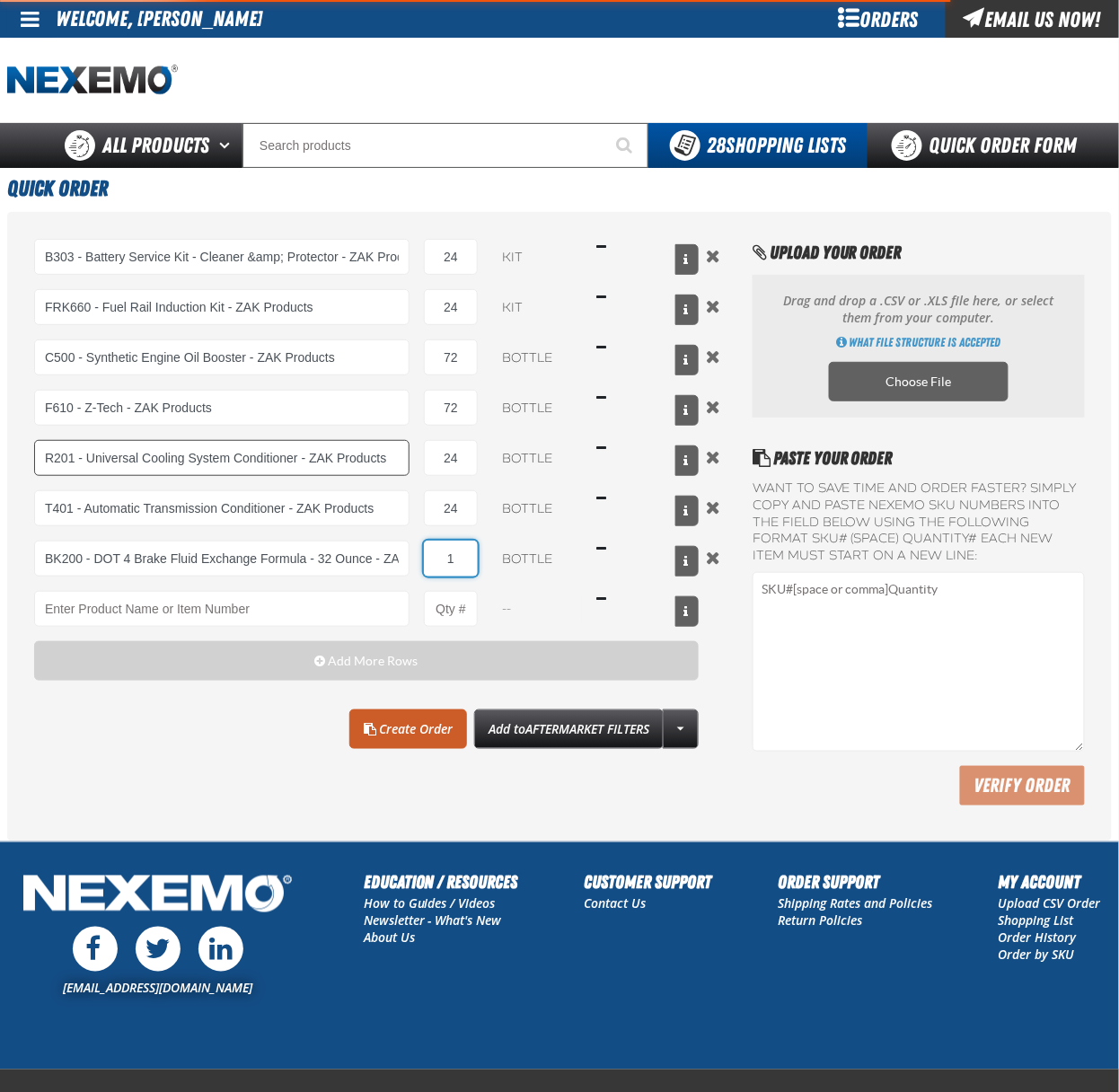
type input "BK200 - DOT 4 Brake Fluid Exchange Formula - 32 Ounce - ZAK Products"
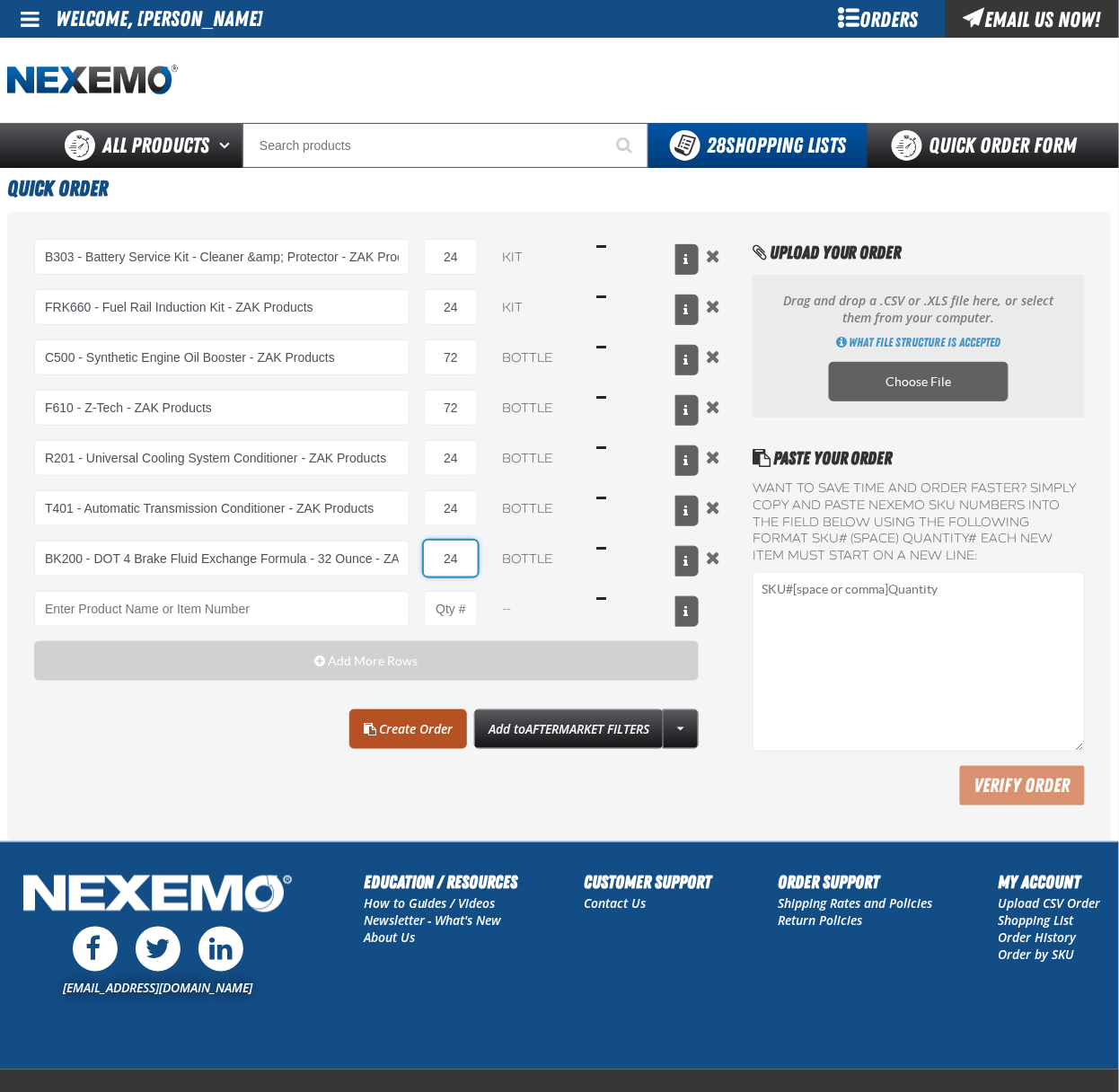
type input "24"
click at [397, 727] on link "Create Order" at bounding box center [408, 729] width 117 height 40
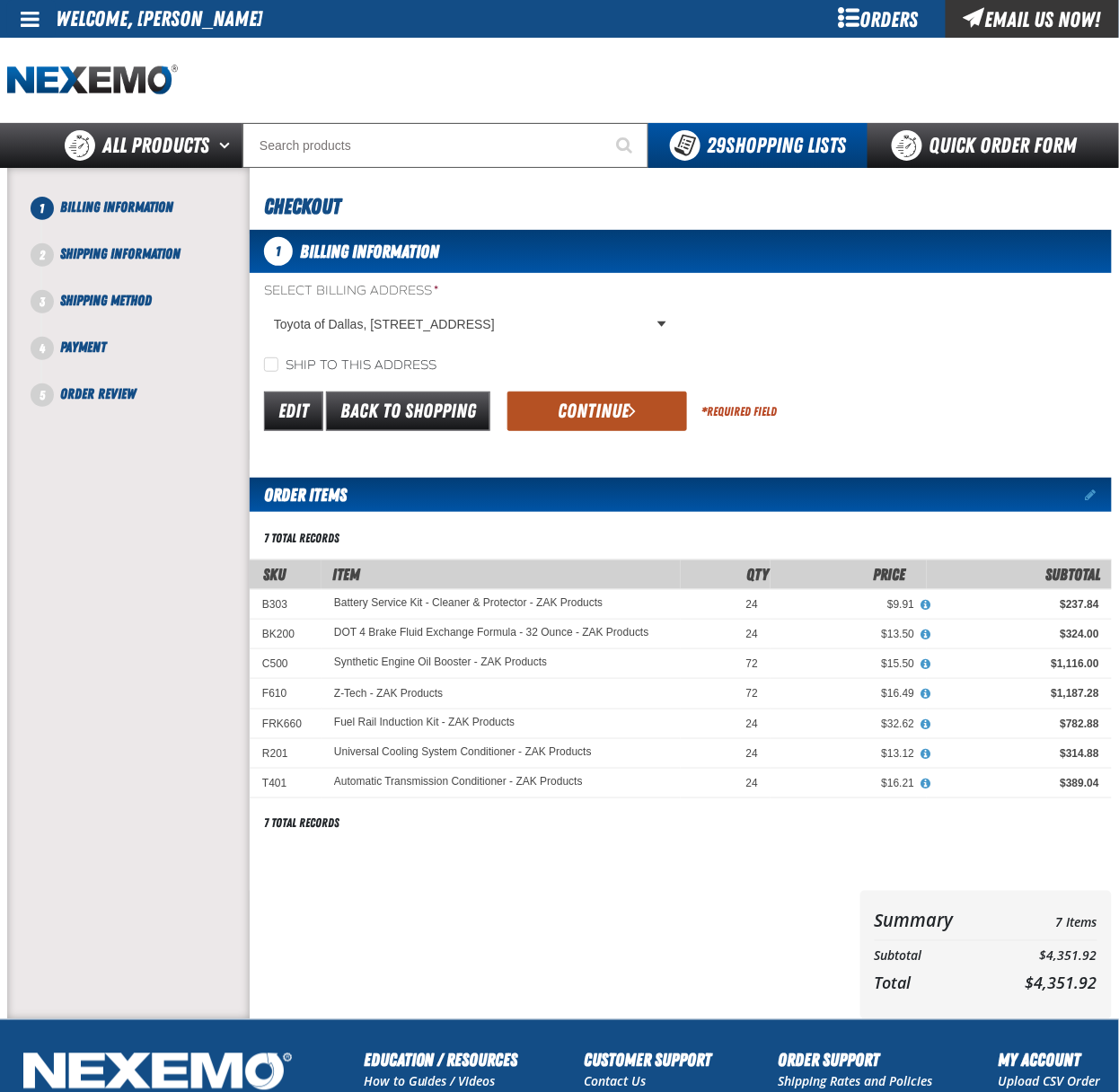
click at [562, 429] on button "Continue" at bounding box center [597, 411] width 180 height 40
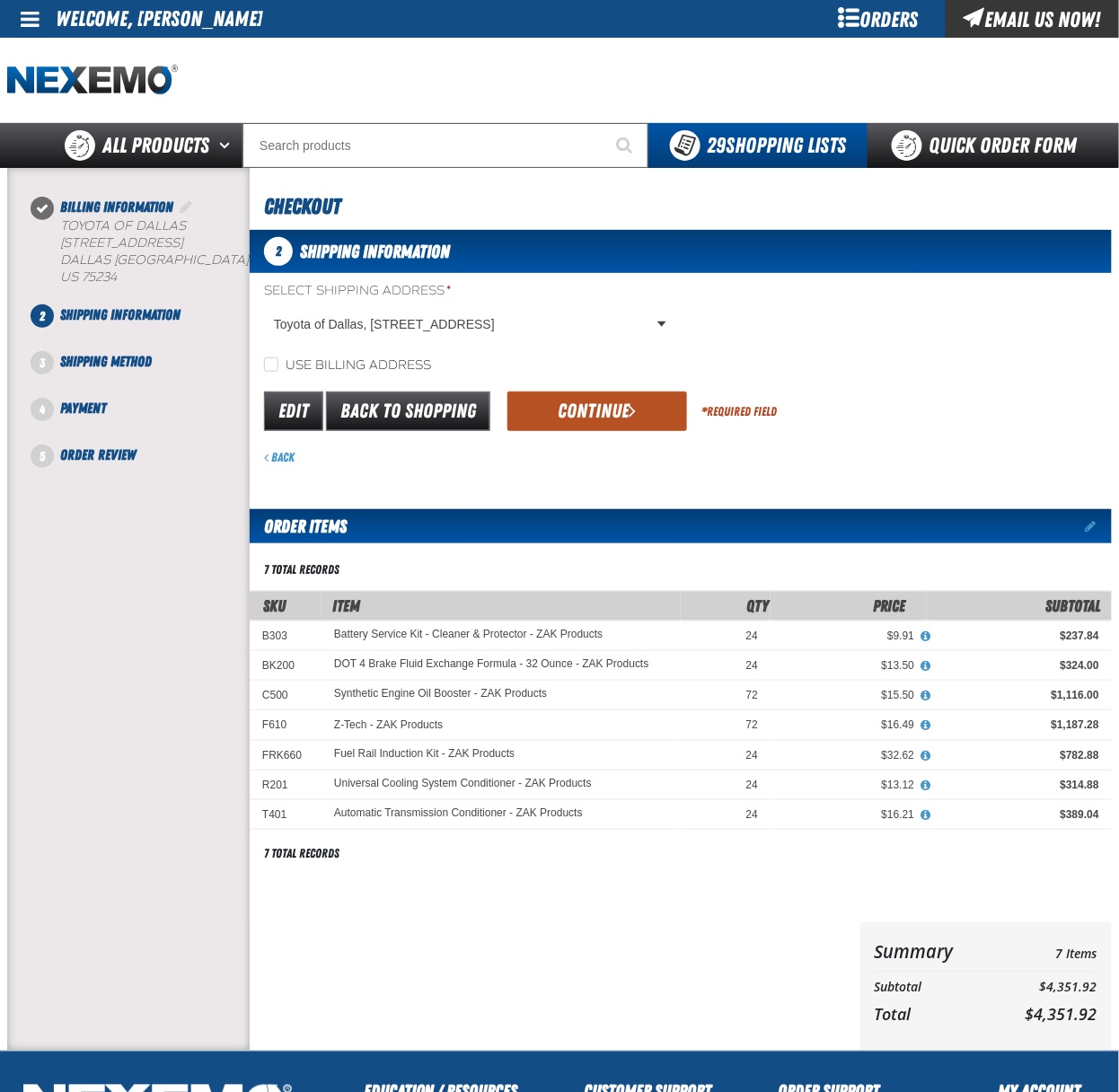
click at [637, 414] on button "Continue" at bounding box center [597, 411] width 180 height 40
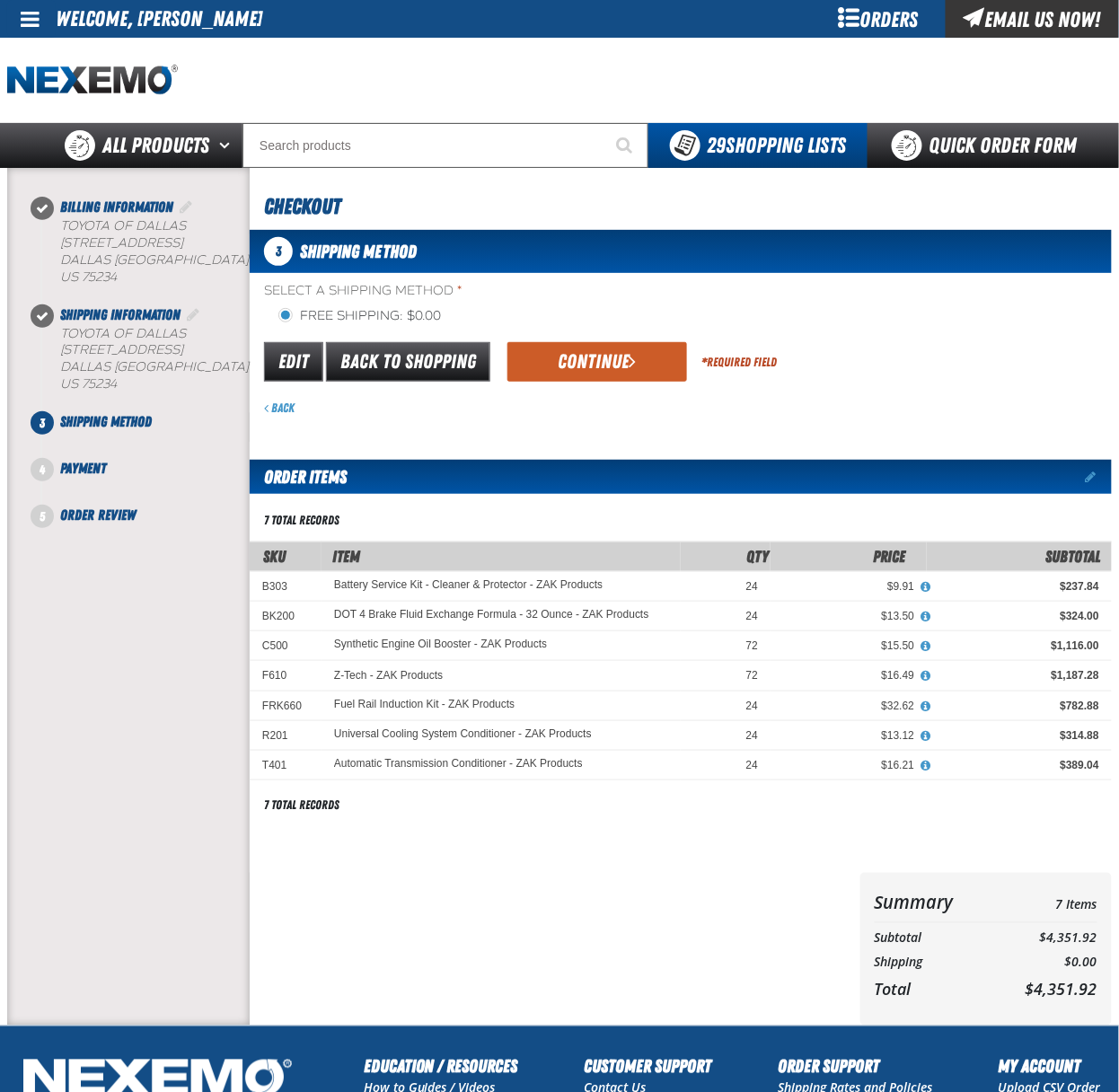
click at [627, 378] on button "Continue" at bounding box center [597, 361] width 180 height 40
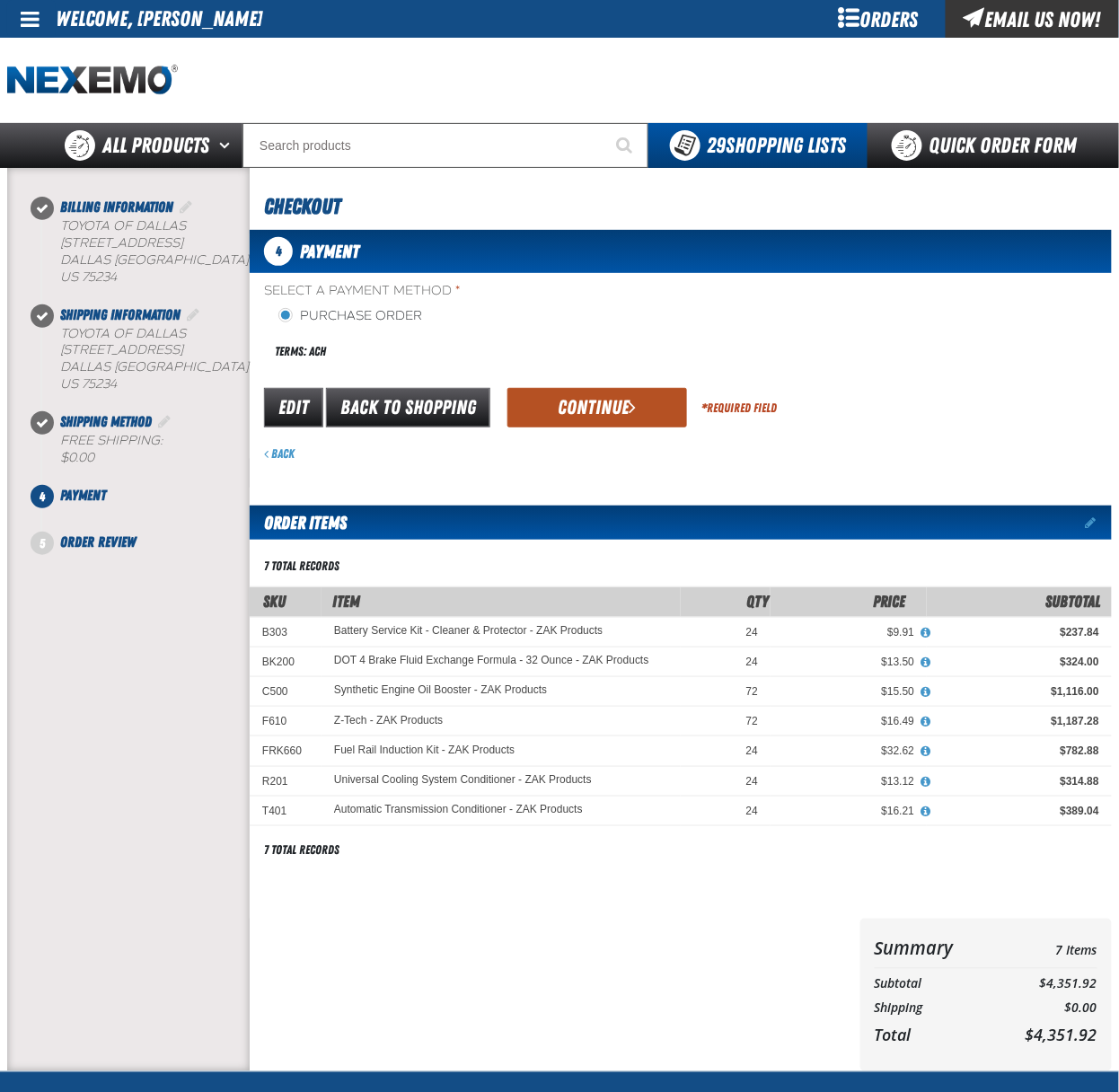
click at [600, 418] on button "Continue" at bounding box center [597, 408] width 180 height 40
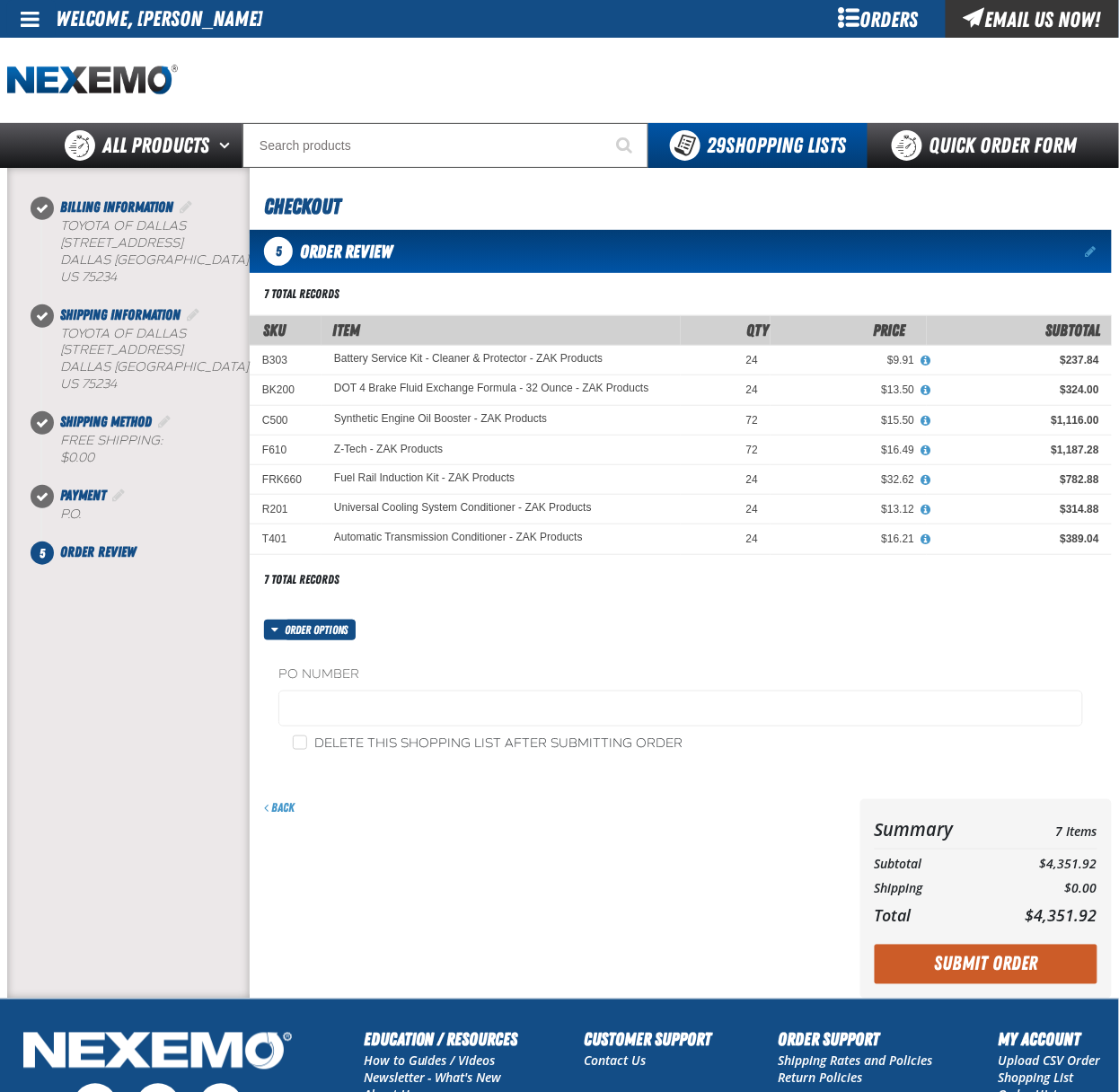
click at [334, 741] on label "Delete this shopping list after submitting order" at bounding box center [488, 745] width 390 height 17
click at [307, 741] on input "Delete this shopping list after submitting order" at bounding box center [300, 743] width 15 height 15
checkbox input "true"
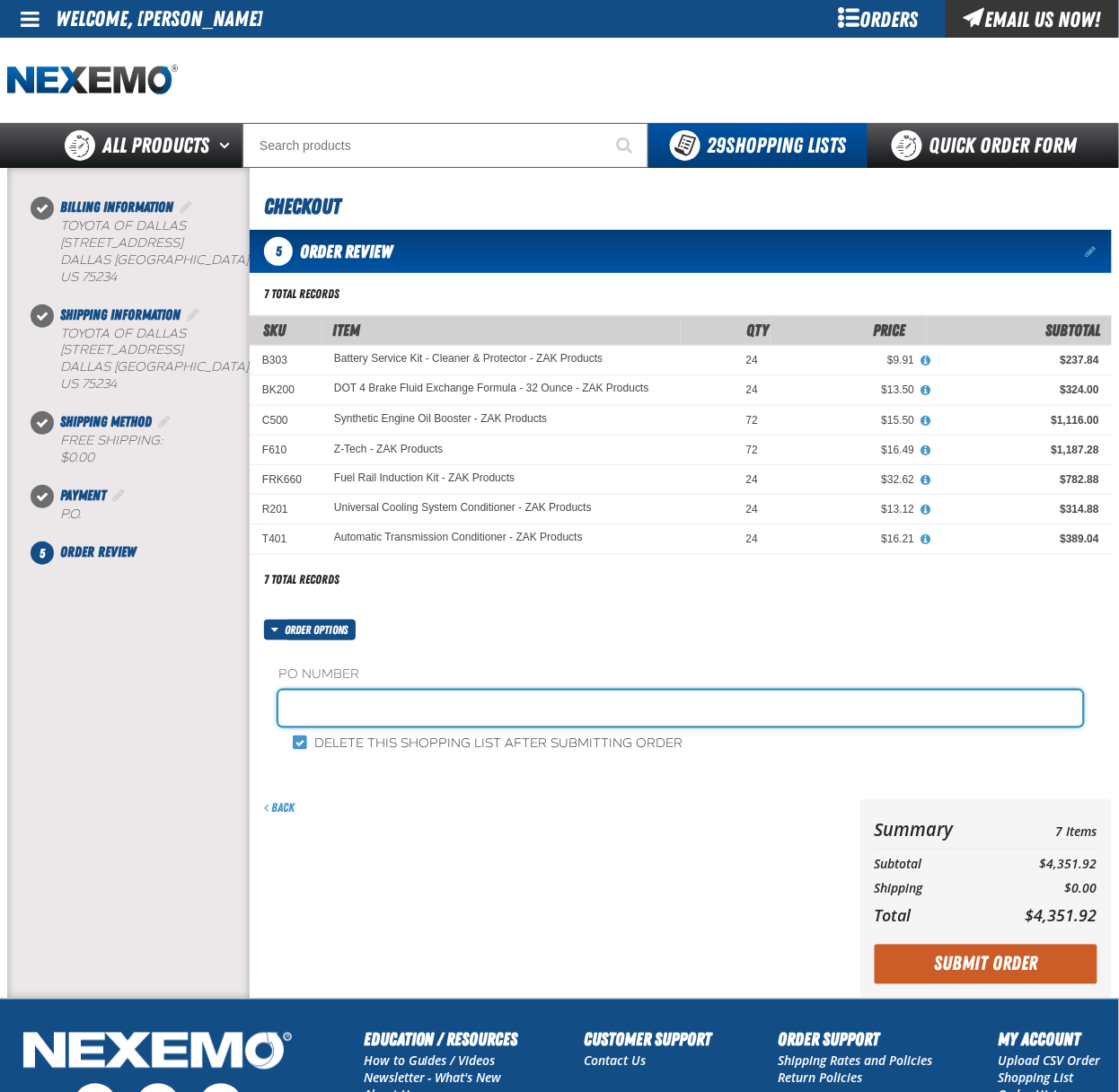
click at [385, 709] on input "text" at bounding box center [680, 708] width 805 height 36
type input "Z091225"
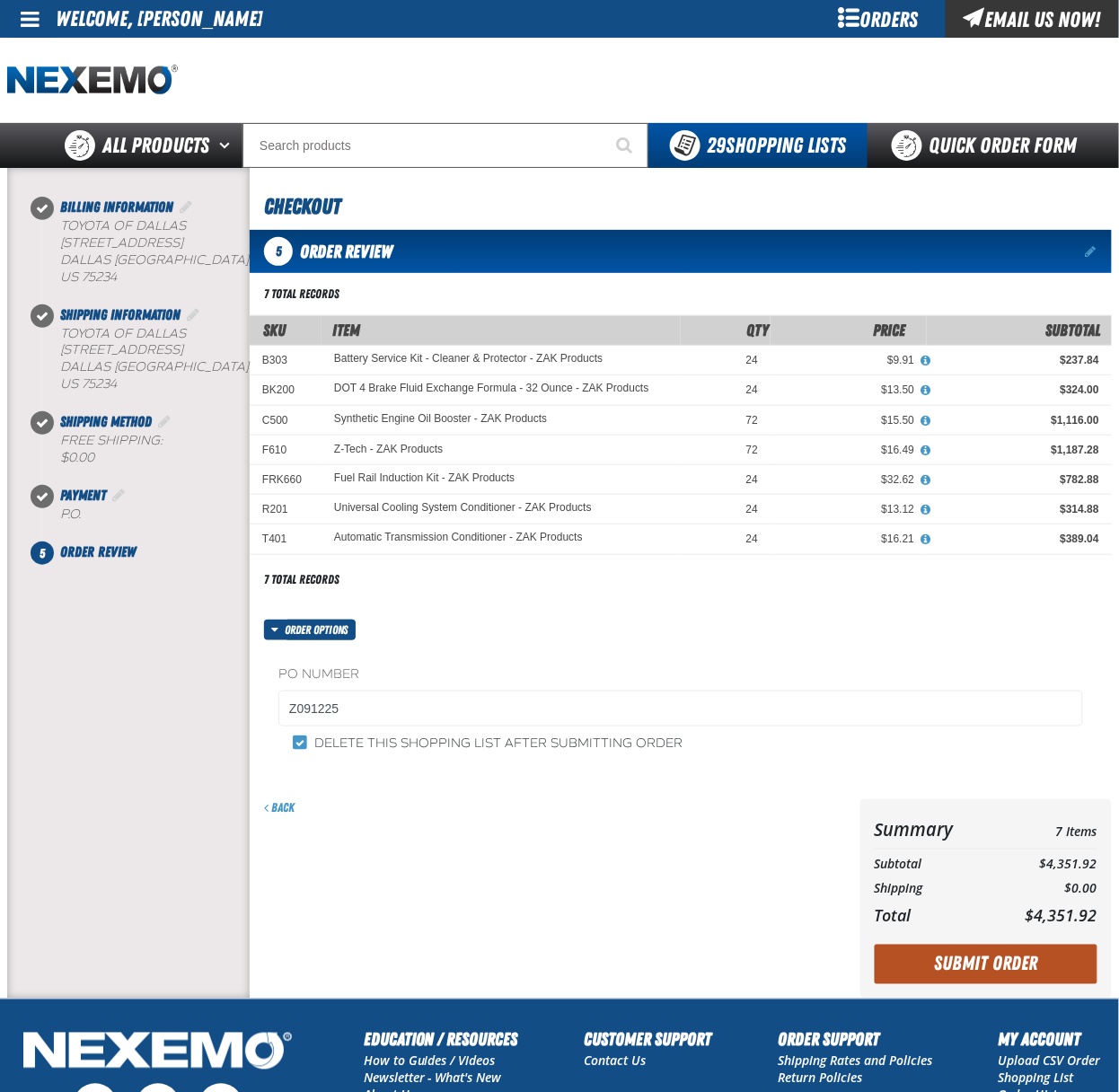
click at [1022, 977] on button "Submit Order" at bounding box center [985, 964] width 222 height 40
